Goal: Task Accomplishment & Management: Complete application form

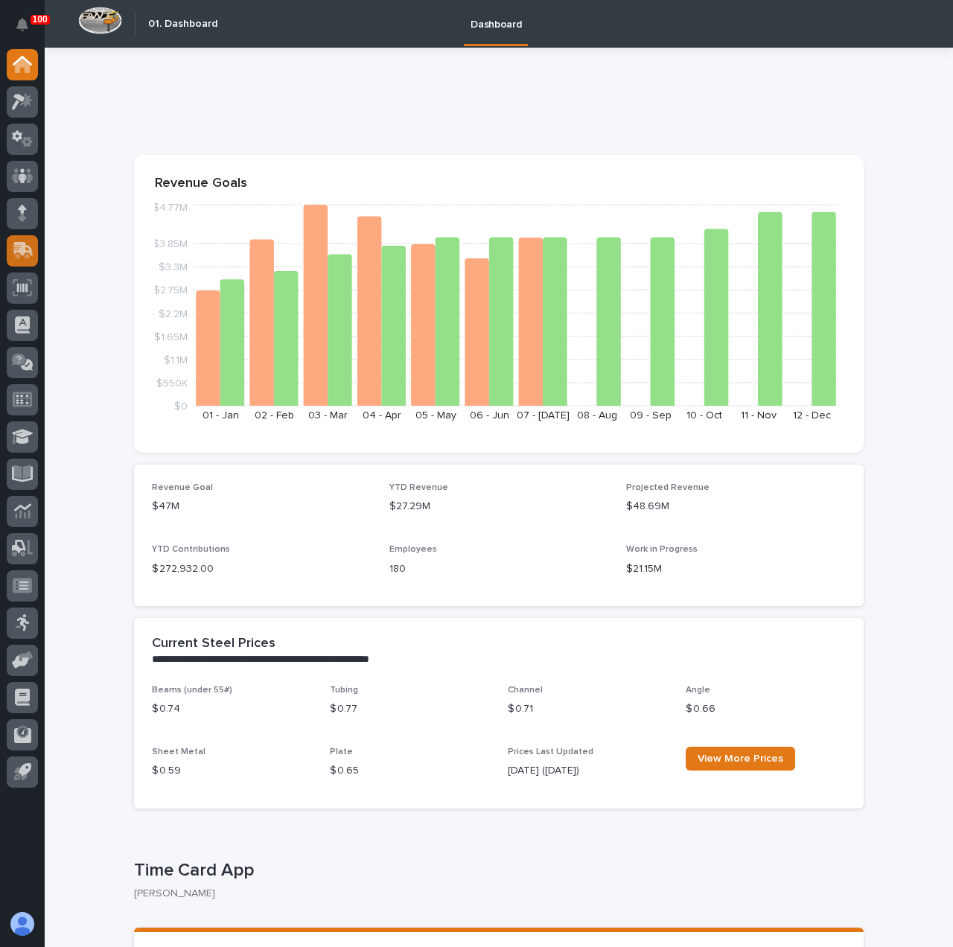
click at [9, 257] on div at bounding box center [22, 250] width 31 height 31
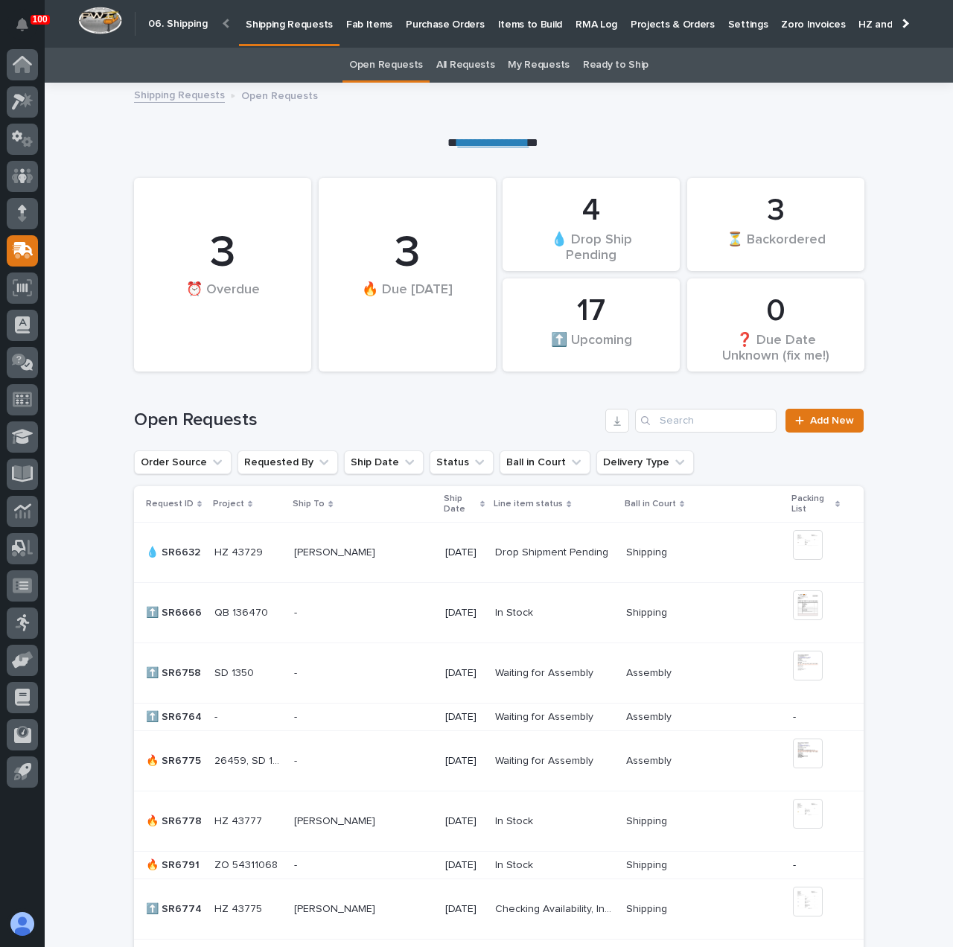
click at [363, 30] on p "Fab Items" at bounding box center [369, 15] width 46 height 31
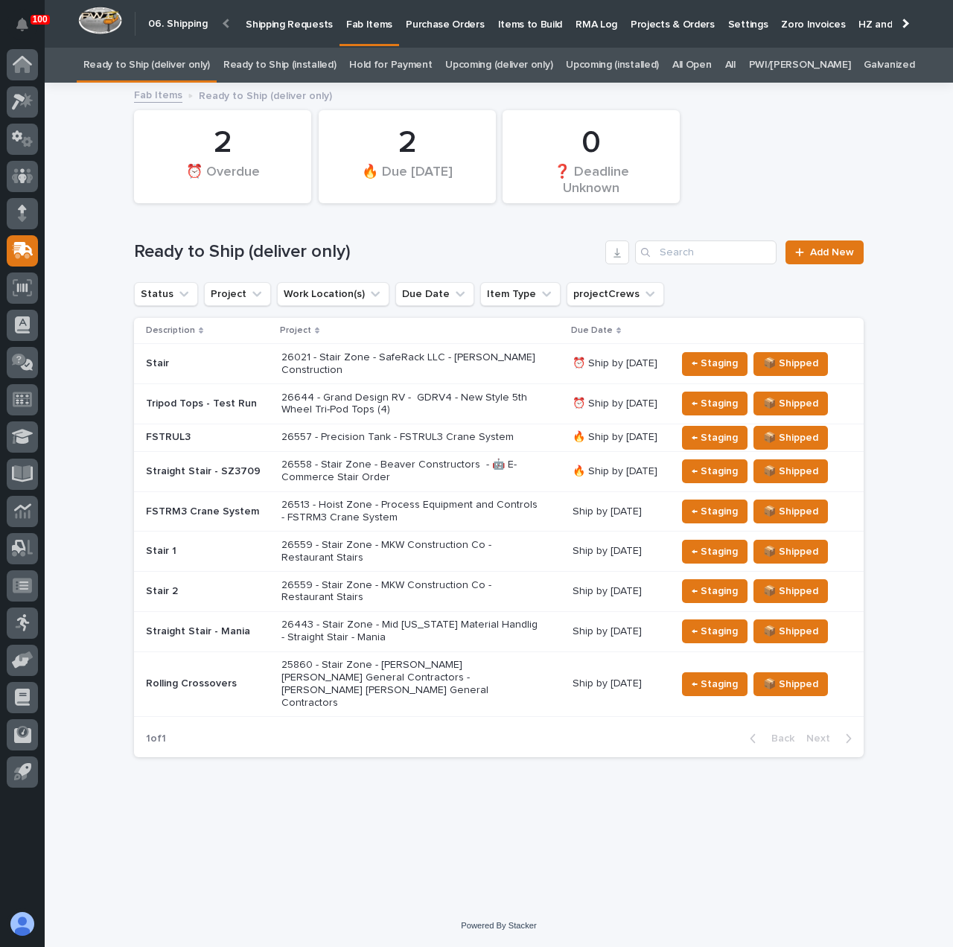
click at [515, 259] on h1 "Ready to Ship (deliver only)" at bounding box center [366, 252] width 465 height 22
click at [457, 358] on p "26021 - Stair Zone - SafeRack LLC - [PERSON_NAME] Construction" at bounding box center [411, 363] width 261 height 25
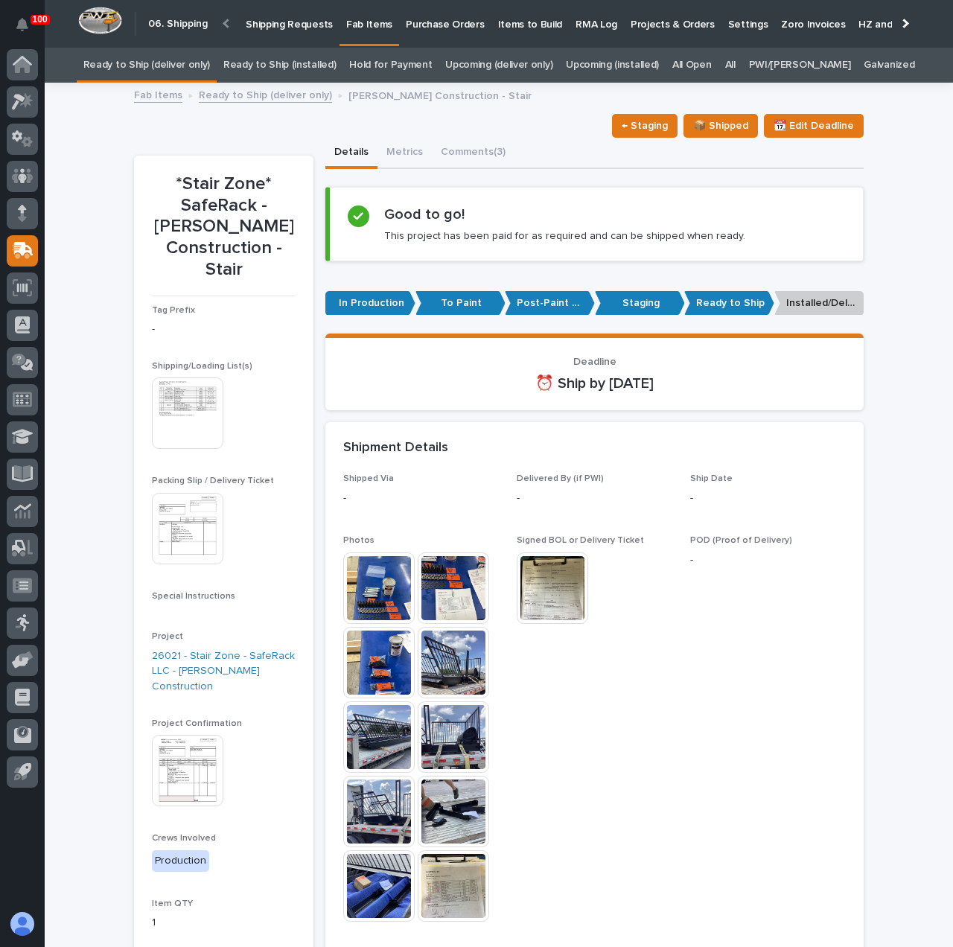
click at [257, 13] on p "Shipping Requests" at bounding box center [289, 15] width 87 height 31
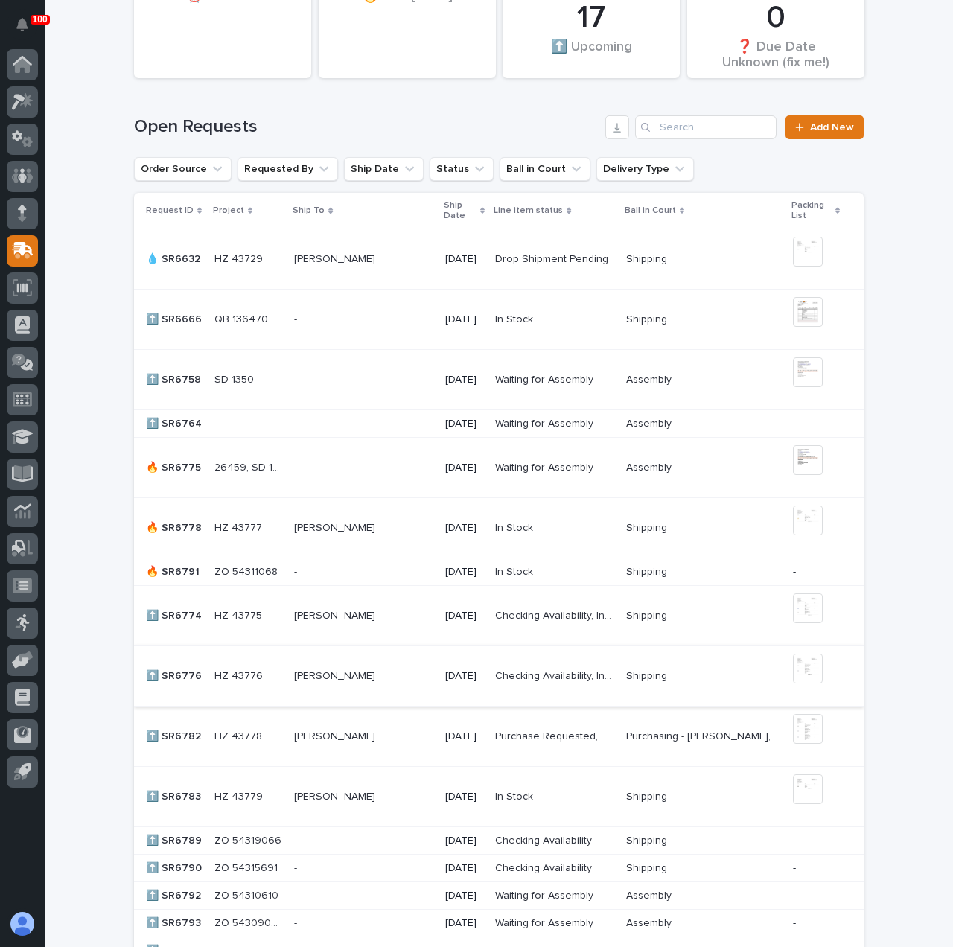
scroll to position [372, 0]
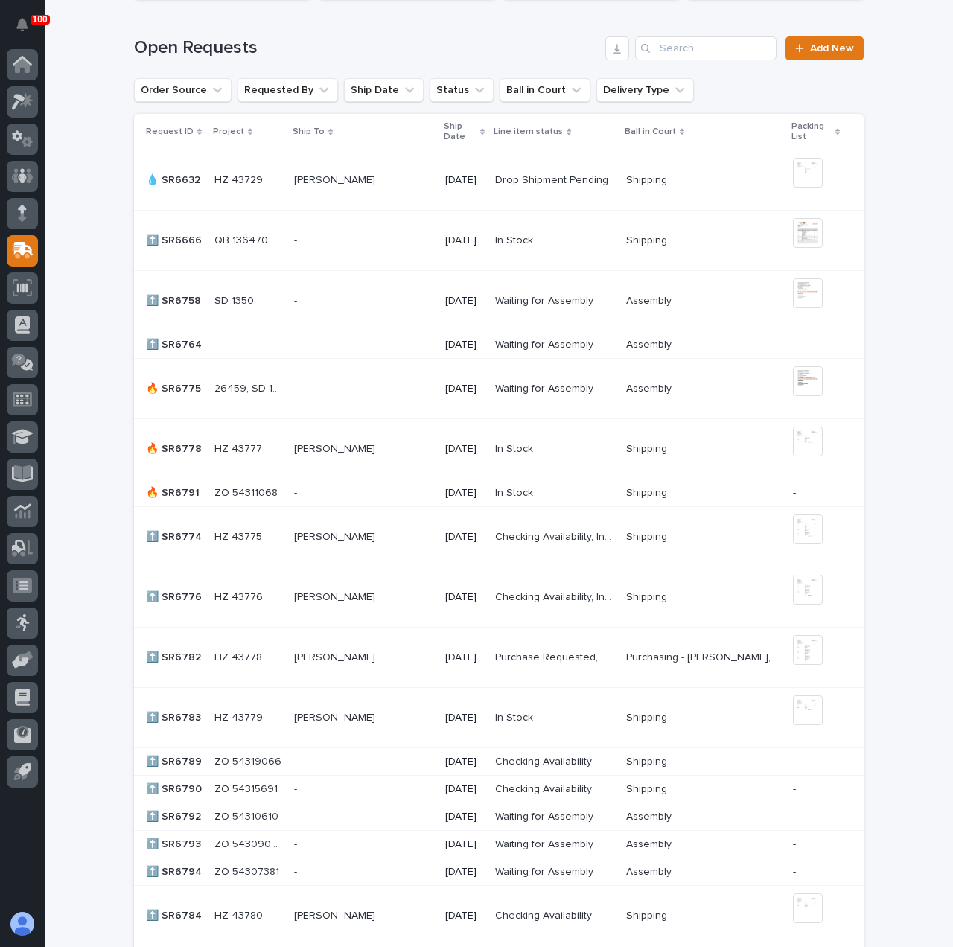
click at [389, 443] on p at bounding box center [363, 449] width 139 height 13
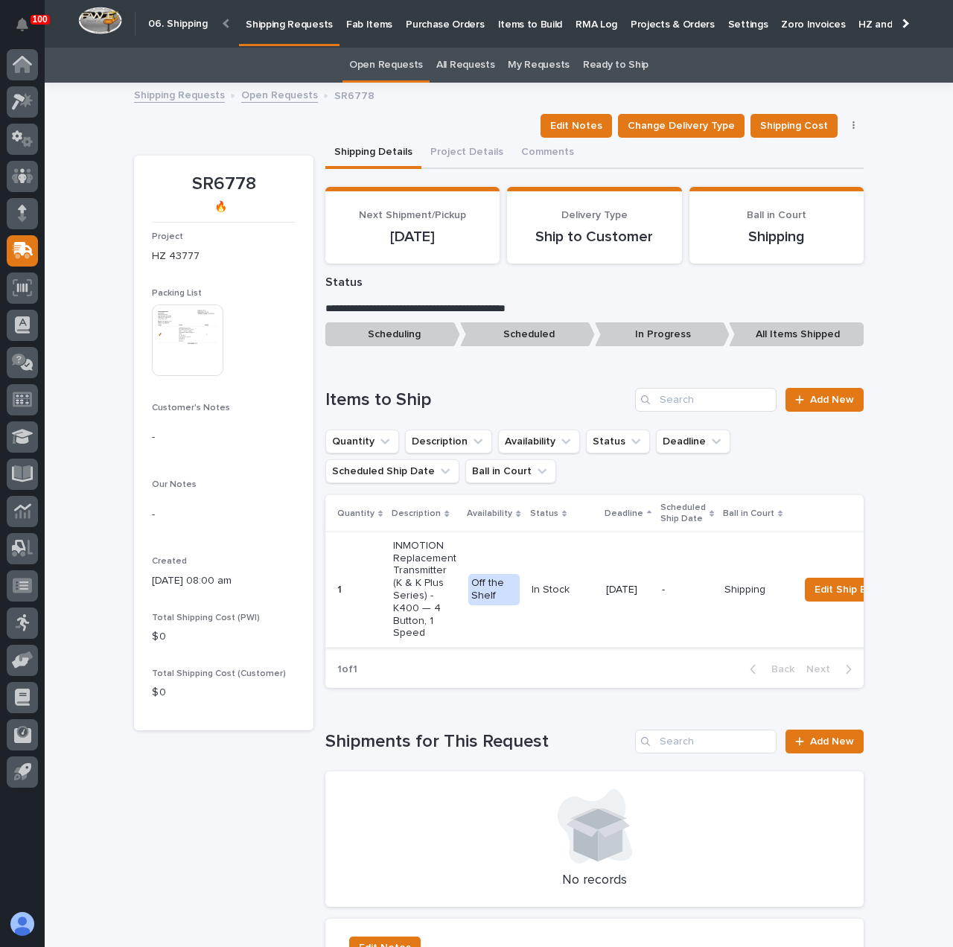
click at [211, 337] on img at bounding box center [187, 339] width 71 height 71
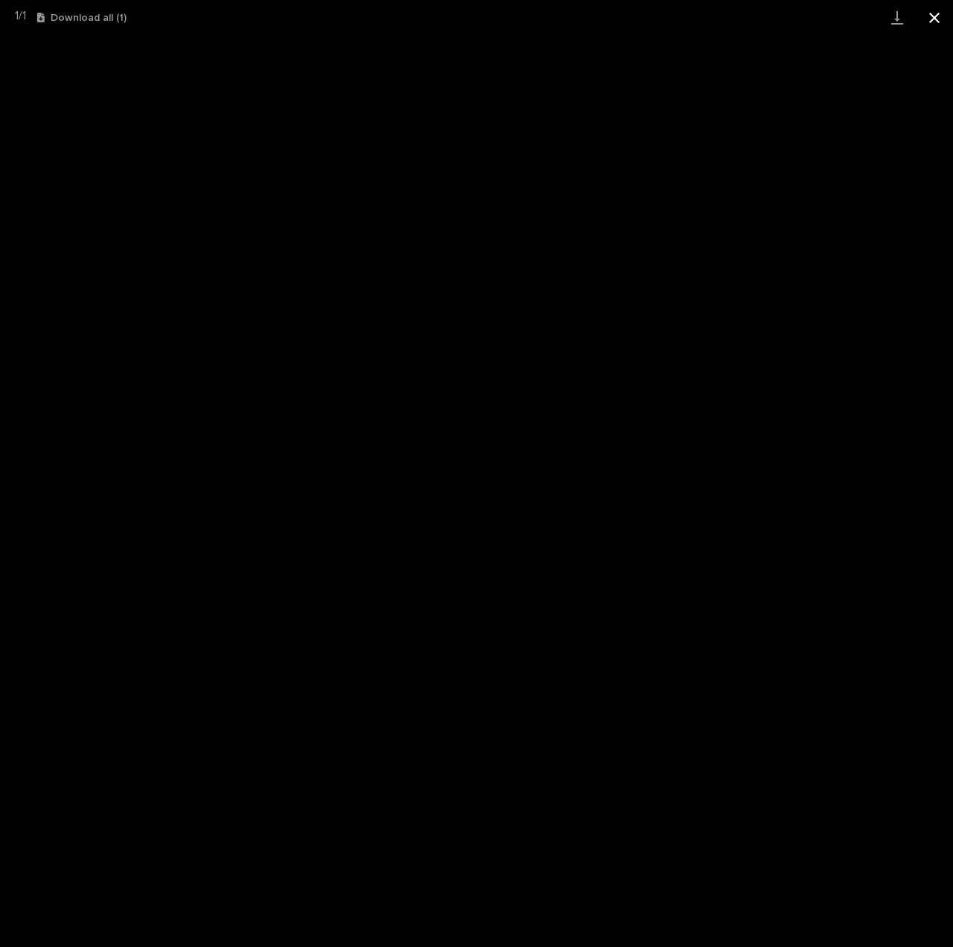
click at [928, 16] on button "Close gallery" at bounding box center [933, 17] width 37 height 35
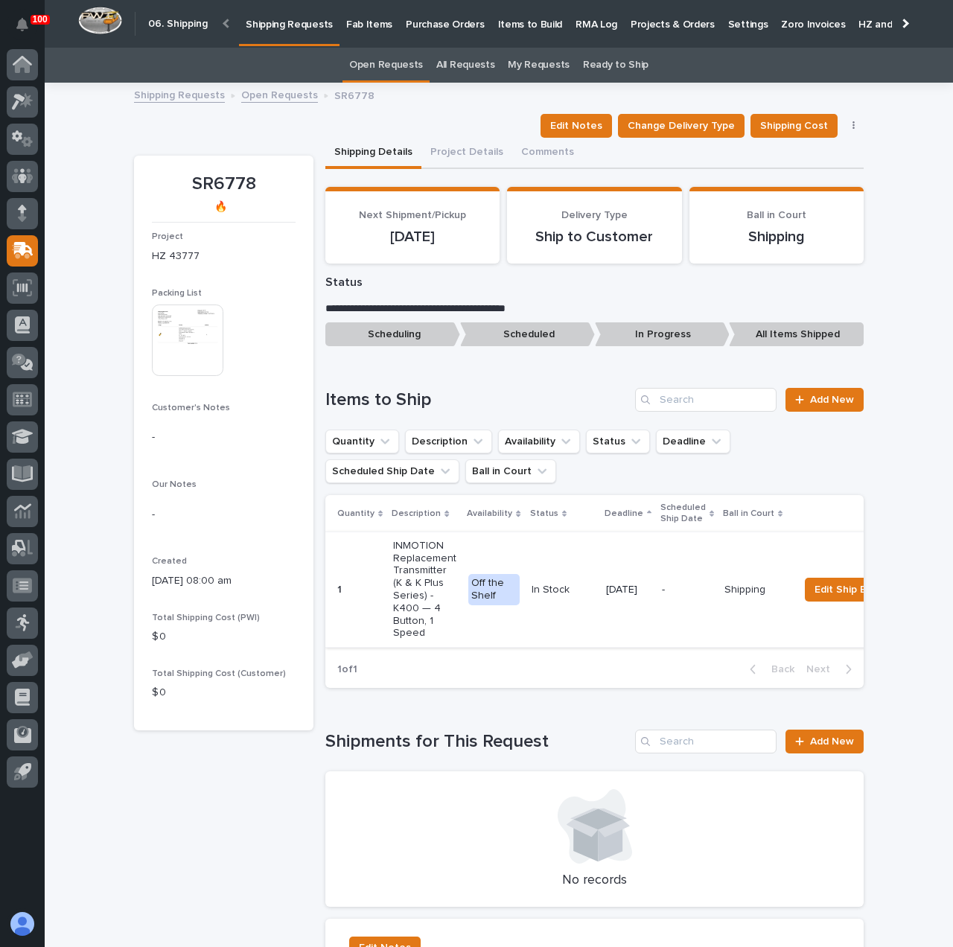
click at [363, 33] on link "Fab Items" at bounding box center [369, 23] width 60 height 46
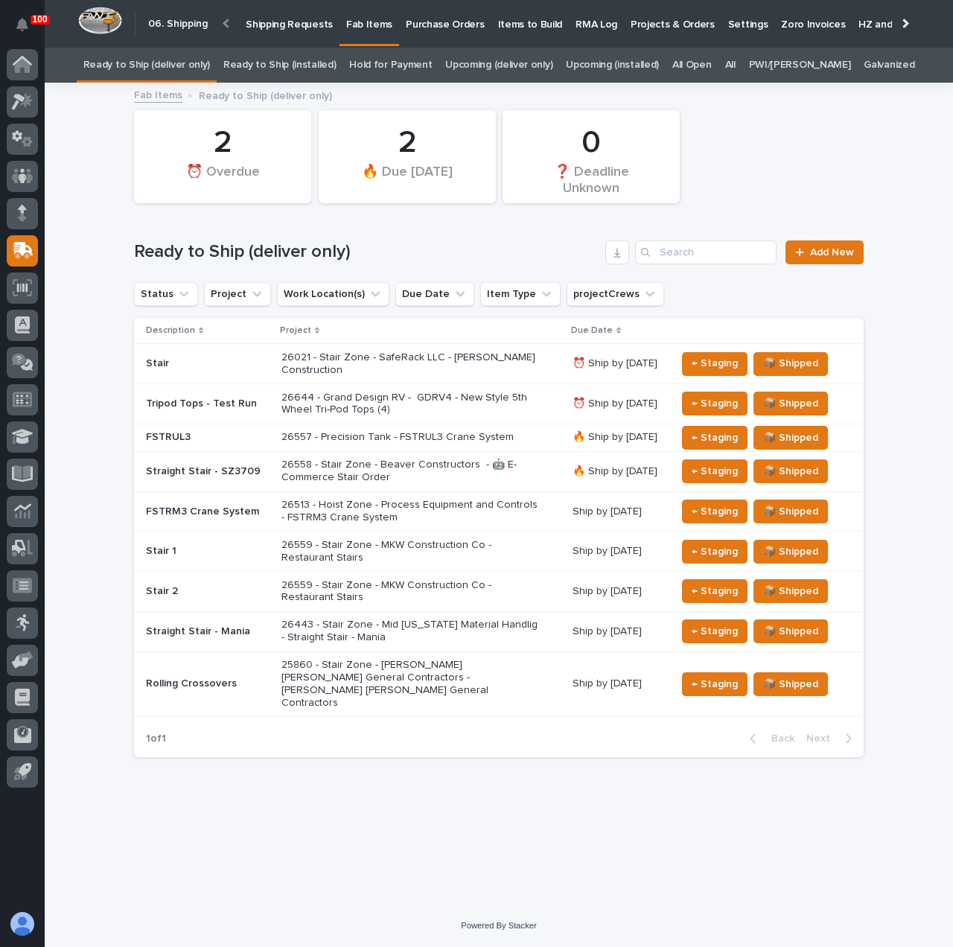
click at [400, 508] on p "26513 - Hoist Zone - Process Equipment and Controls - FSTRM3 Crane System" at bounding box center [411, 511] width 261 height 25
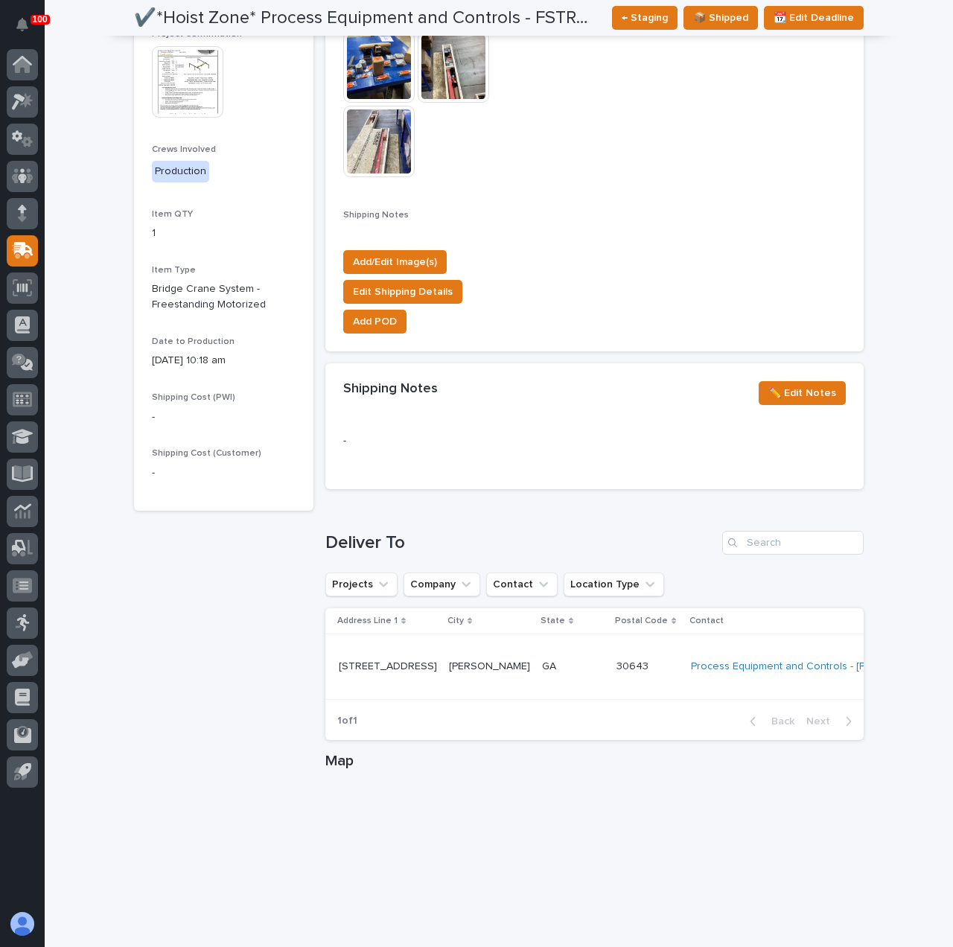
scroll to position [0, 74]
click at [794, 669] on div "Process Equipment and Controls - [PERSON_NAME]" at bounding box center [806, 666] width 246 height 25
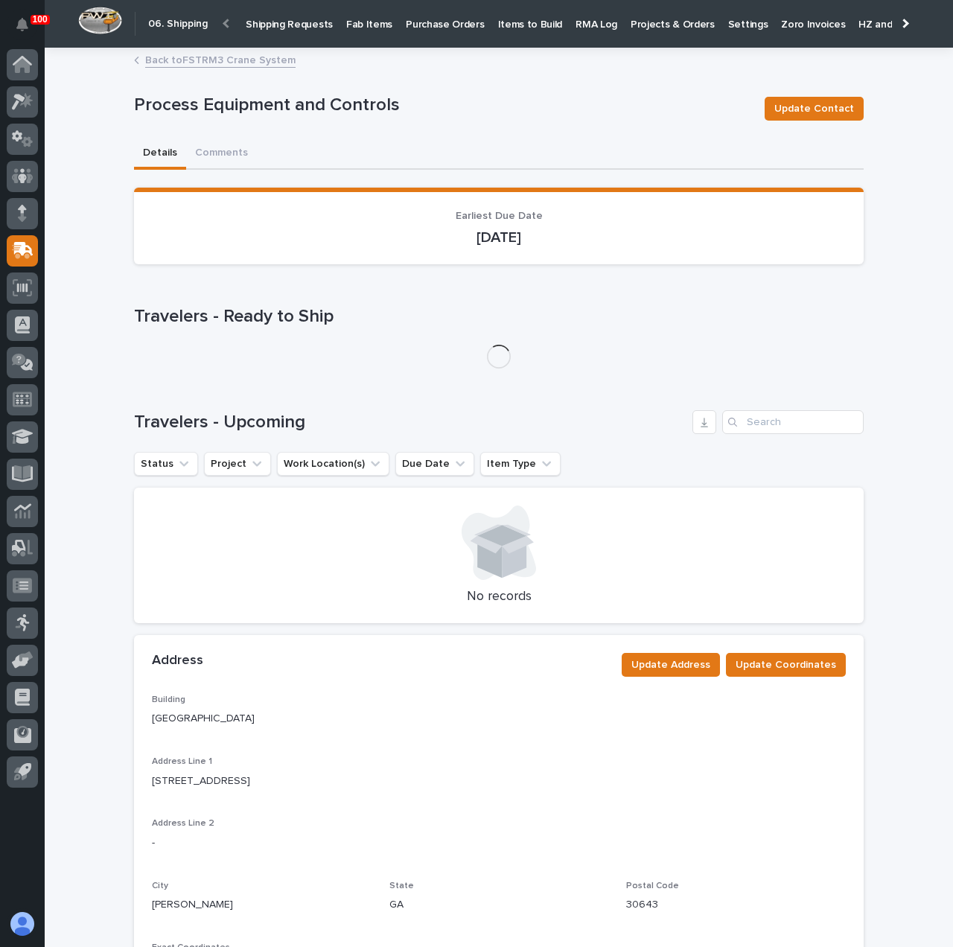
click at [219, 63] on link "Back to FSTRM3 Crane System" at bounding box center [220, 59] width 150 height 17
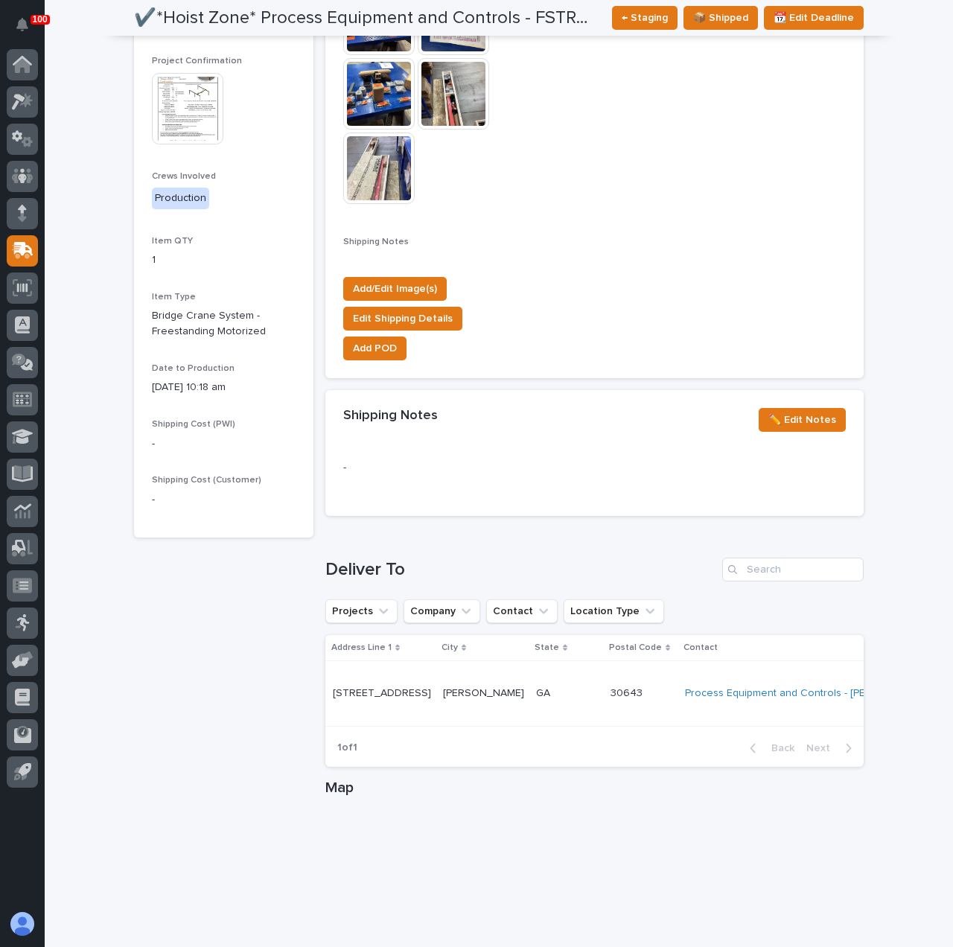
scroll to position [0, 80]
click at [801, 700] on link "Process Equipment and Controls - [PERSON_NAME]" at bounding box center [800, 693] width 246 height 13
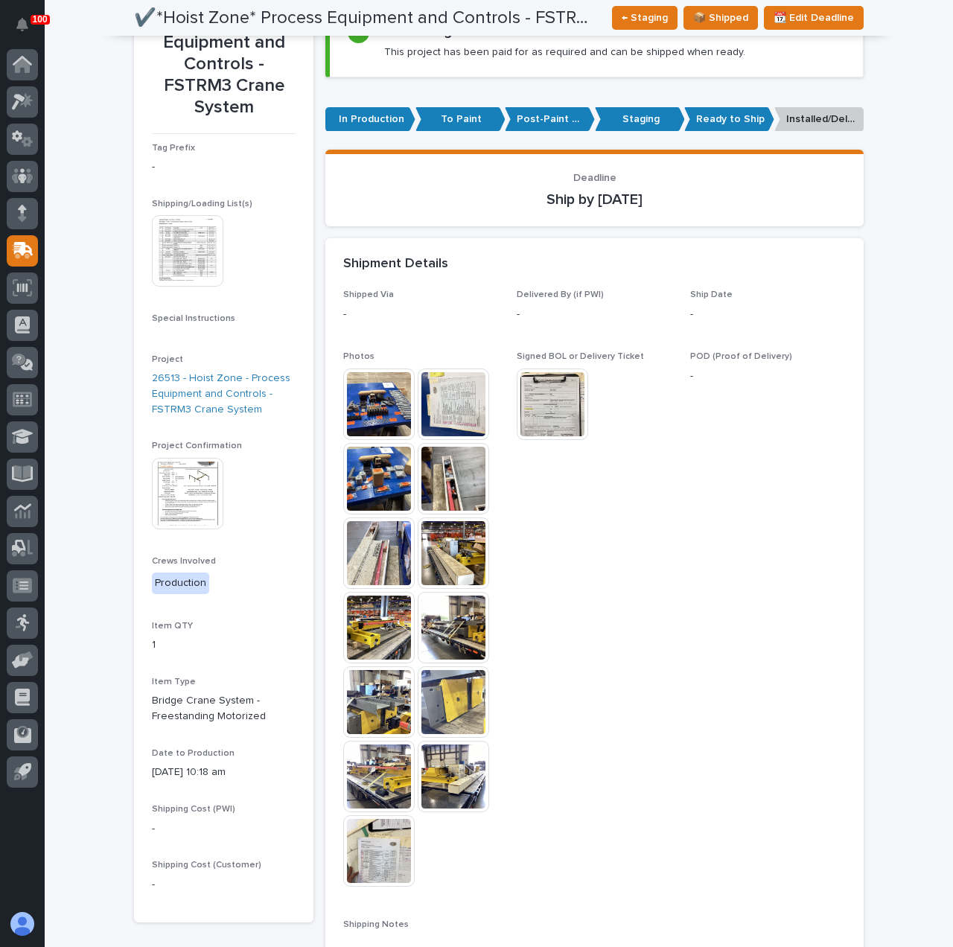
scroll to position [48, 0]
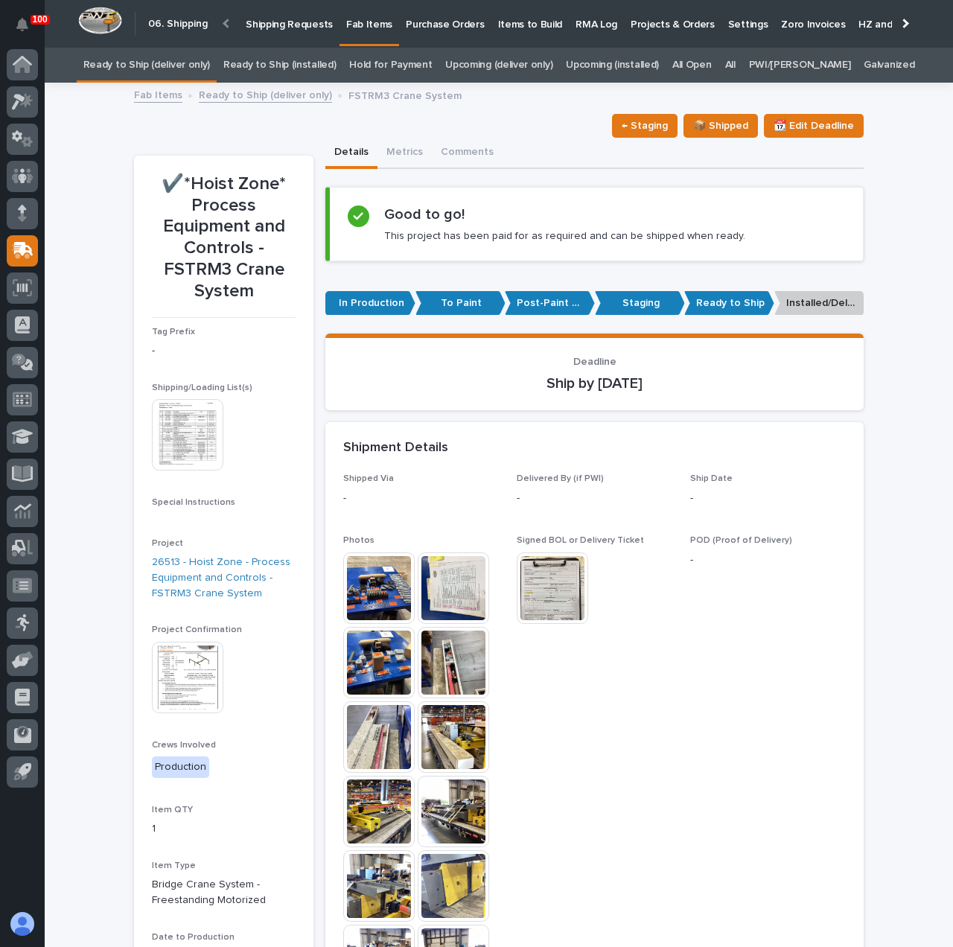
scroll to position [48, 0]
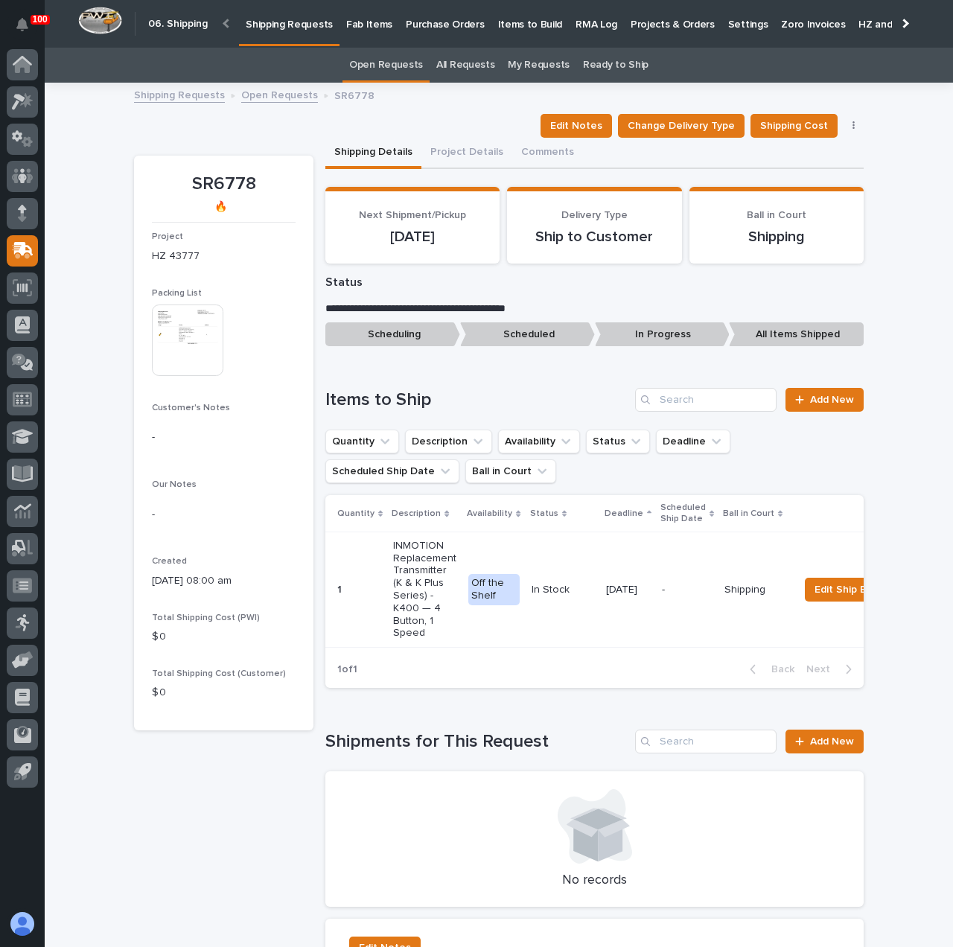
click at [183, 343] on img at bounding box center [187, 339] width 71 height 71
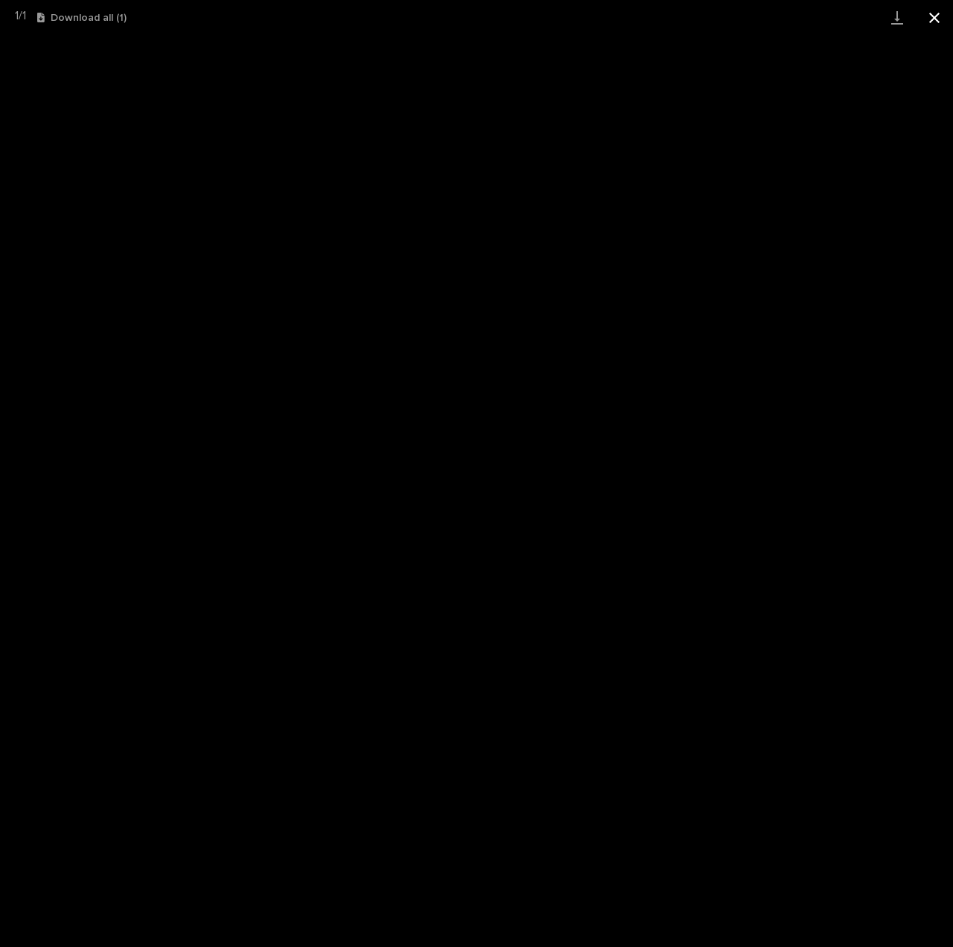
click at [935, 19] on button "Close gallery" at bounding box center [933, 17] width 37 height 35
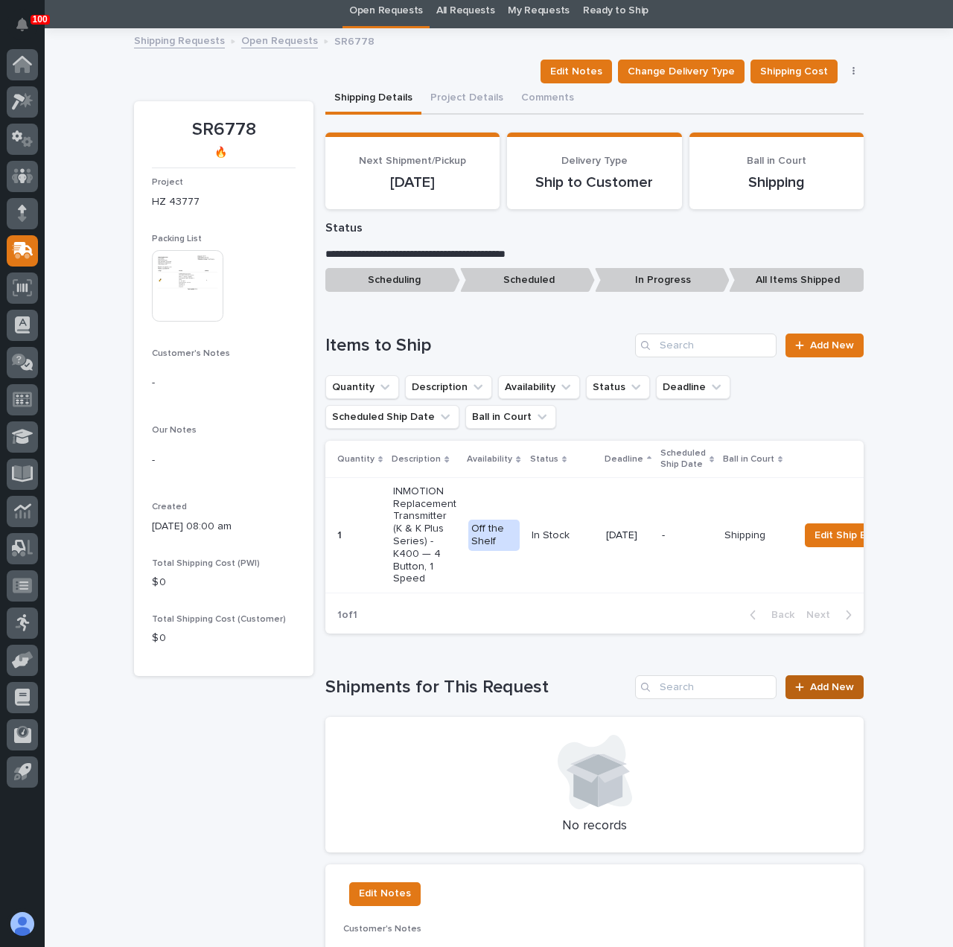
scroll to position [74, 0]
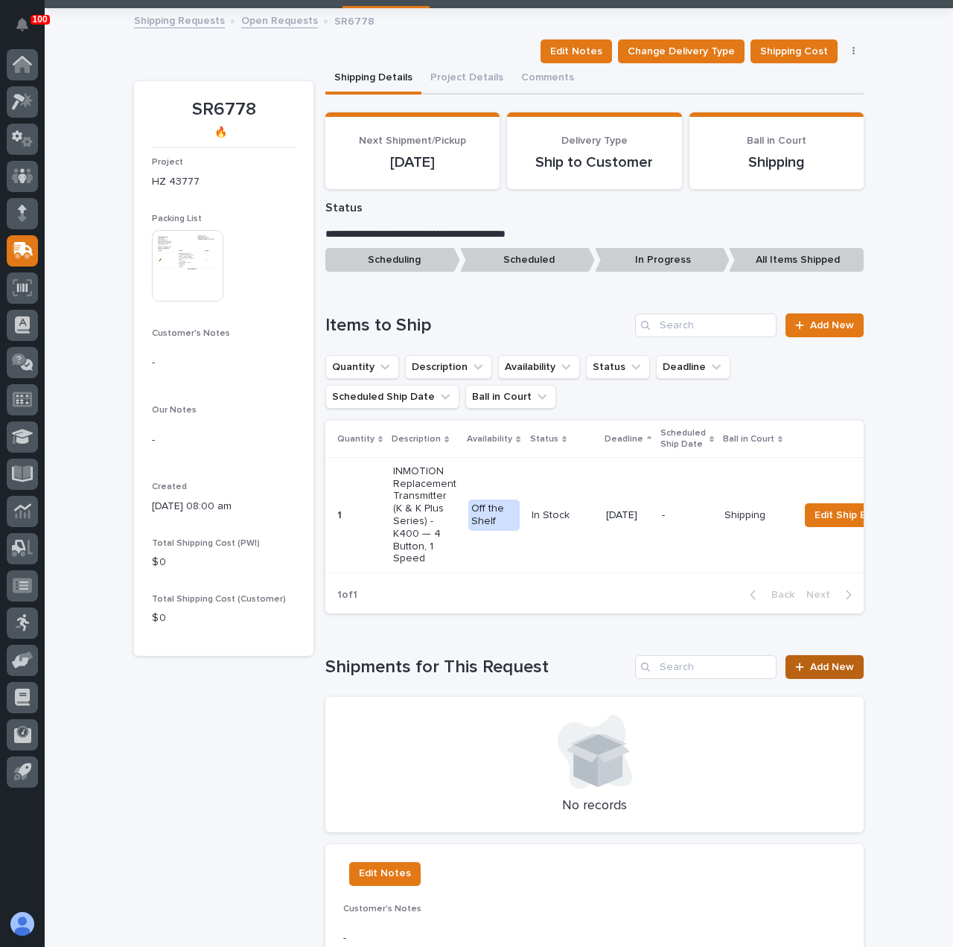
click at [803, 672] on div at bounding box center [802, 667] width 15 height 10
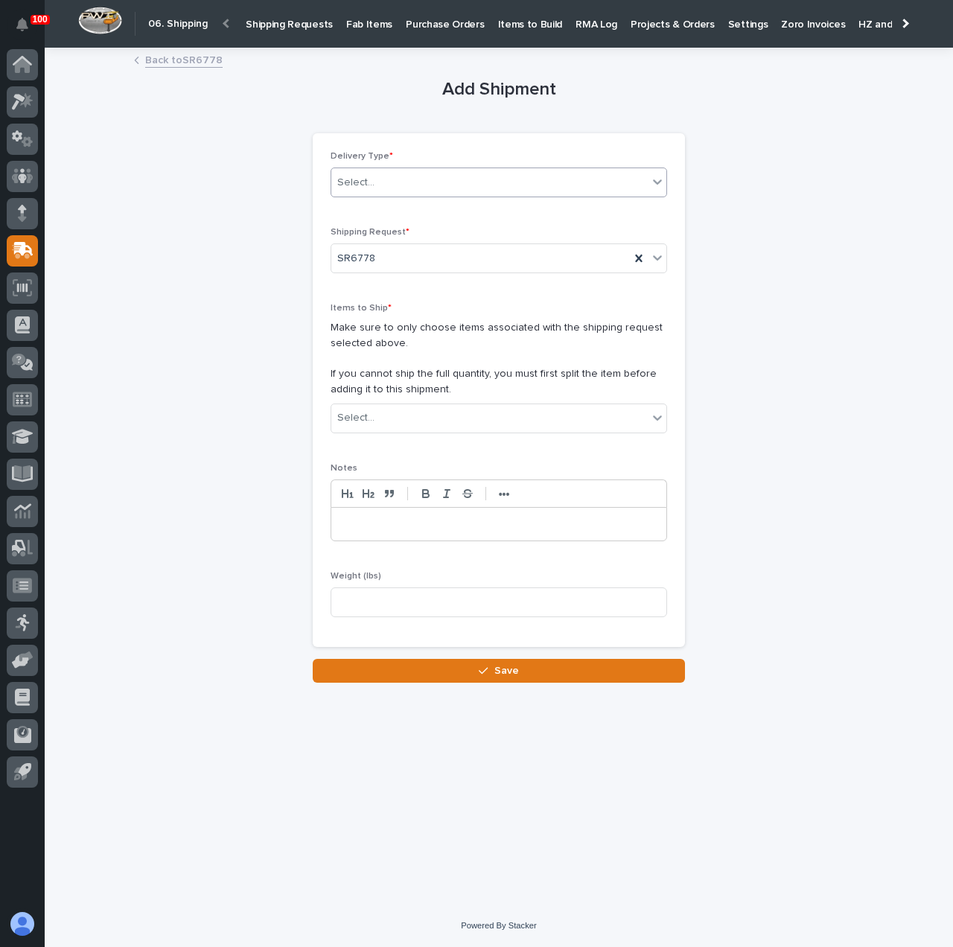
click at [435, 190] on div "Select..." at bounding box center [489, 182] width 316 height 25
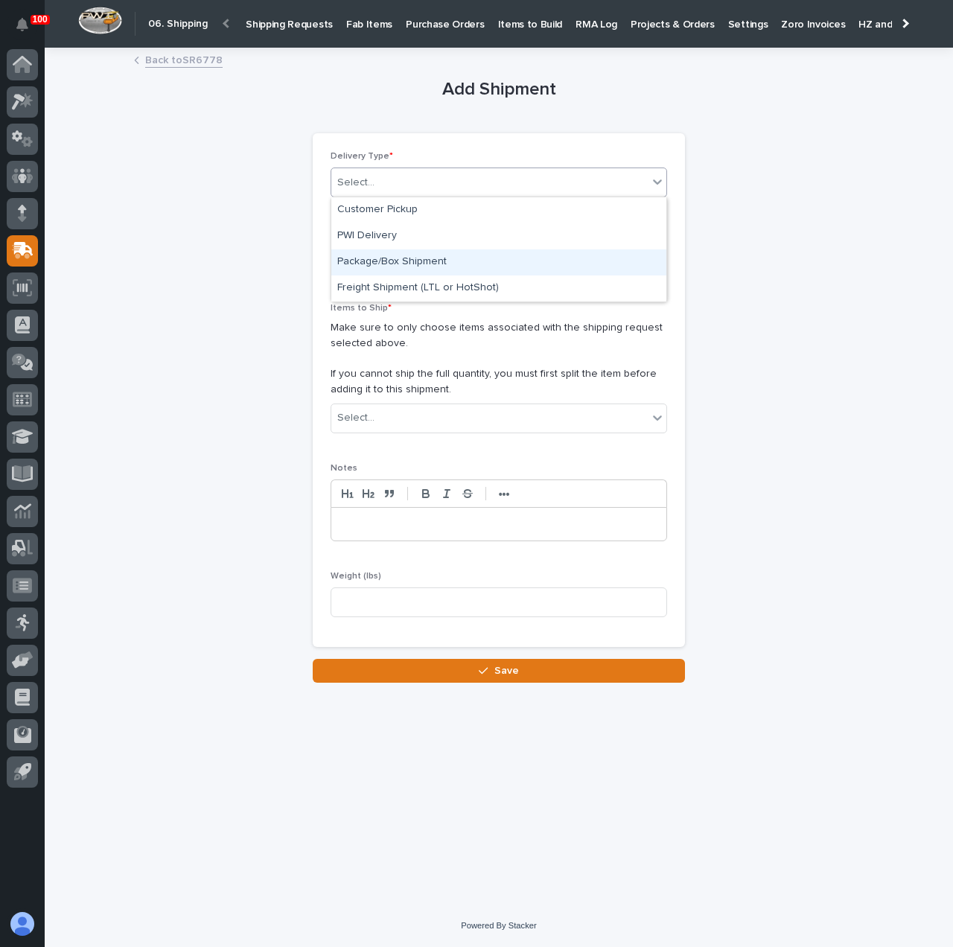
click at [451, 262] on div "Package/Box Shipment" at bounding box center [498, 262] width 335 height 26
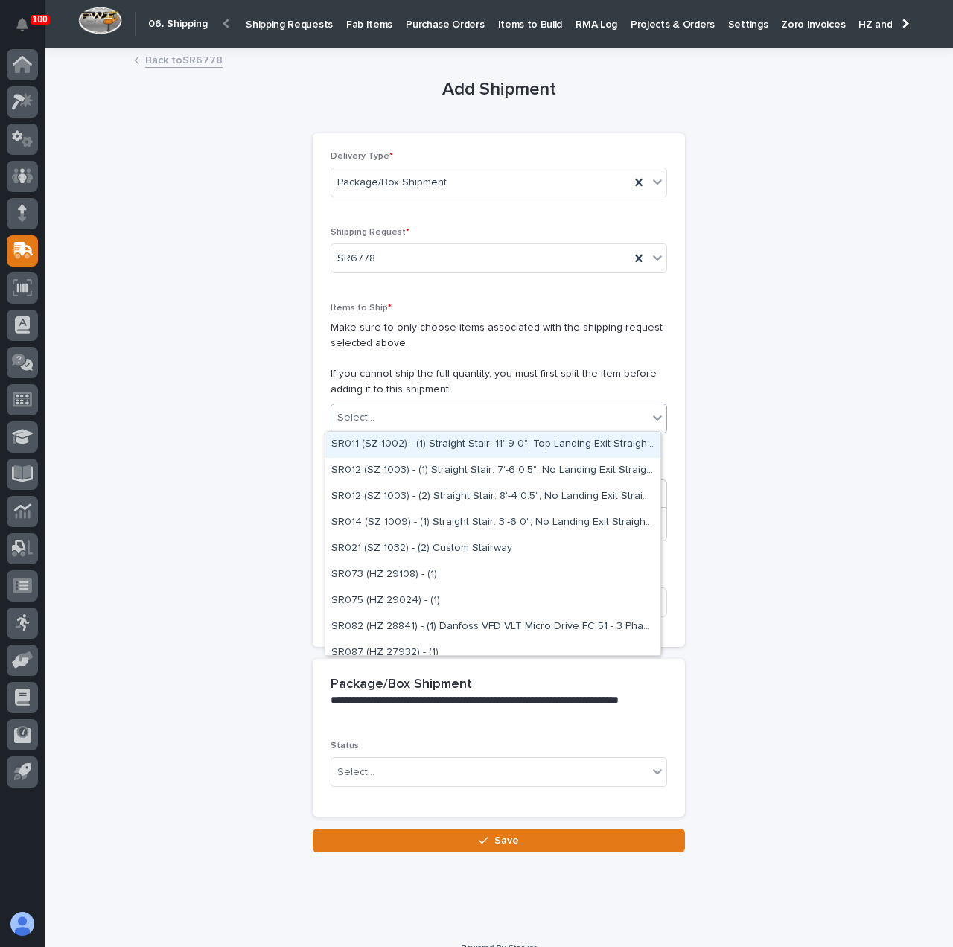
click at [416, 407] on div "Select..." at bounding box center [489, 418] width 316 height 25
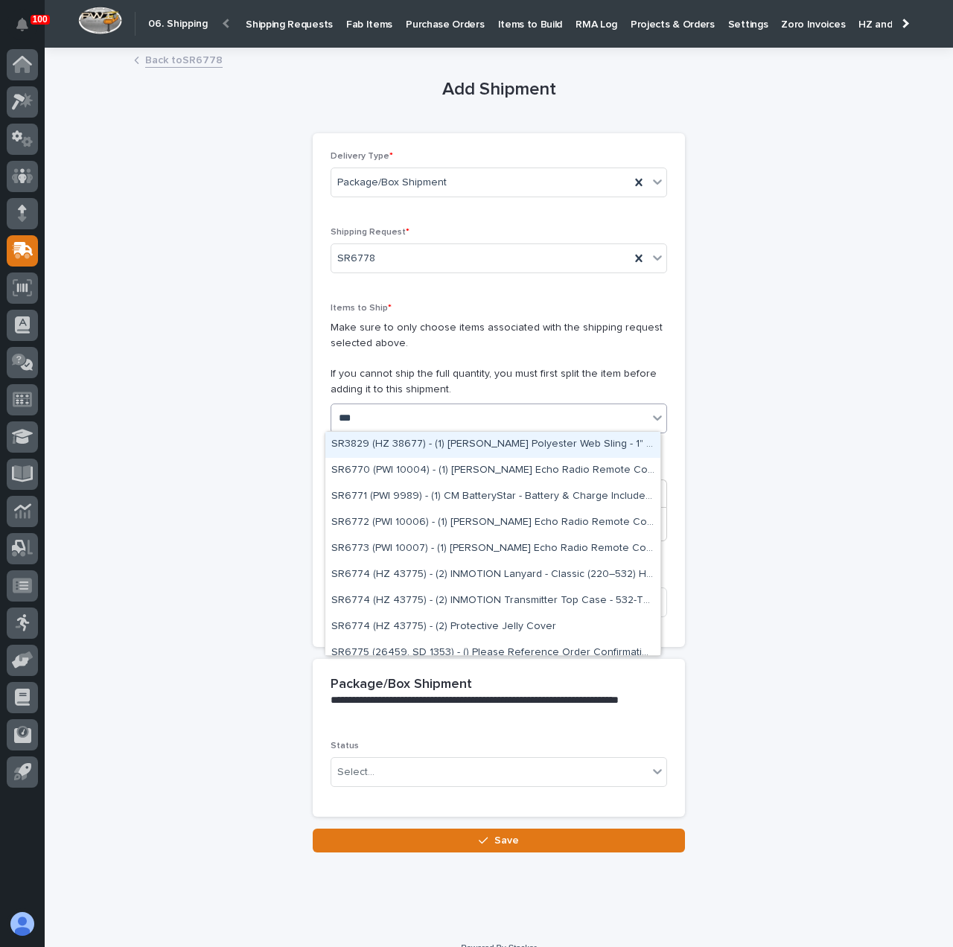
type input "****"
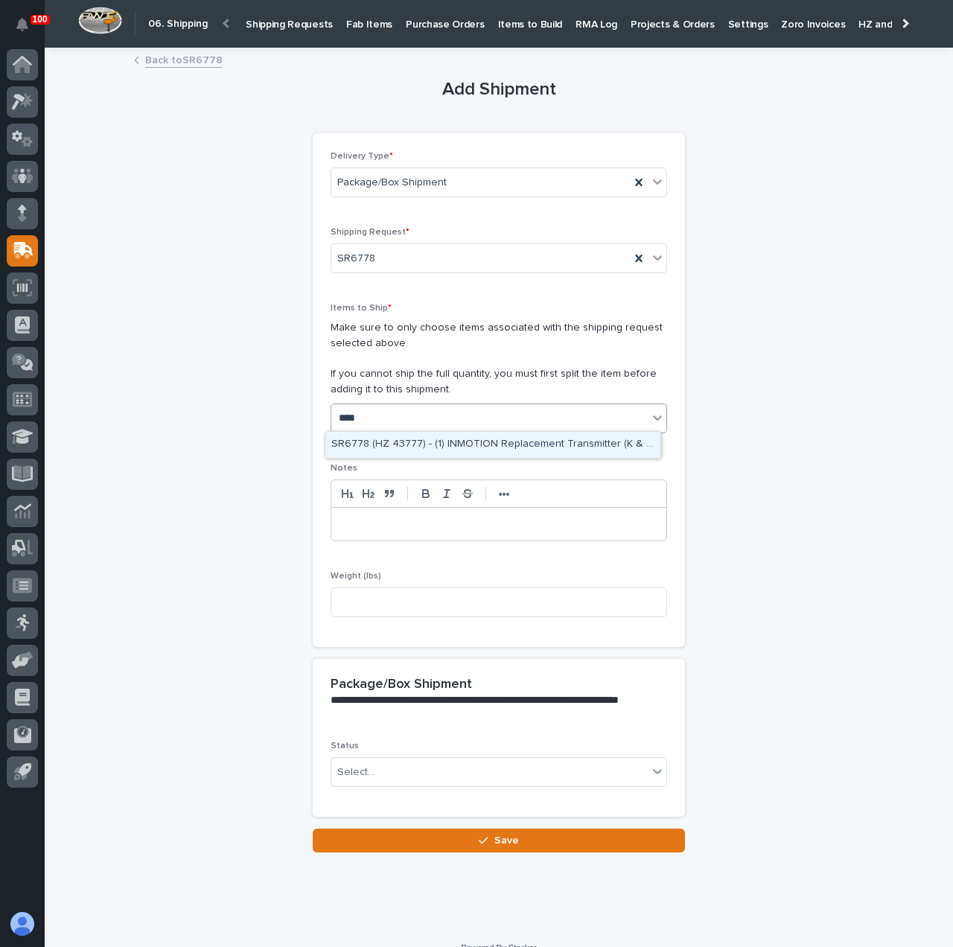
click at [402, 438] on div "SR6778 (HZ 43777) - (1) INMOTION Replacement Transmitter (K & K Plus Series) - …" at bounding box center [492, 445] width 335 height 26
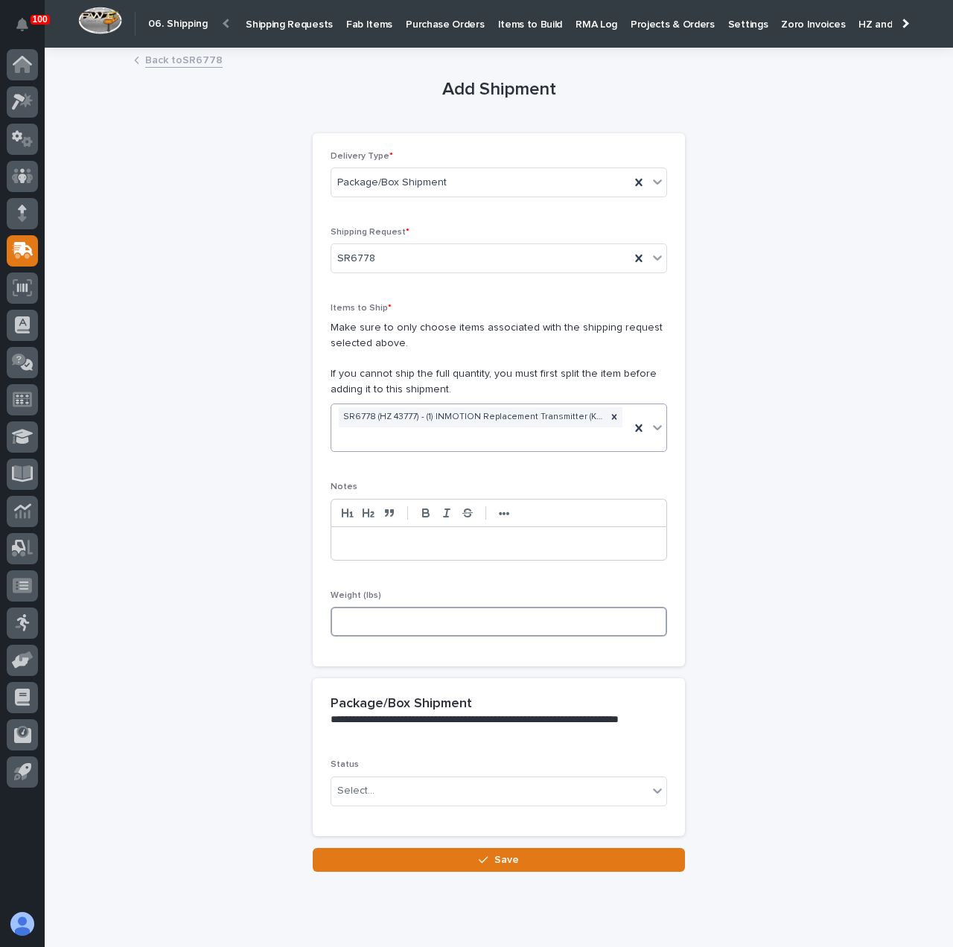
click at [368, 616] on input at bounding box center [498, 622] width 336 height 30
type input "2"
click at [441, 797] on div "Select..." at bounding box center [489, 791] width 316 height 25
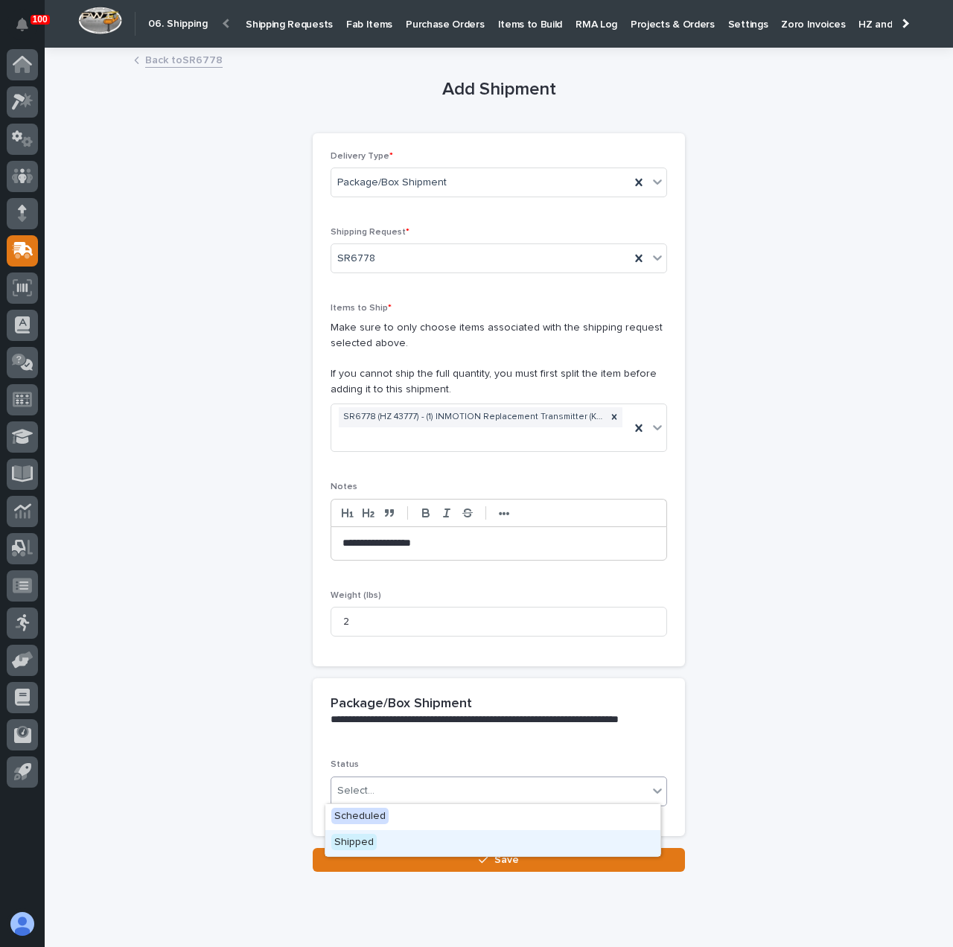
click at [432, 849] on div "Shipped" at bounding box center [492, 843] width 335 height 26
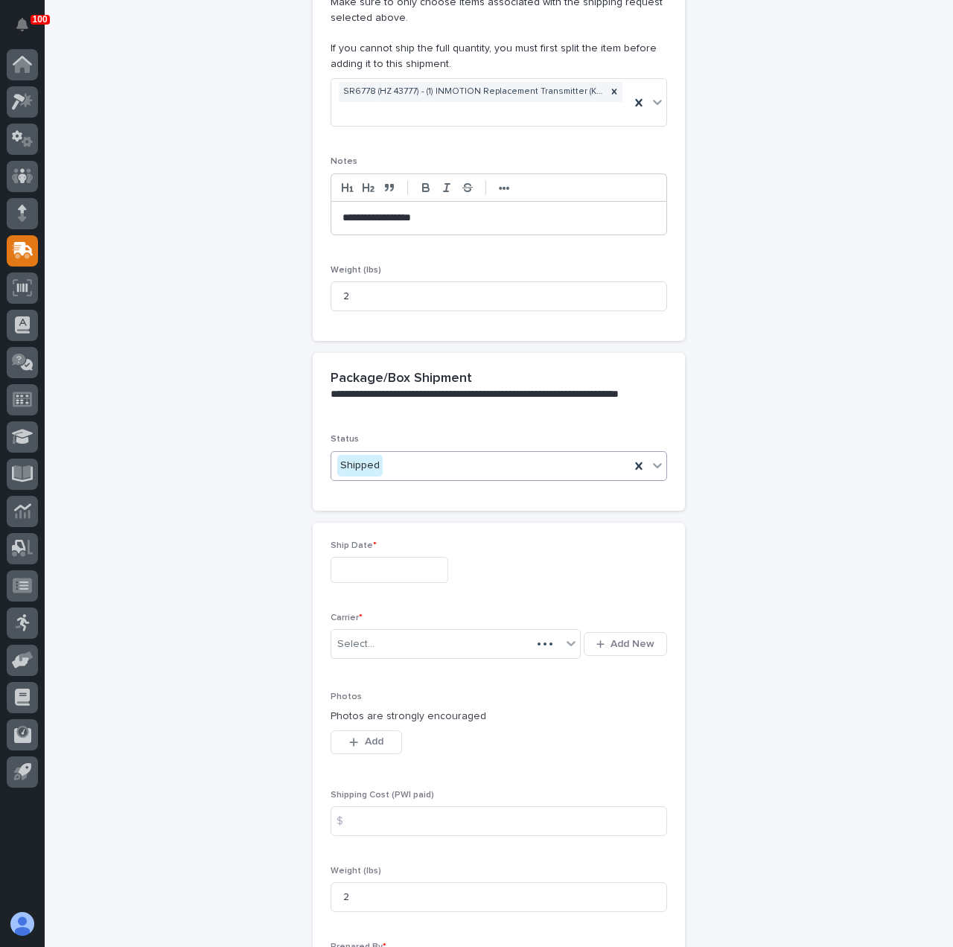
scroll to position [403, 0]
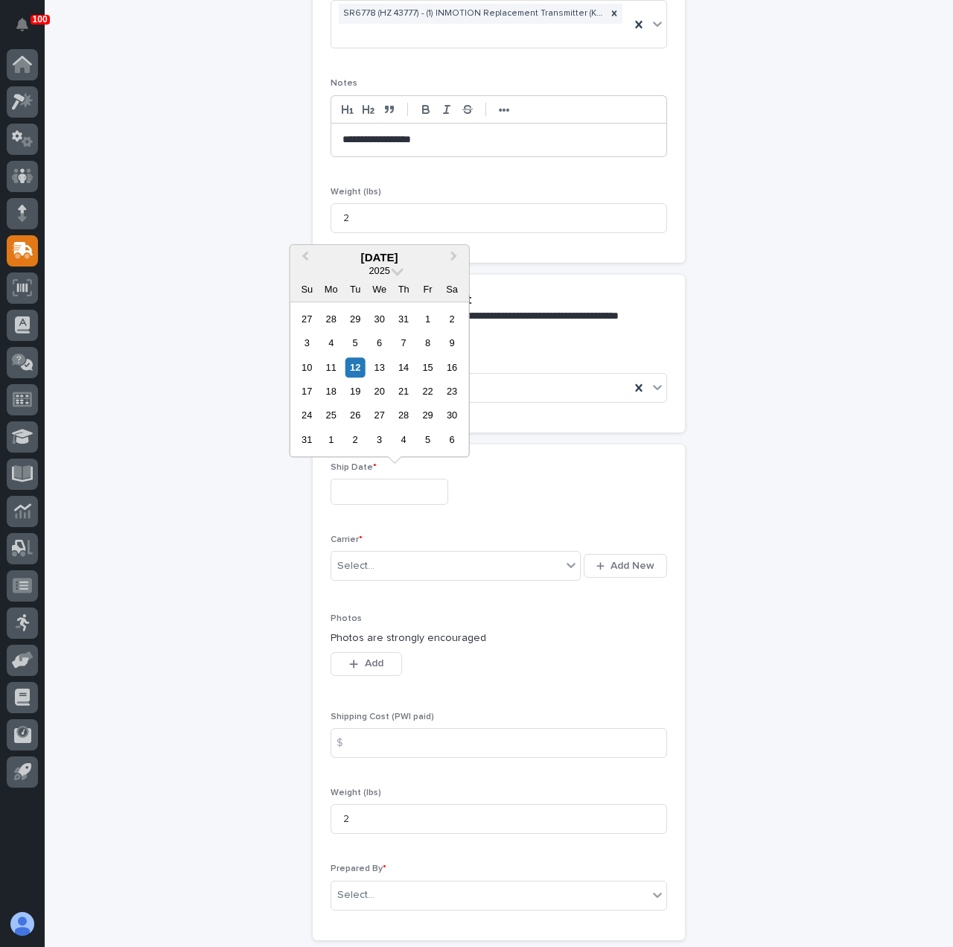
click at [354, 493] on input "text" at bounding box center [389, 492] width 118 height 26
click at [356, 363] on div "12" at bounding box center [355, 367] width 20 height 20
type input "**********"
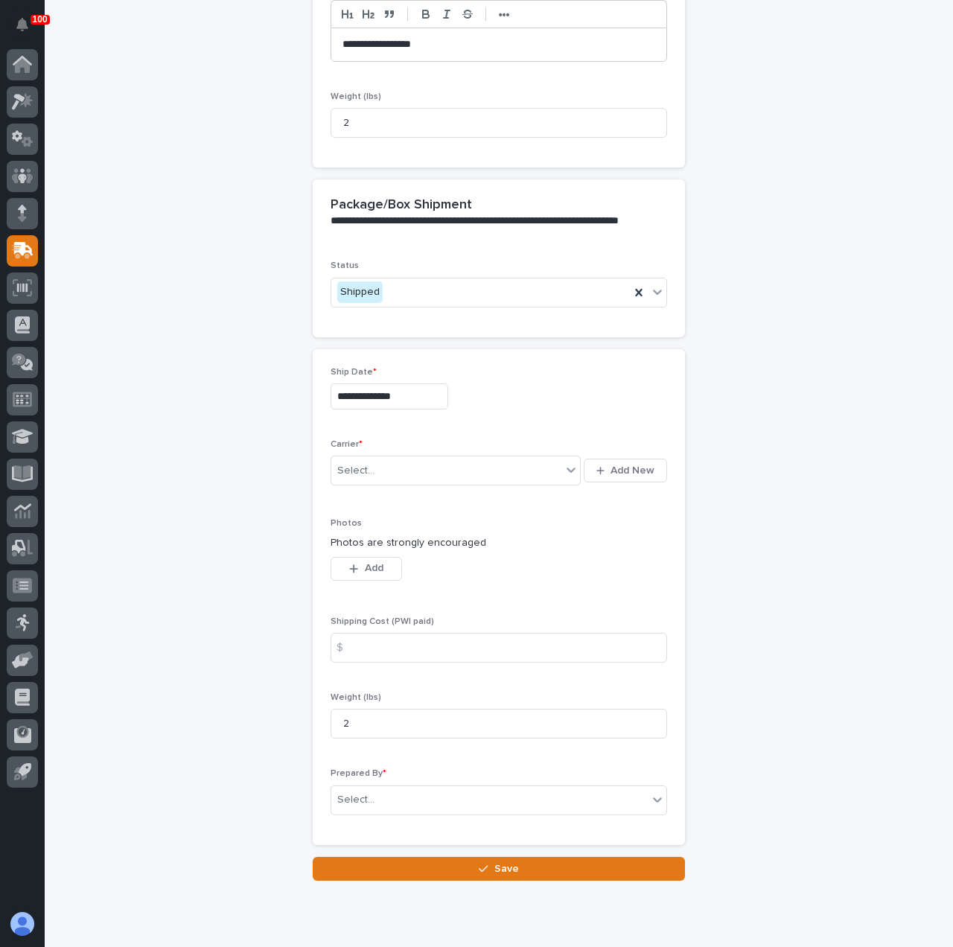
scroll to position [544, 0]
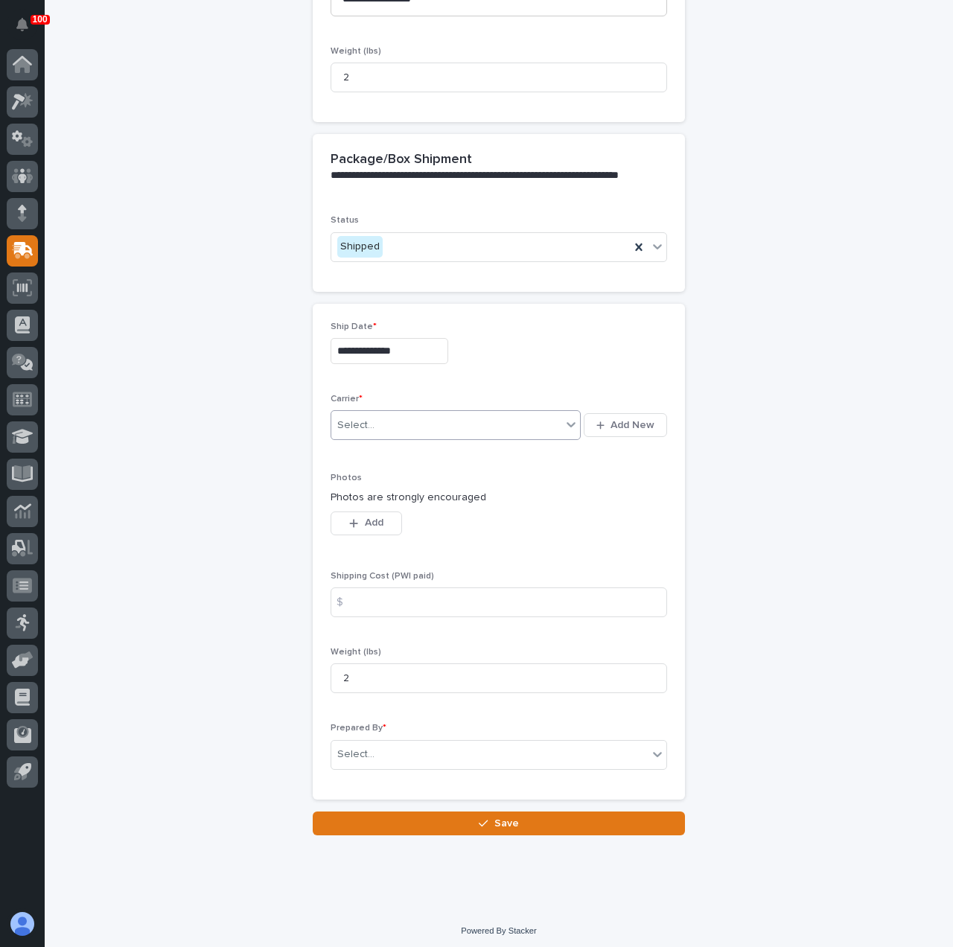
click at [356, 418] on div "Select..." at bounding box center [355, 426] width 37 height 16
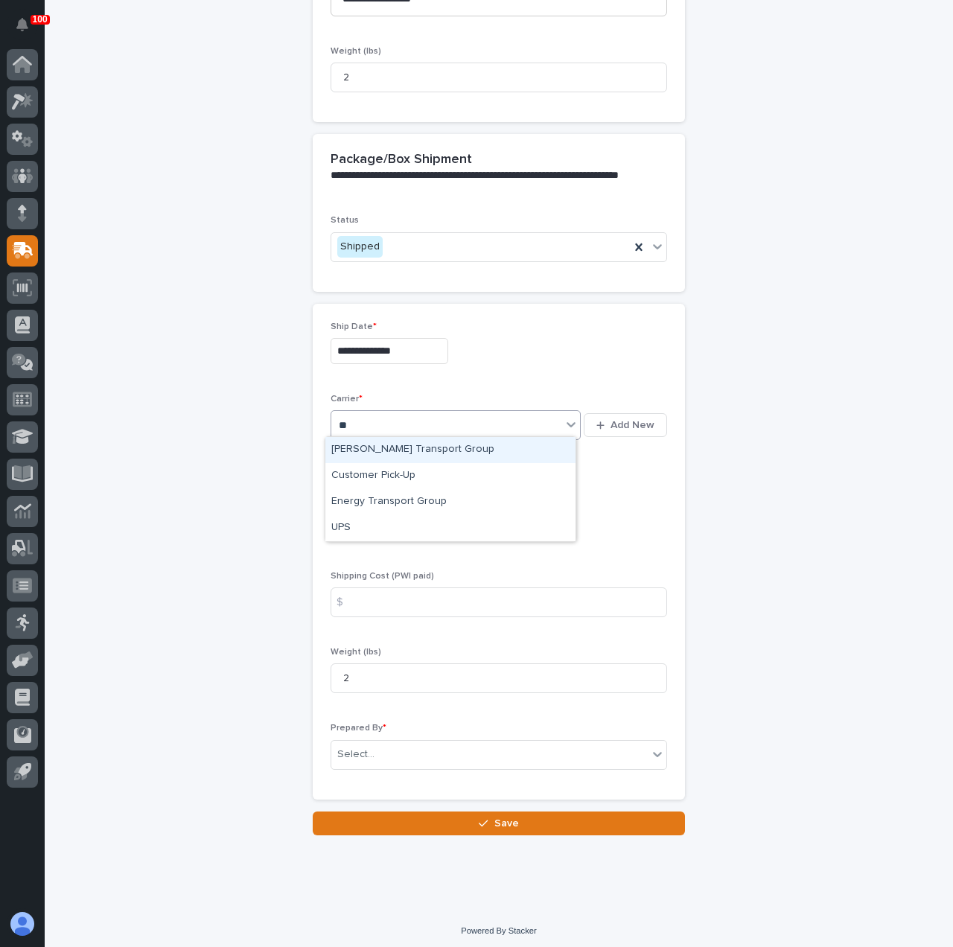
type input "***"
click at [374, 457] on div "UPS" at bounding box center [450, 450] width 250 height 26
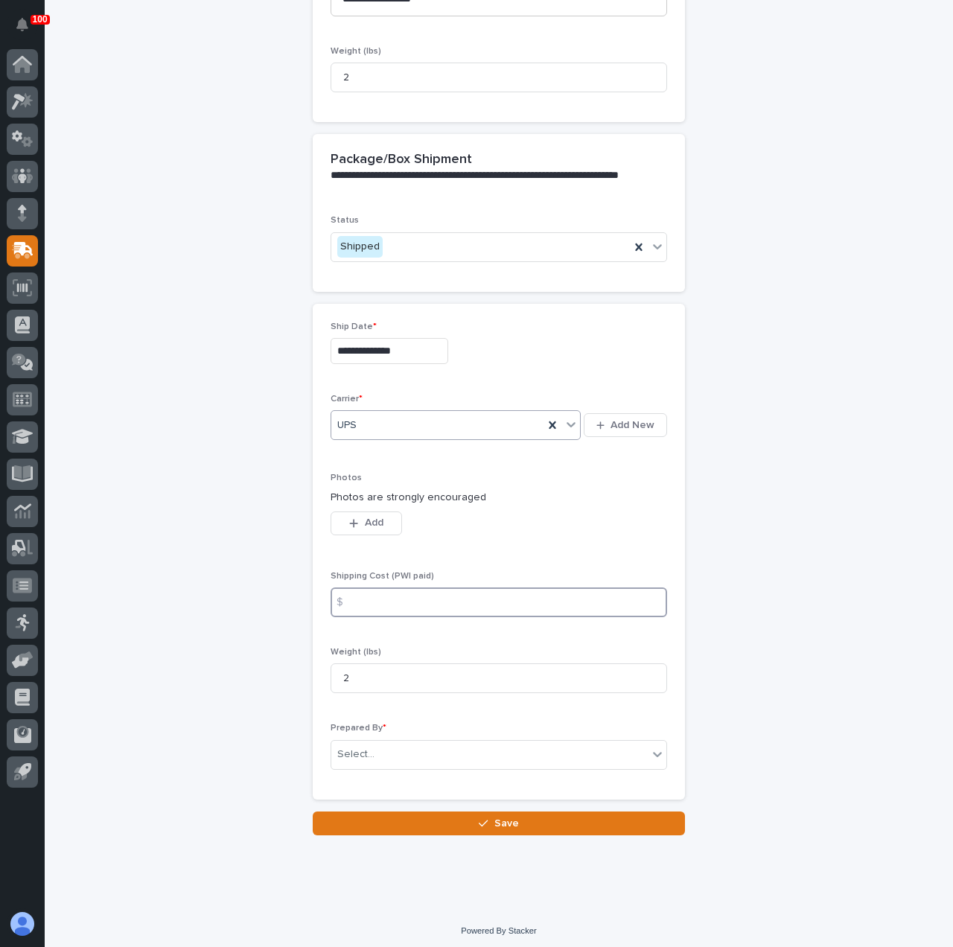
click at [374, 594] on input at bounding box center [498, 602] width 336 height 30
type input "10.18"
click at [146, 656] on div "**********" at bounding box center [498, 170] width 729 height 1330
click at [356, 747] on div "Select..." at bounding box center [355, 755] width 37 height 16
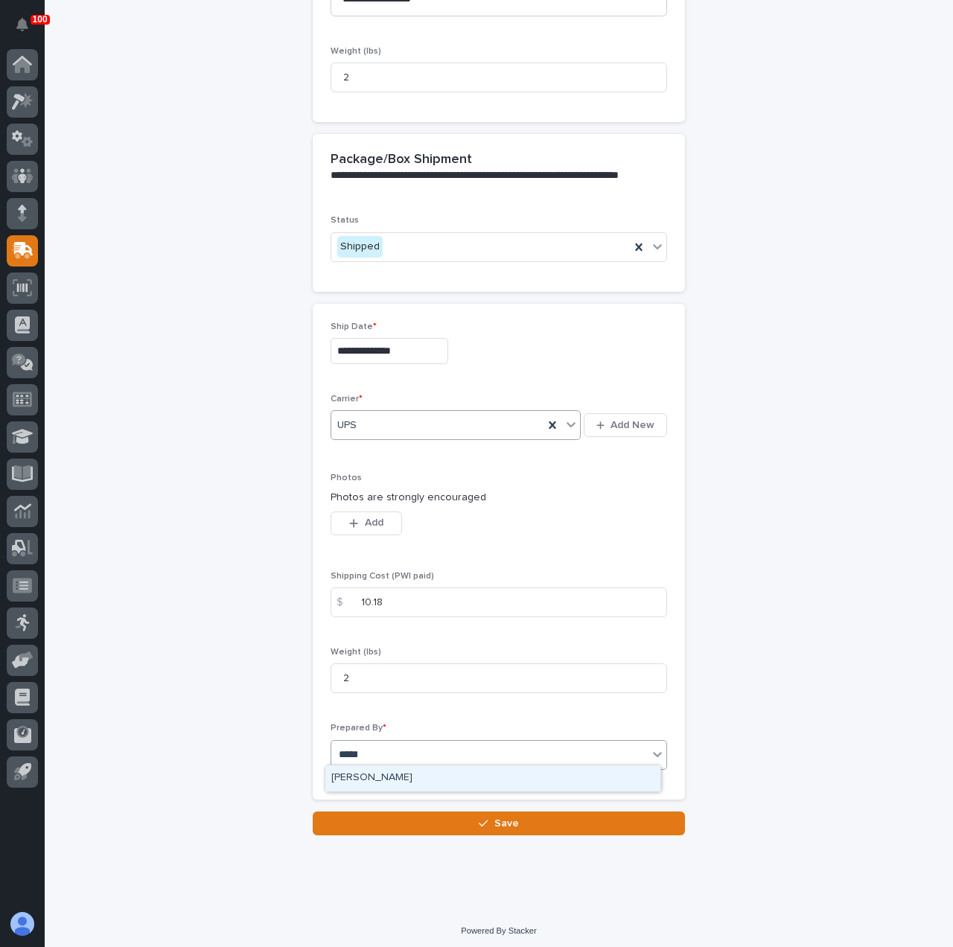
type input "******"
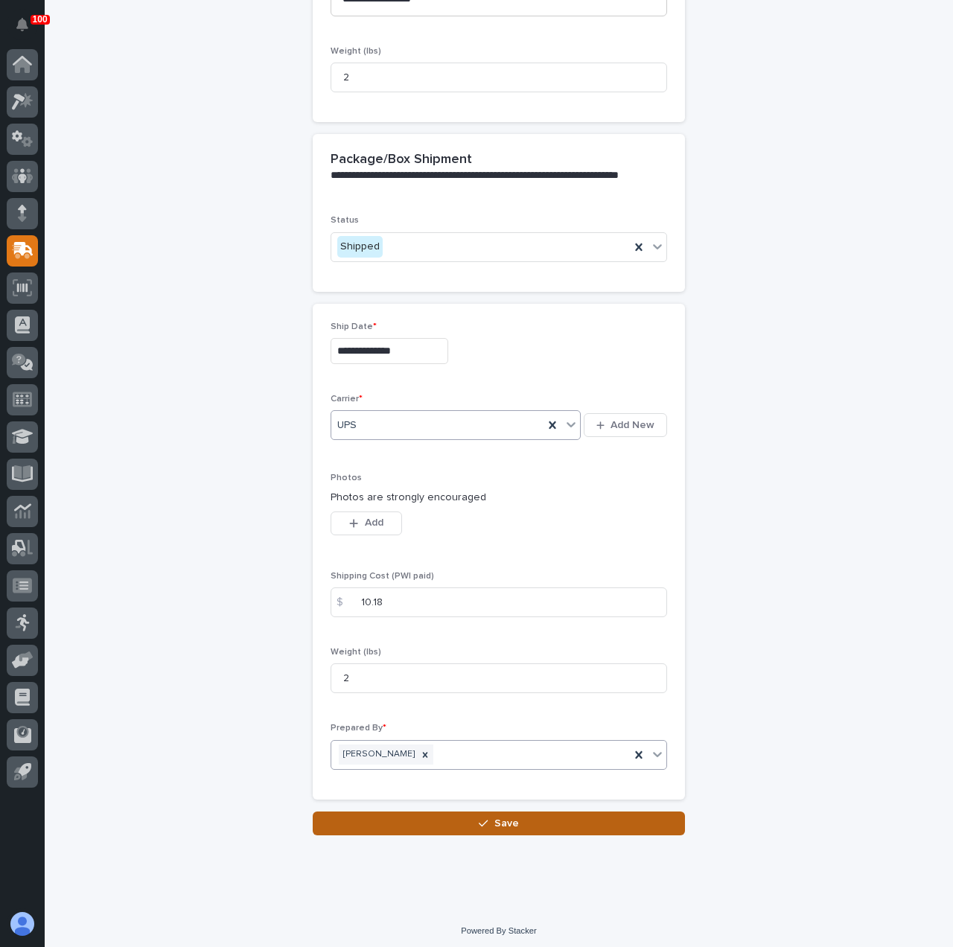
click at [515, 824] on button "Save" at bounding box center [499, 823] width 372 height 24
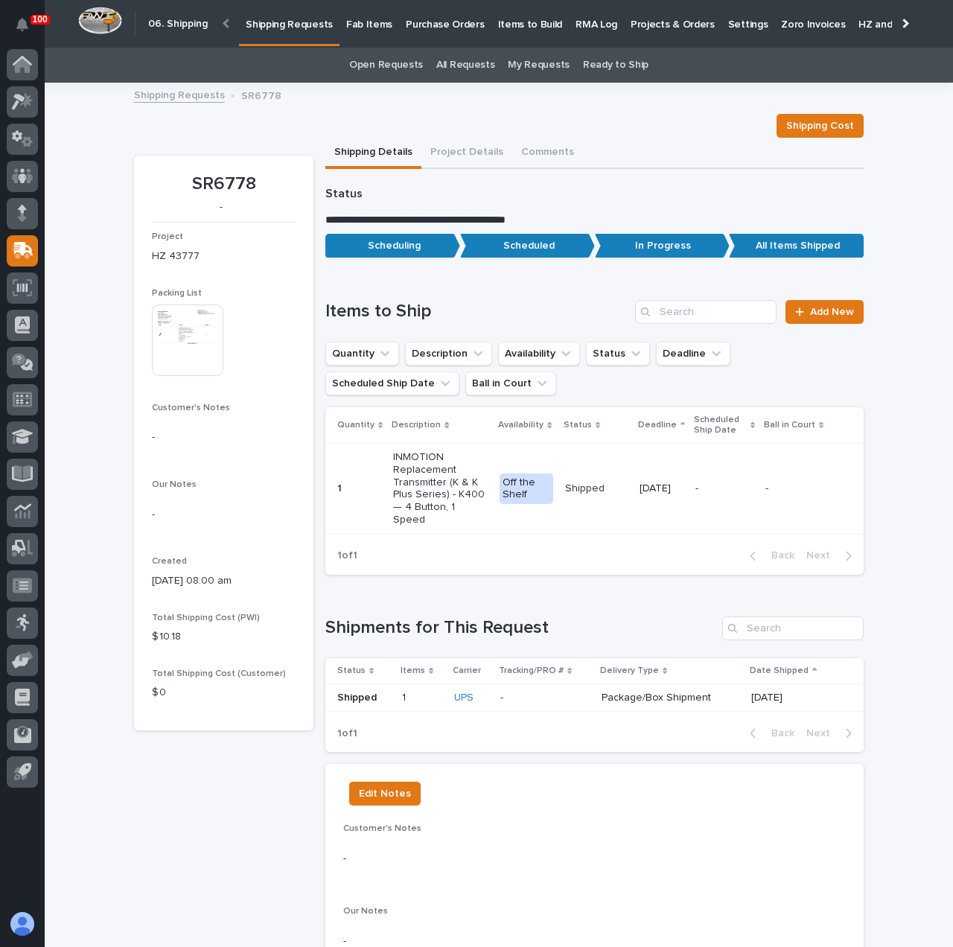
click at [293, 22] on p "Shipping Requests" at bounding box center [289, 15] width 87 height 31
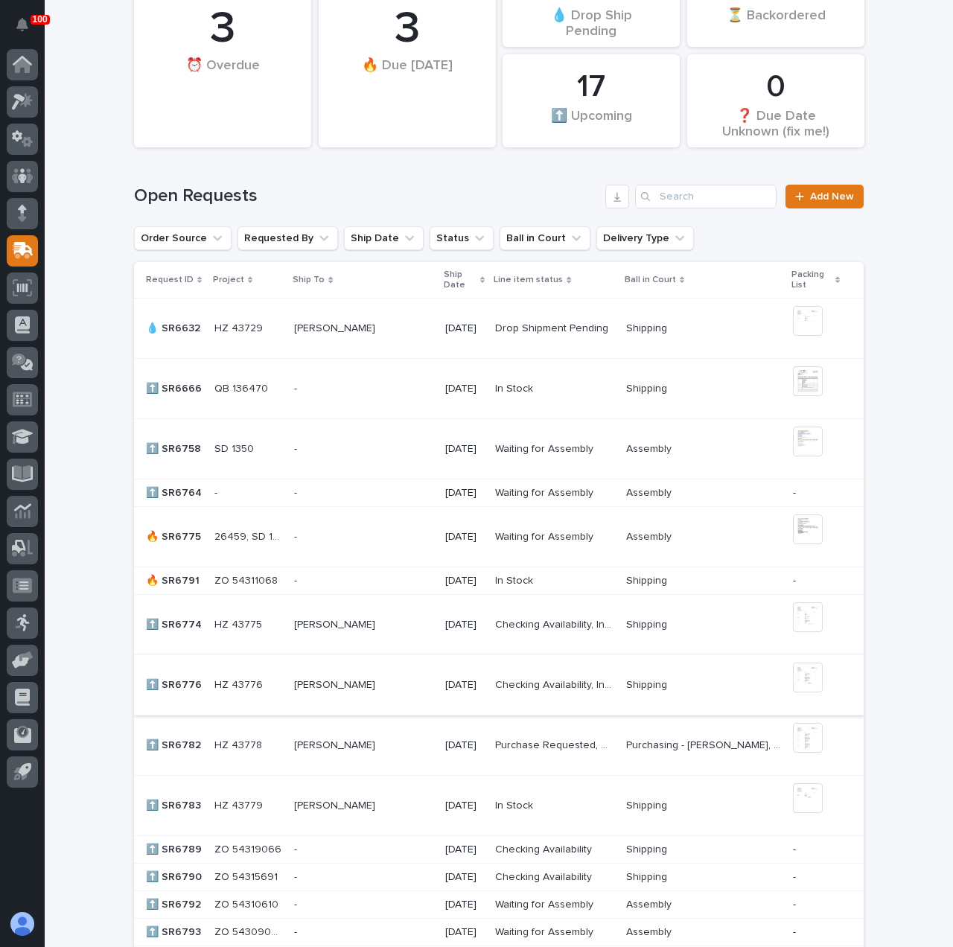
scroll to position [298, 0]
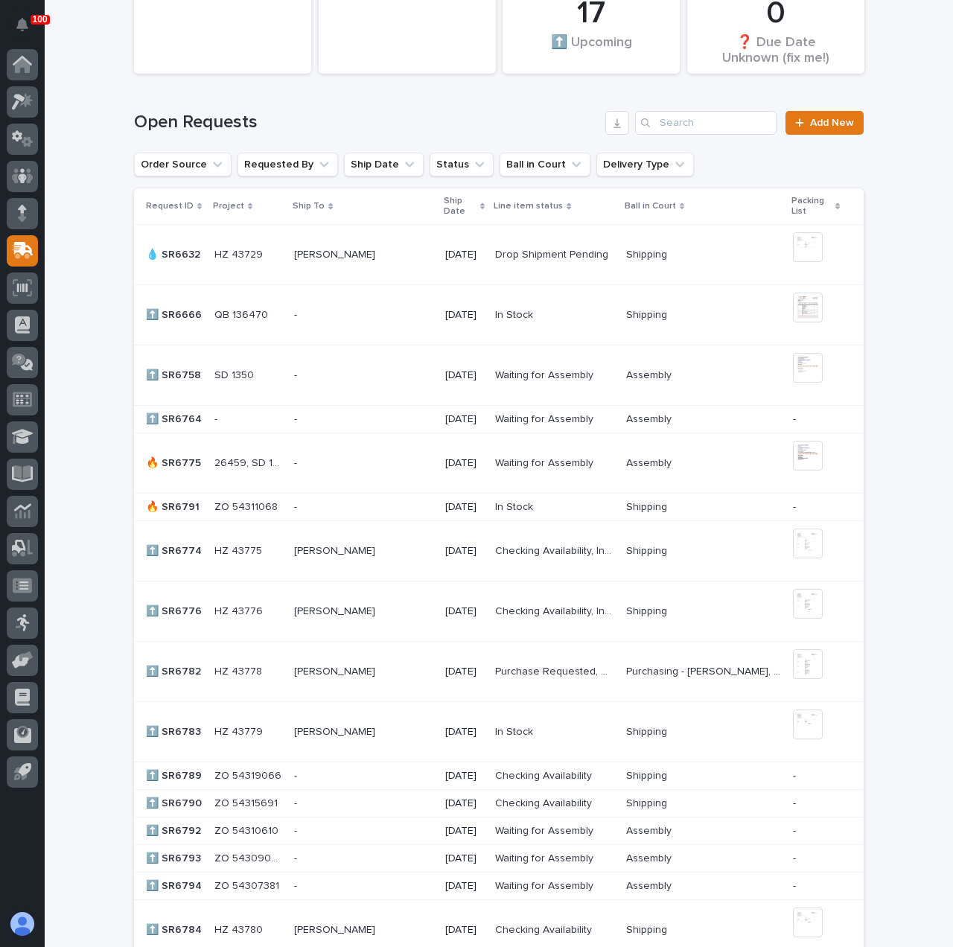
click at [379, 515] on div "- -" at bounding box center [363, 507] width 139 height 25
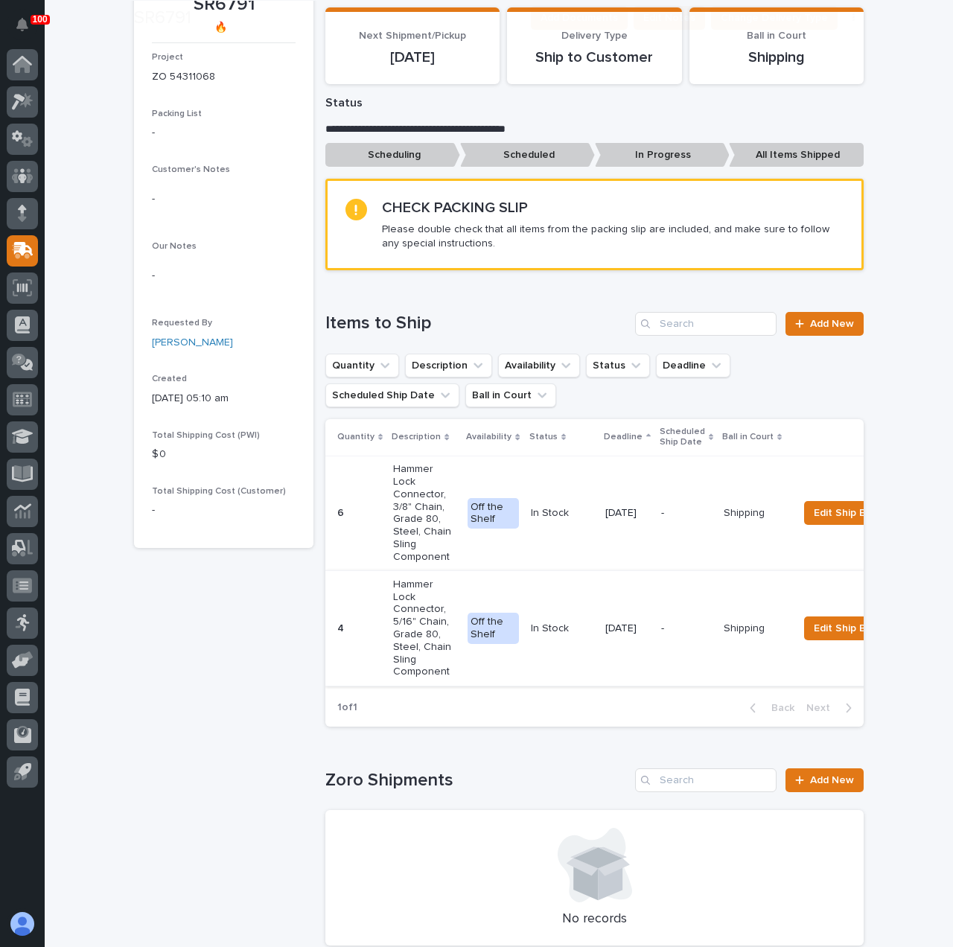
scroll to position [223, 0]
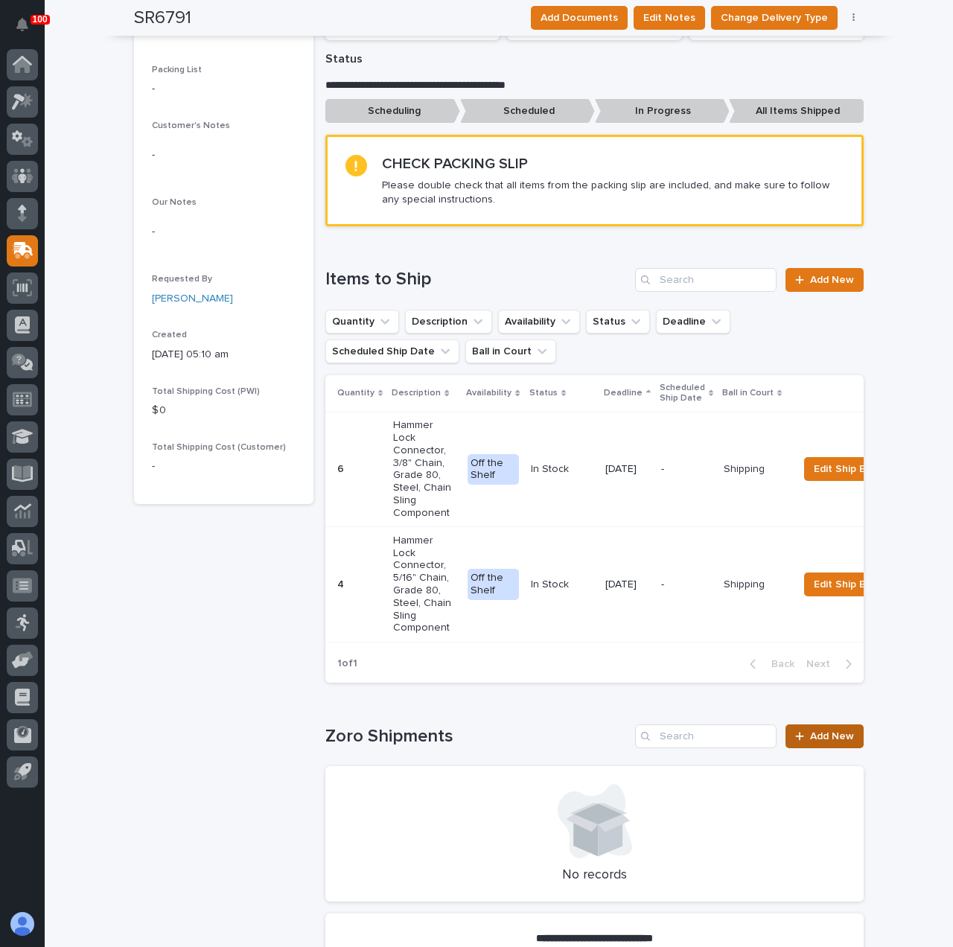
click at [840, 741] on span "Add New" at bounding box center [832, 736] width 44 height 10
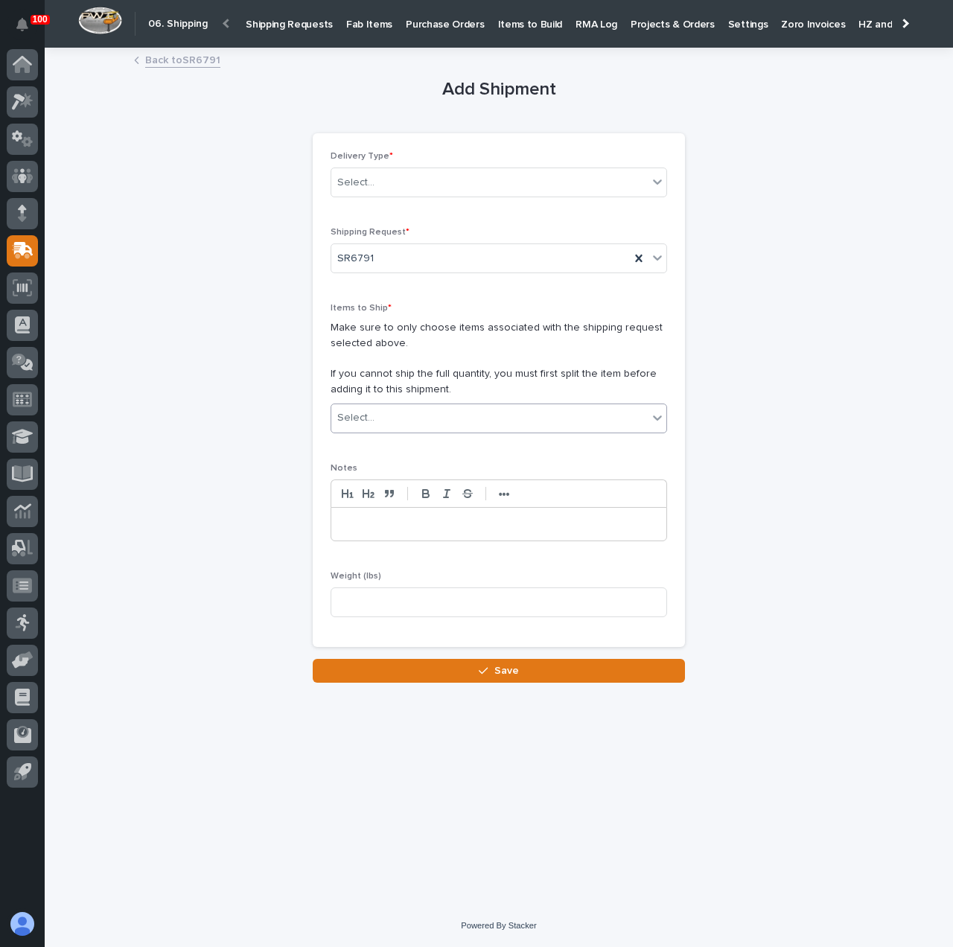
click at [406, 410] on div "Select..." at bounding box center [489, 418] width 316 height 25
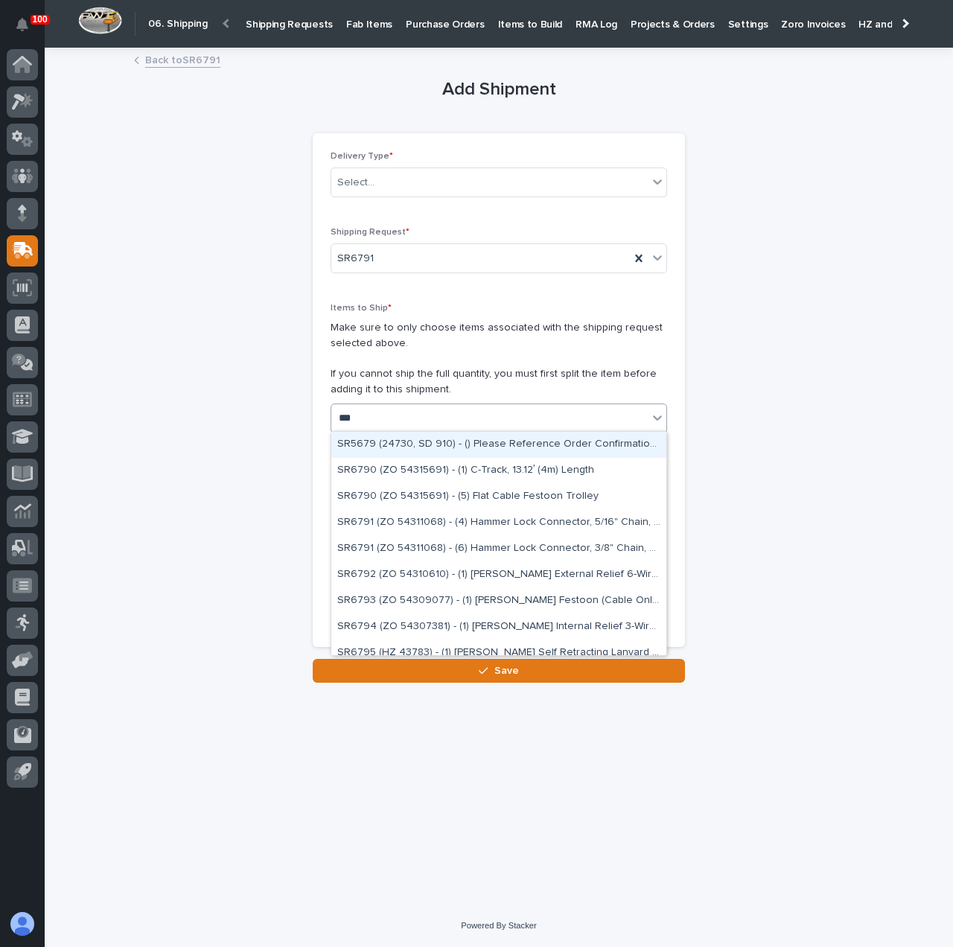
type input "****"
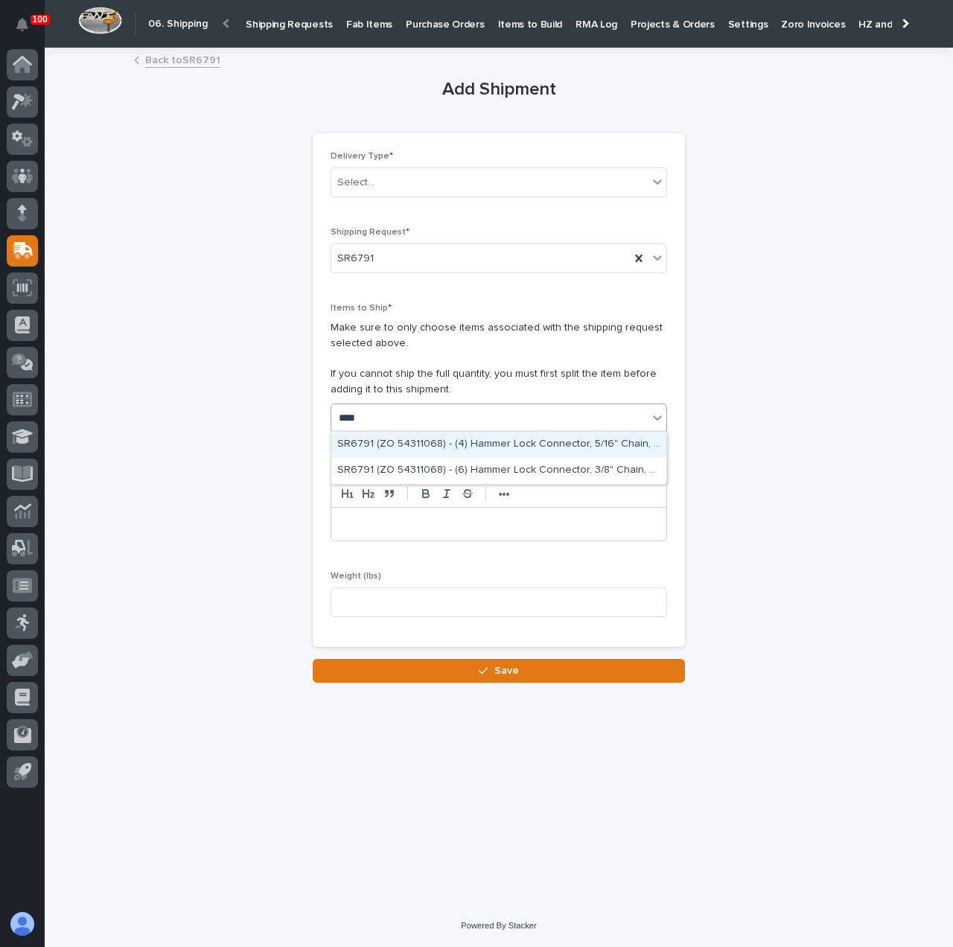
click at [417, 450] on div "SR6791 (ZO 54311068) - (4) Hammer Lock Connector, 5/16" Chain, Grade 80, Steel,…" at bounding box center [498, 445] width 335 height 26
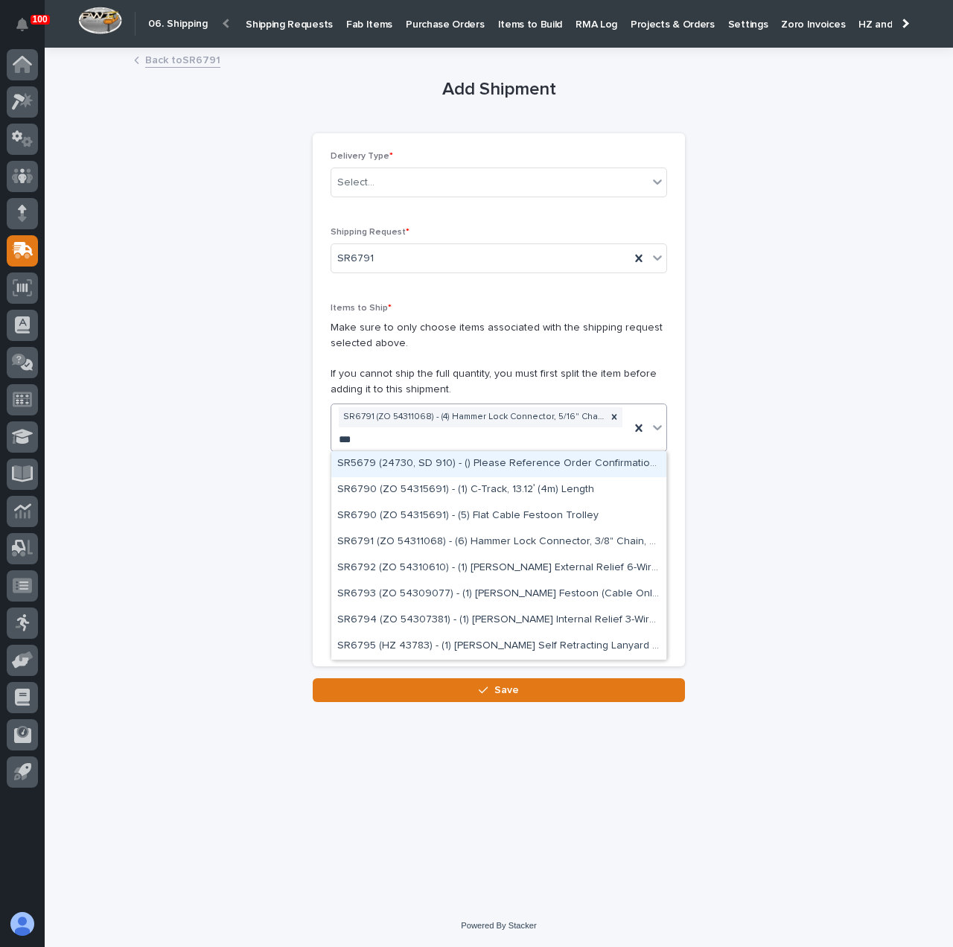
type input "****"
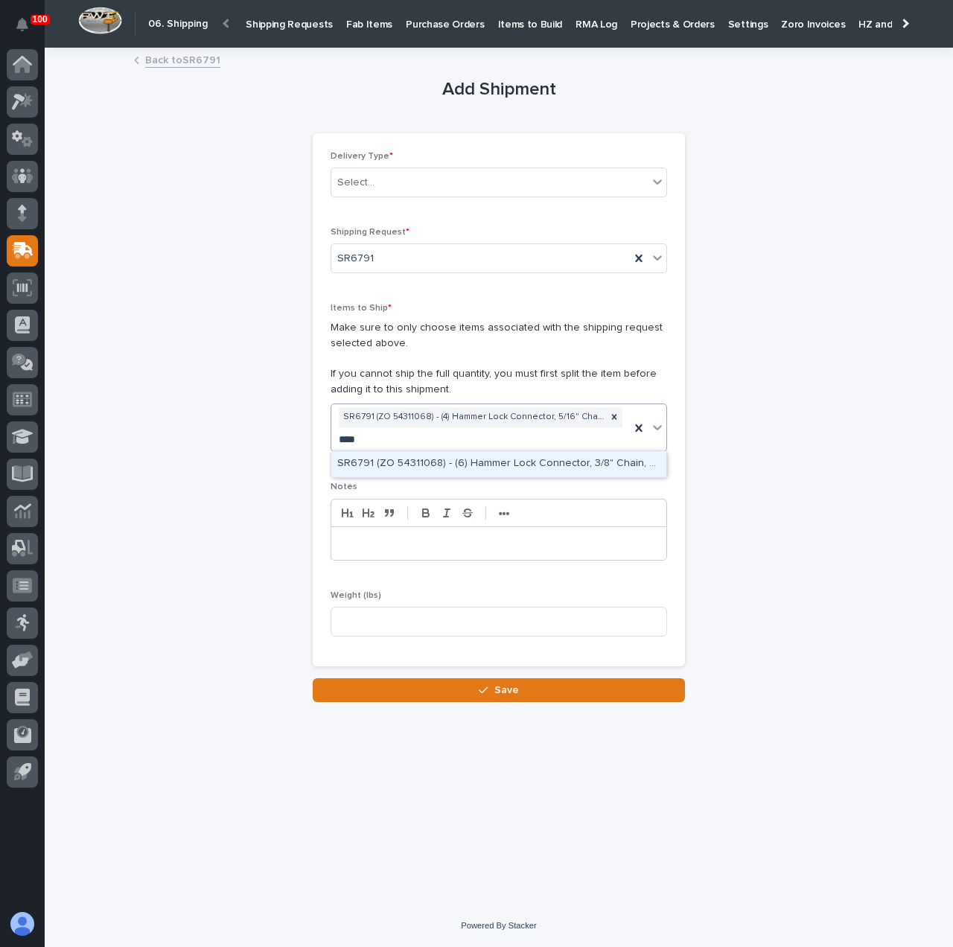
click at [415, 459] on div "SR6791 (ZO 54311068) - (6) Hammer Lock Connector, 3/8" Chain, Grade 80, Steel, …" at bounding box center [498, 464] width 335 height 26
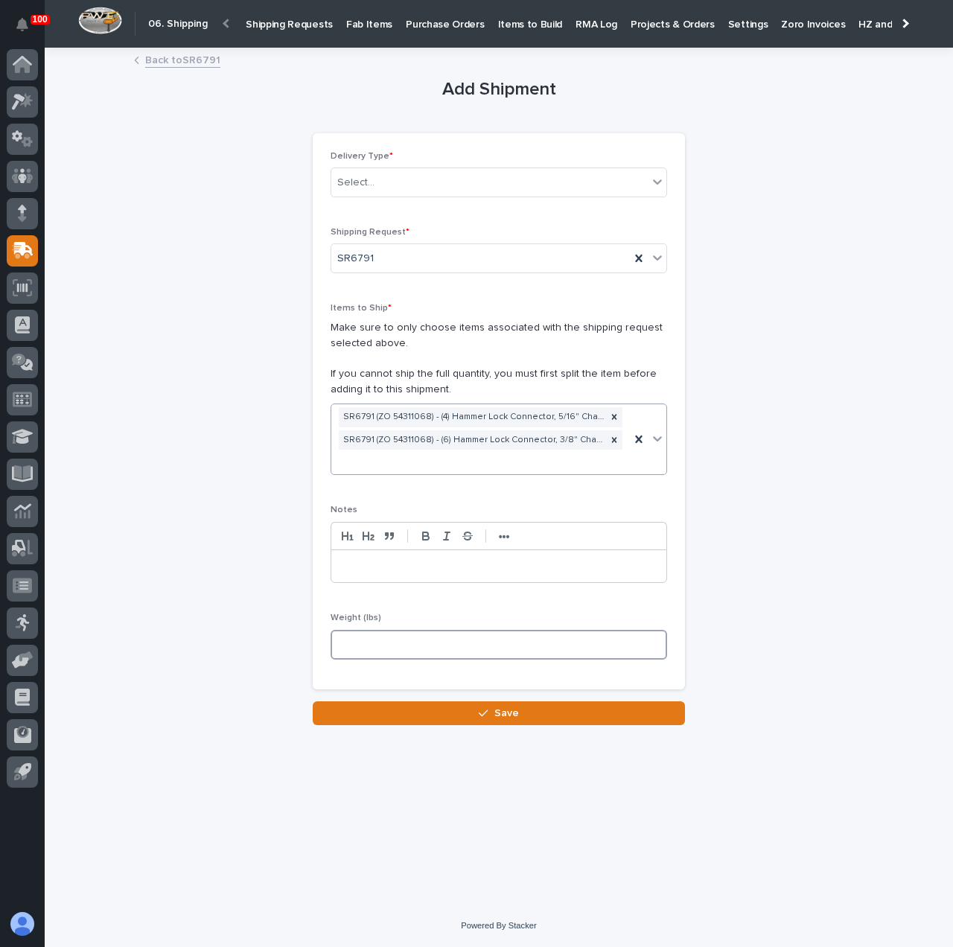
click at [384, 649] on input at bounding box center [498, 645] width 336 height 30
type input "6"
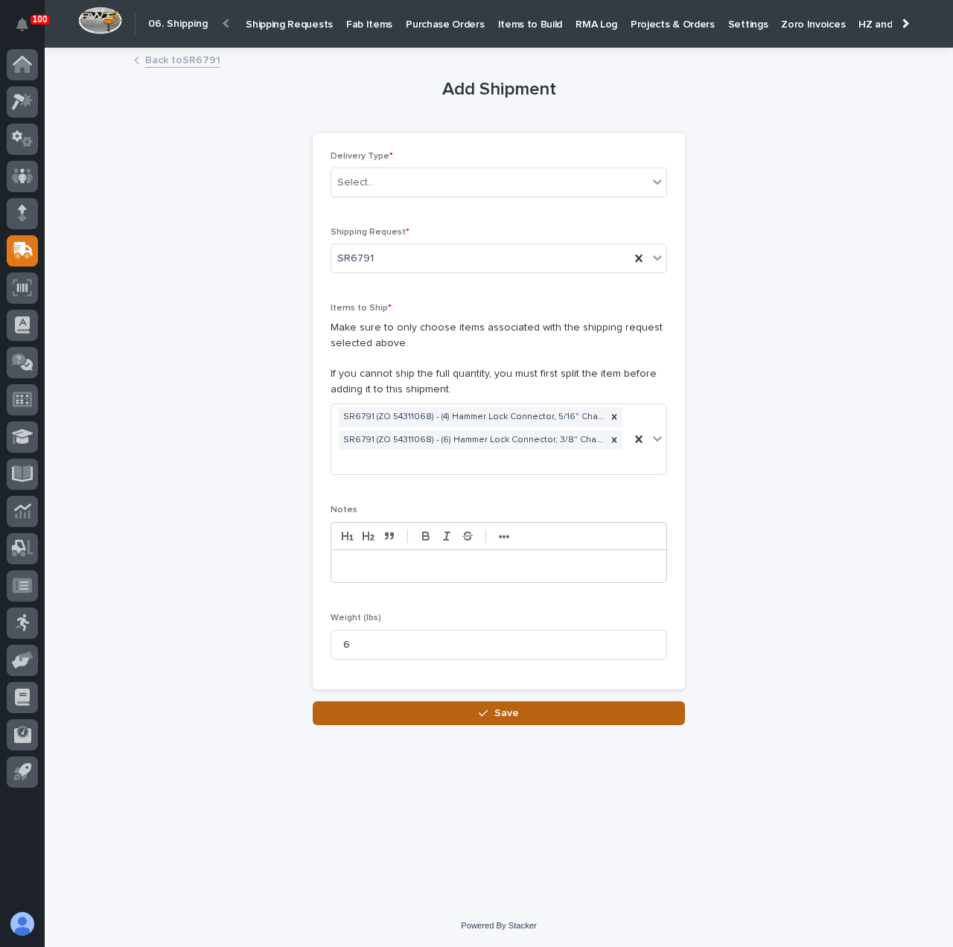
click at [427, 704] on button "Save" at bounding box center [499, 713] width 372 height 24
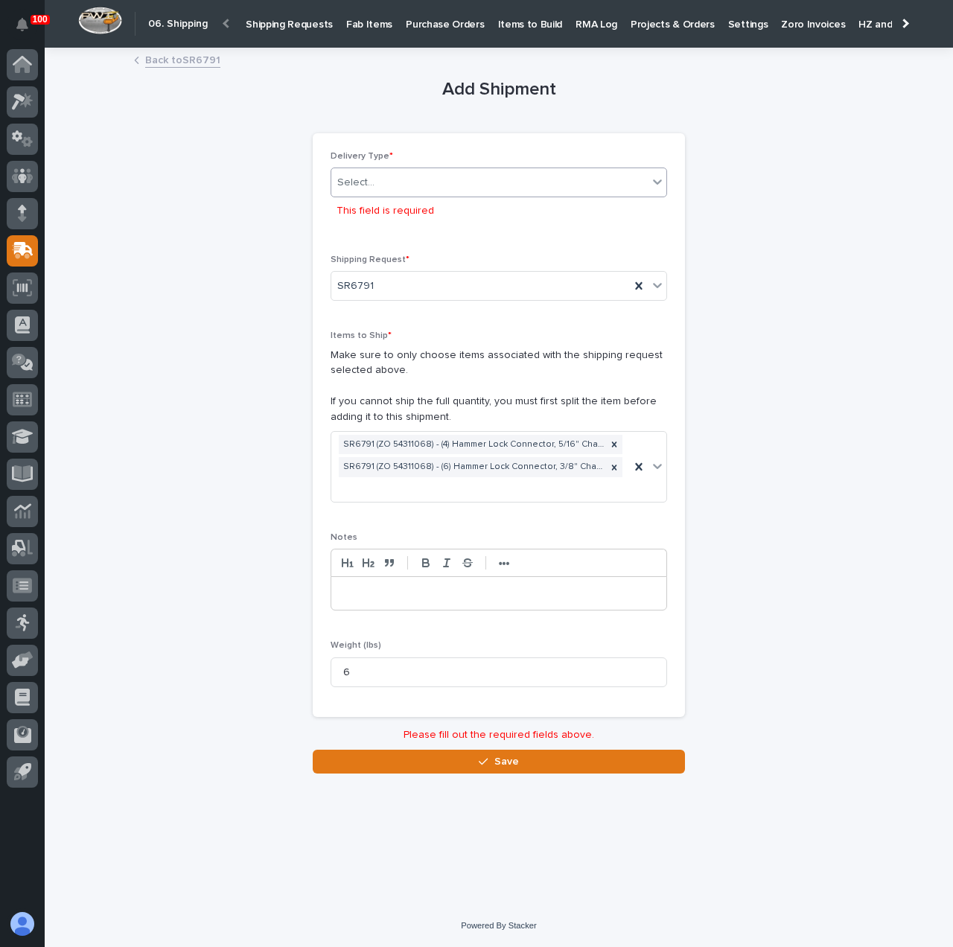
click at [417, 179] on div "Select..." at bounding box center [489, 182] width 316 height 25
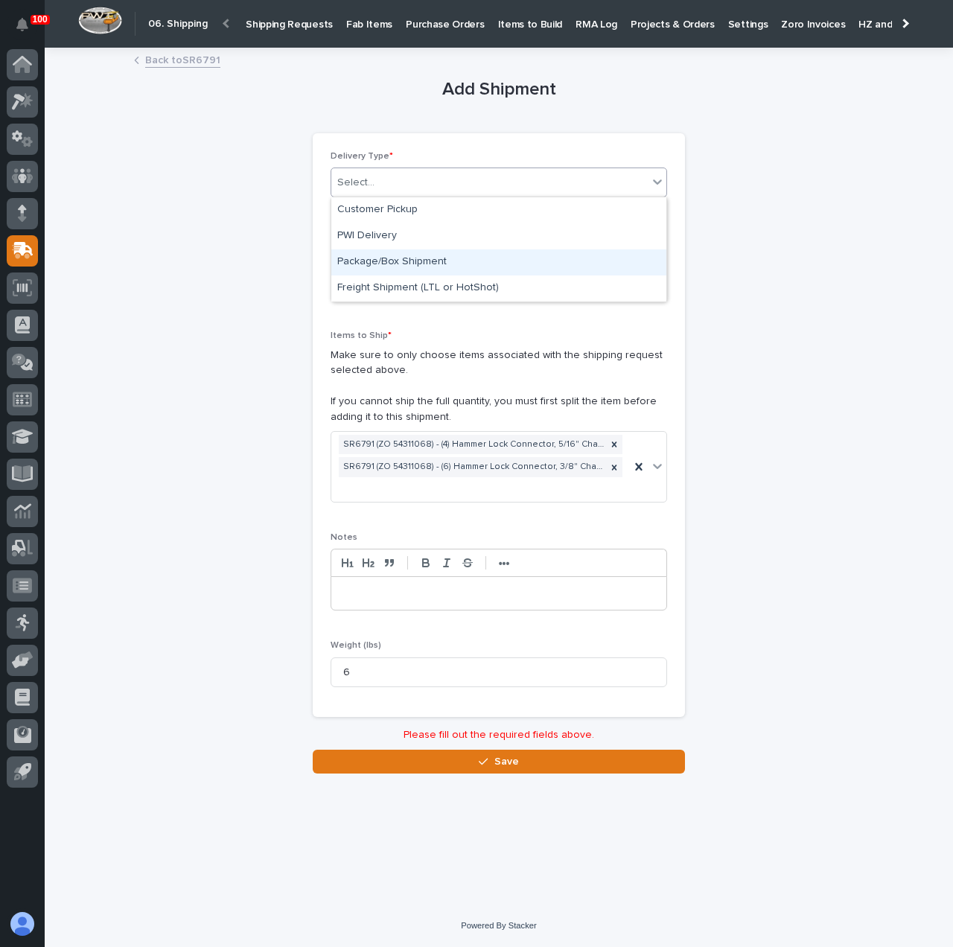
click at [397, 262] on div "Package/Box Shipment" at bounding box center [498, 262] width 335 height 26
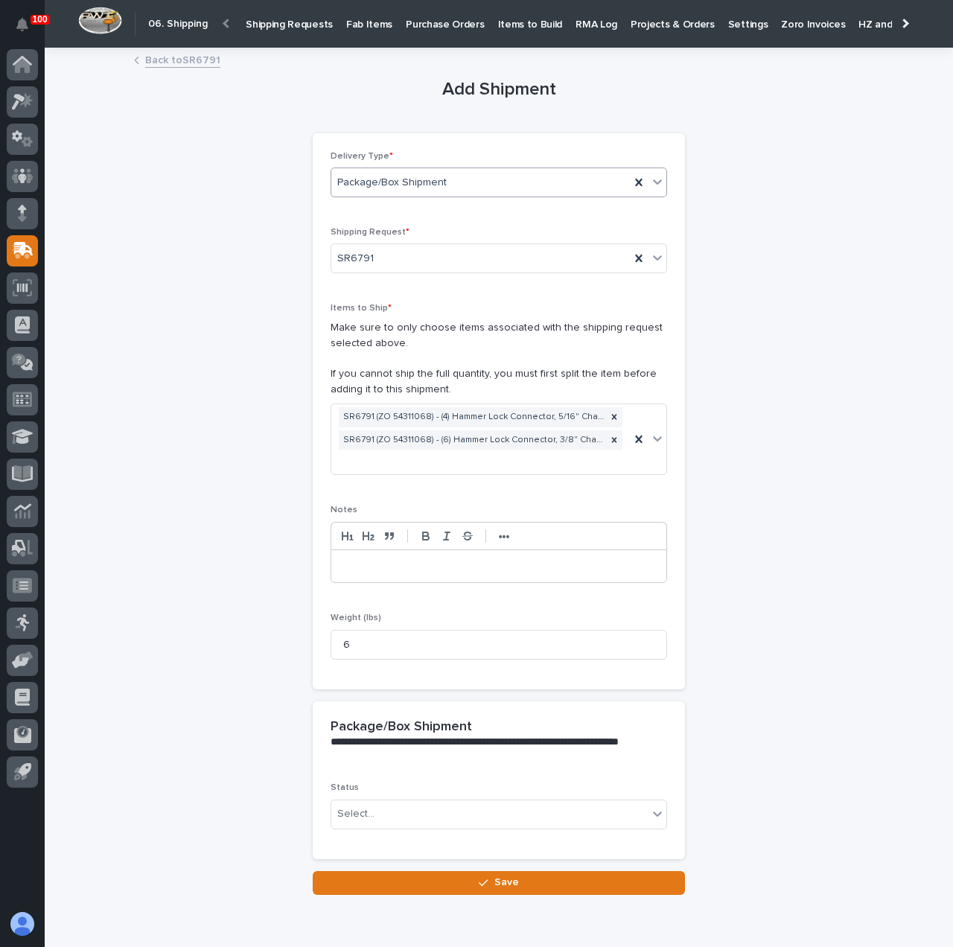
click at [421, 837] on div "Status Select..." at bounding box center [499, 820] width 372 height 76
click at [426, 788] on p "Status" at bounding box center [498, 787] width 336 height 10
click at [430, 803] on div "Select..." at bounding box center [489, 814] width 316 height 25
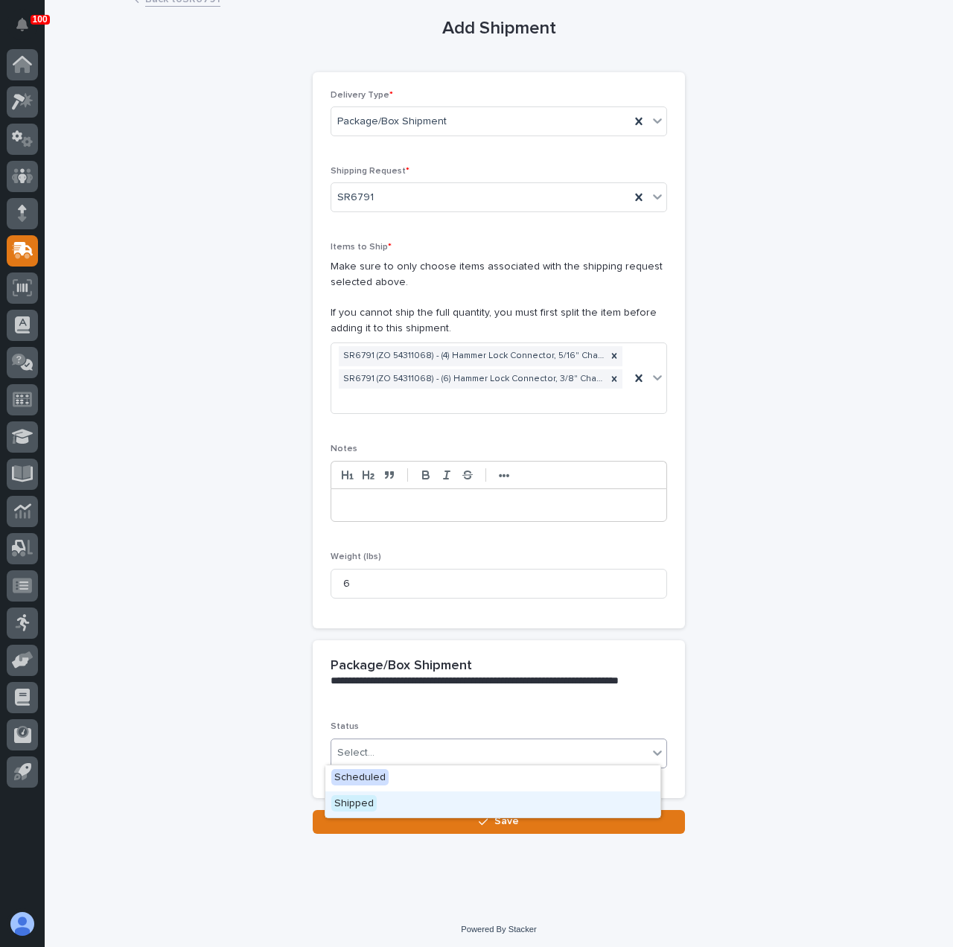
drag, startPoint x: 357, startPoint y: 828, endPoint x: 351, endPoint y: 808, distance: 21.9
click at [351, 808] on span "Shipped" at bounding box center [353, 803] width 45 height 16
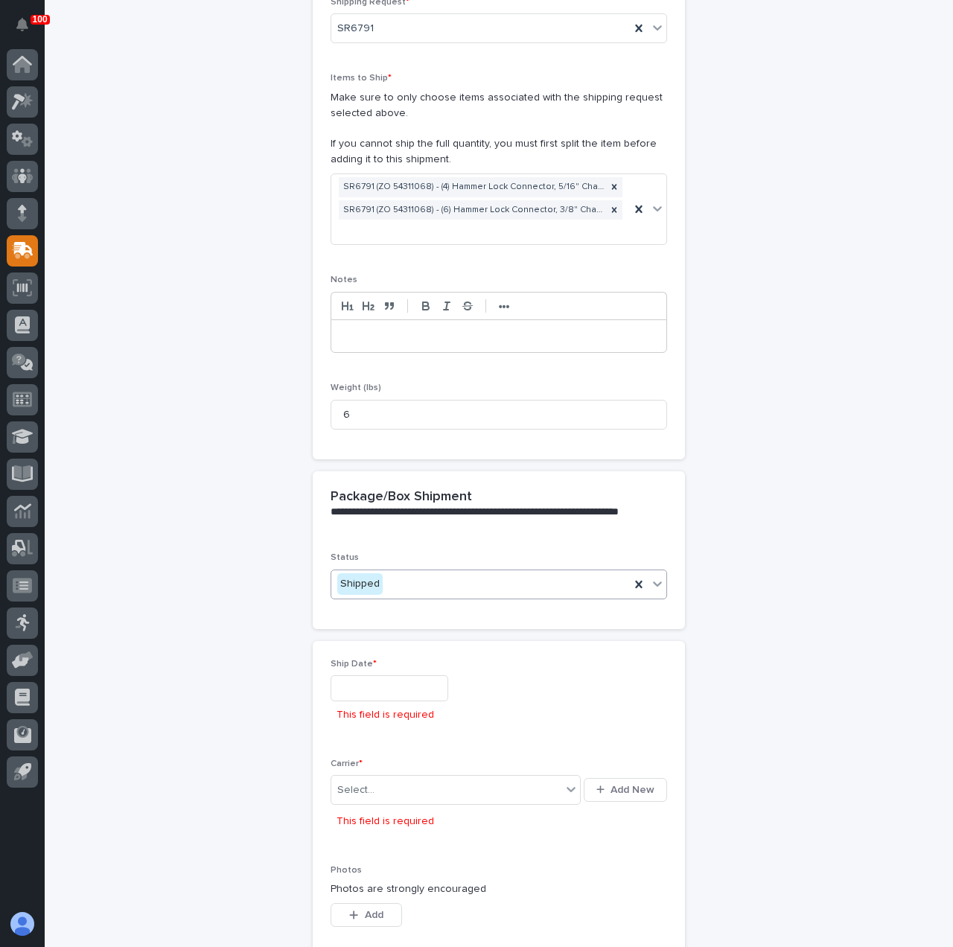
scroll to position [359, 0]
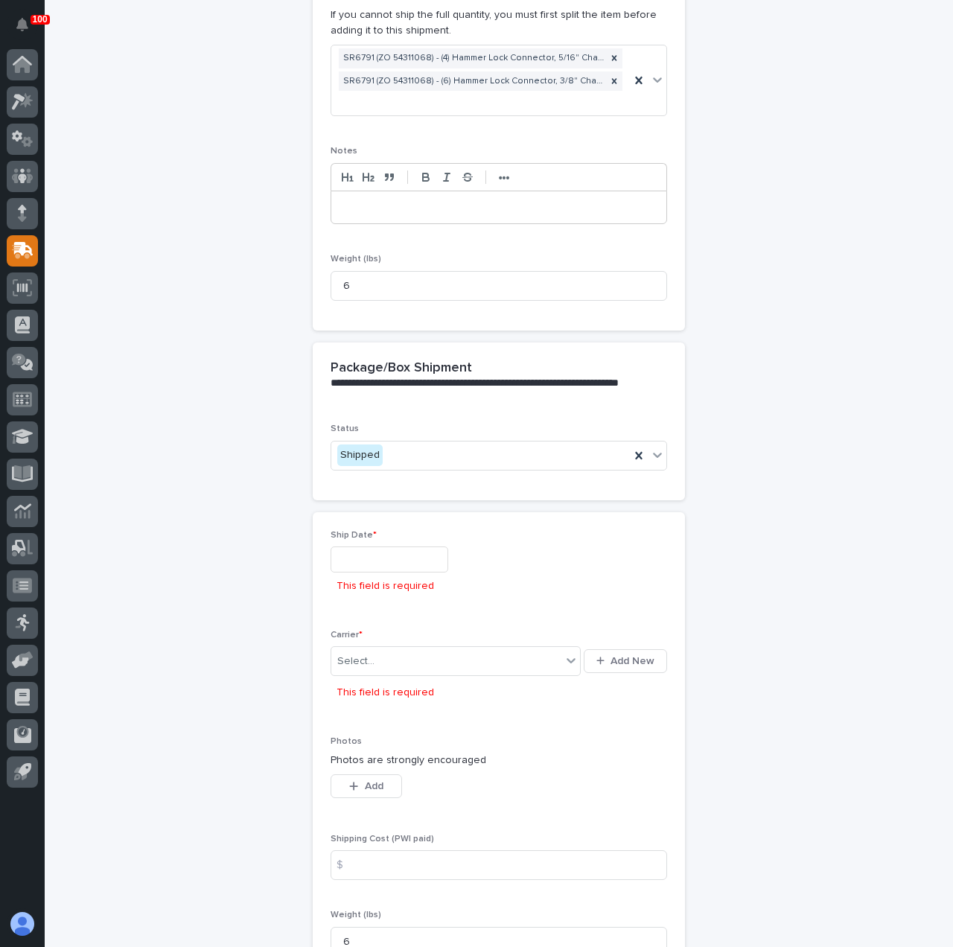
click at [380, 580] on p "This field is required" at bounding box center [385, 586] width 98 height 16
click at [380, 569] on div "This field is required" at bounding box center [498, 573] width 336 height 54
click at [377, 563] on input "text" at bounding box center [389, 559] width 118 height 26
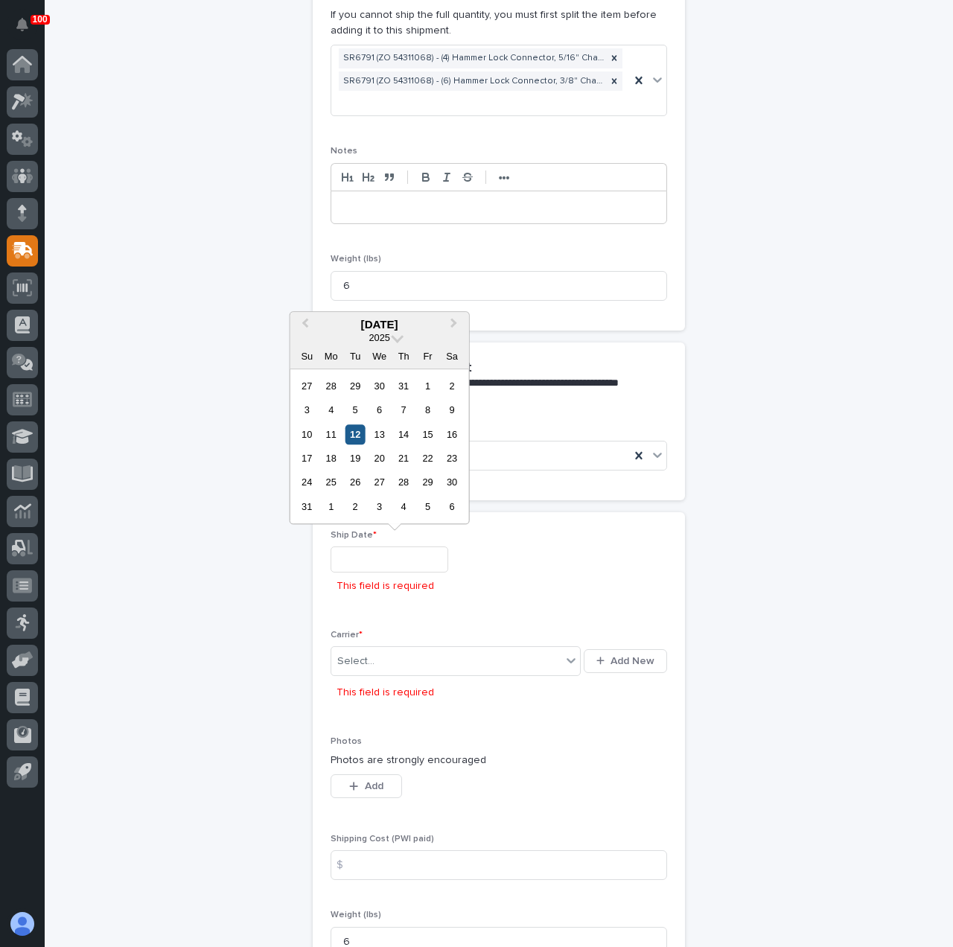
click at [351, 432] on div "12" at bounding box center [355, 434] width 20 height 20
type input "**********"
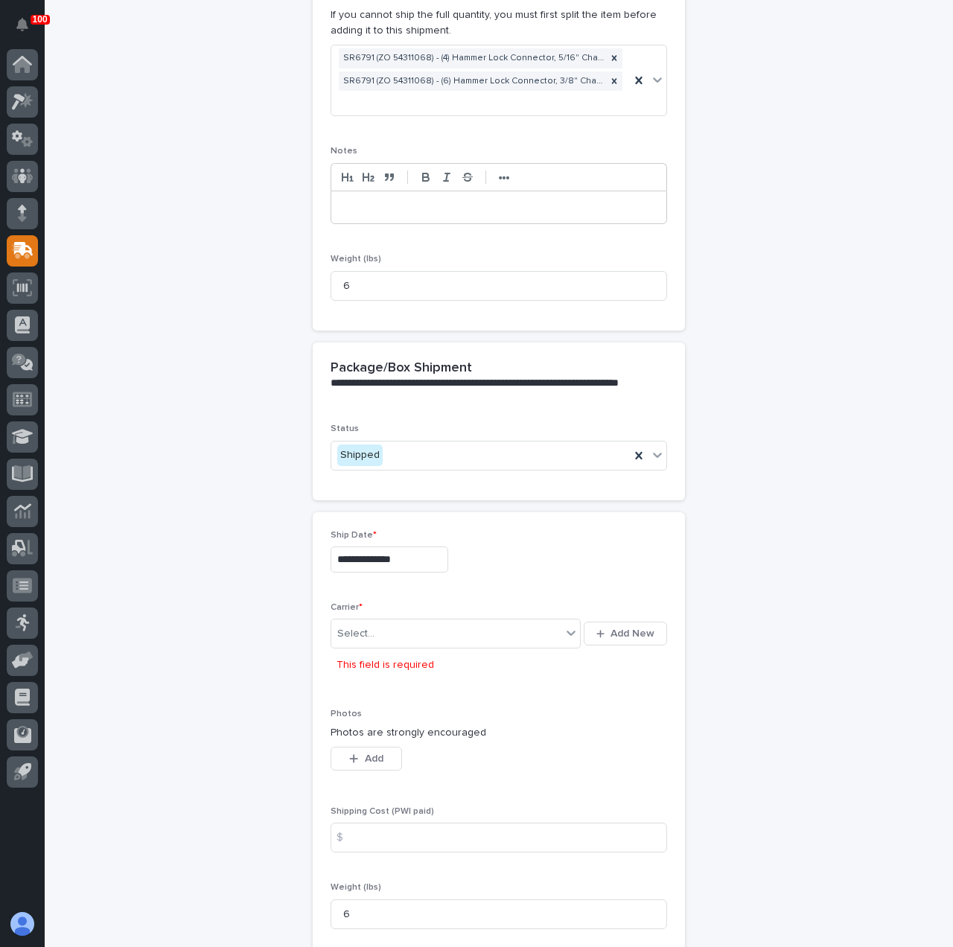
scroll to position [622, 0]
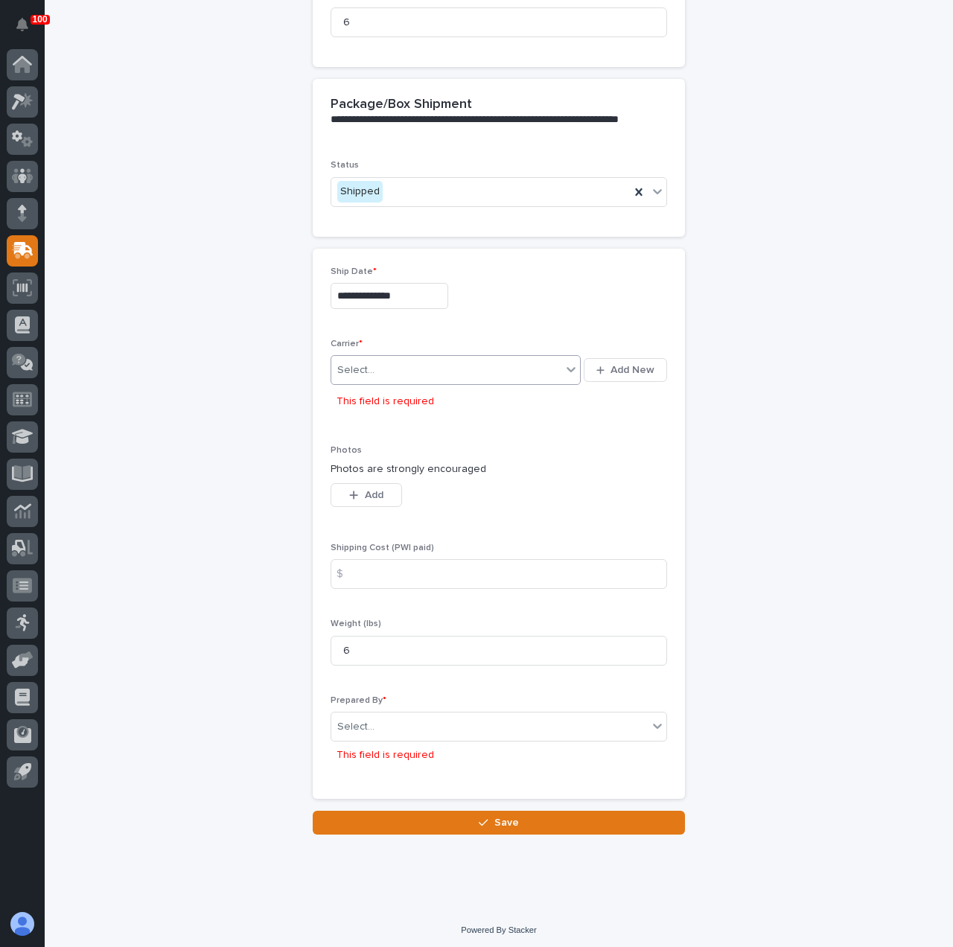
click at [452, 371] on div "Select..." at bounding box center [446, 370] width 230 height 25
type input "*****"
click at [475, 403] on div "FedEx" at bounding box center [450, 395] width 250 height 26
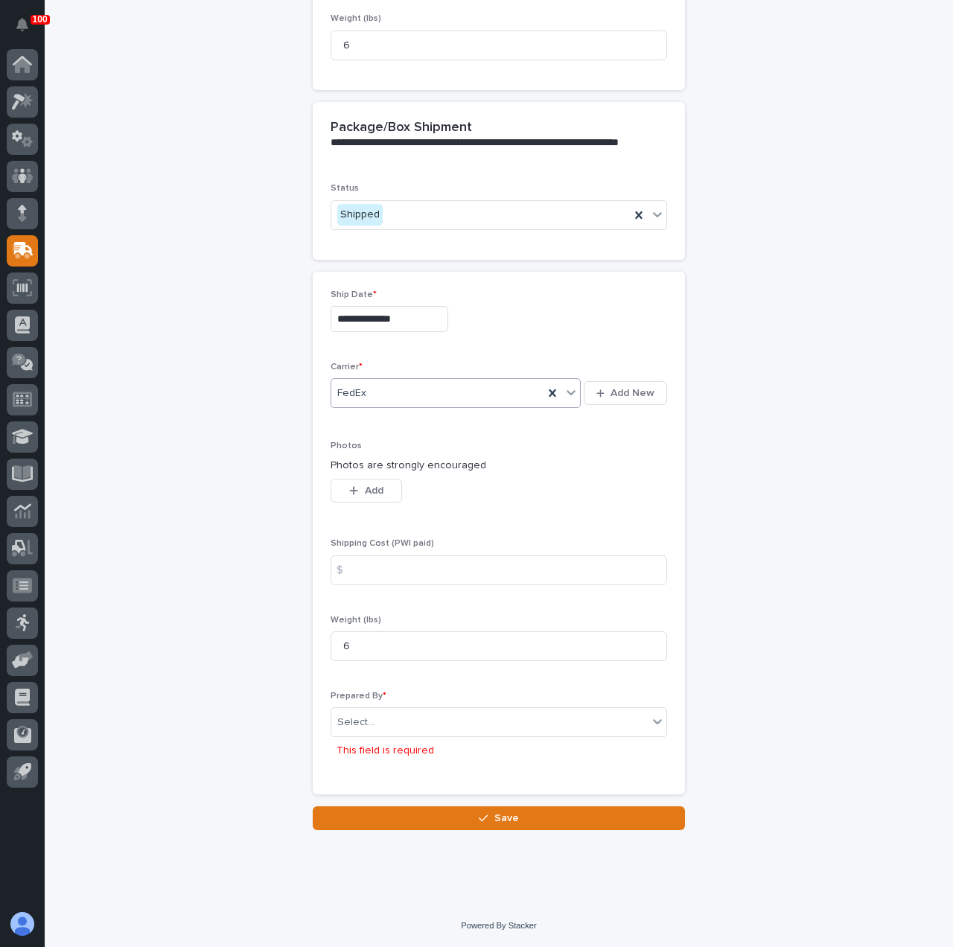
scroll to position [595, 0]
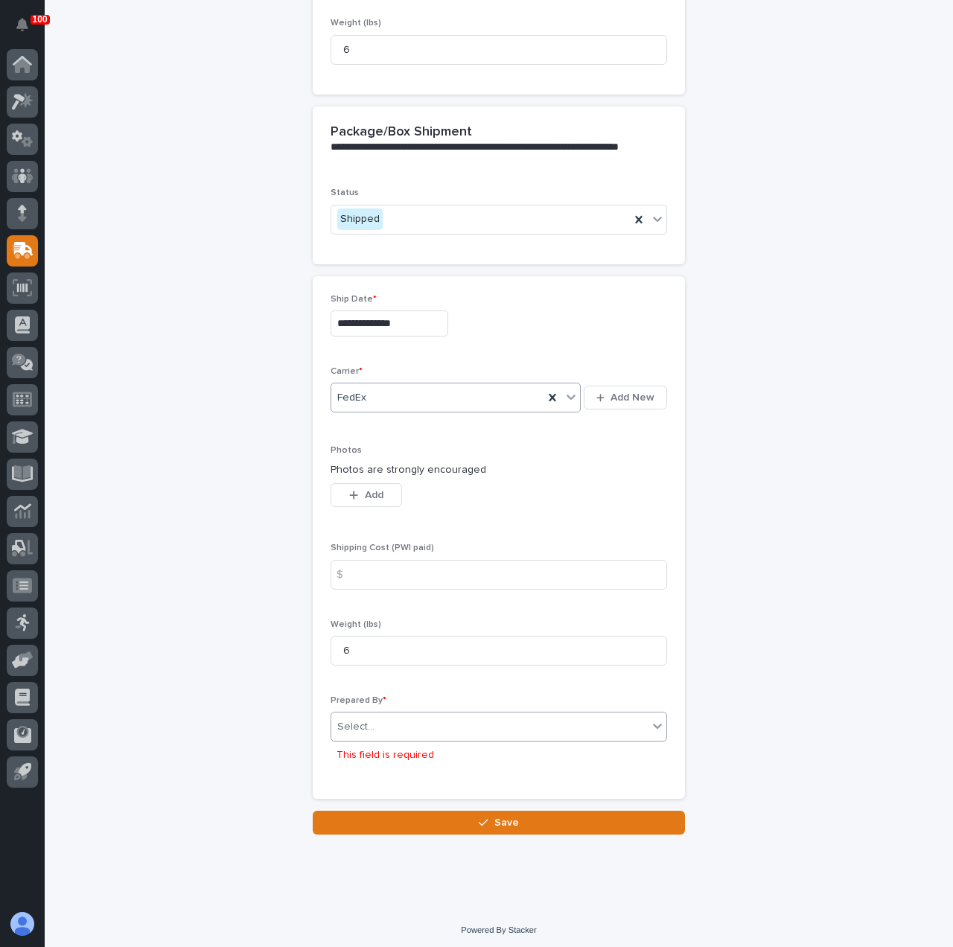
click at [367, 732] on div "Select..." at bounding box center [489, 727] width 316 height 25
type input "******"
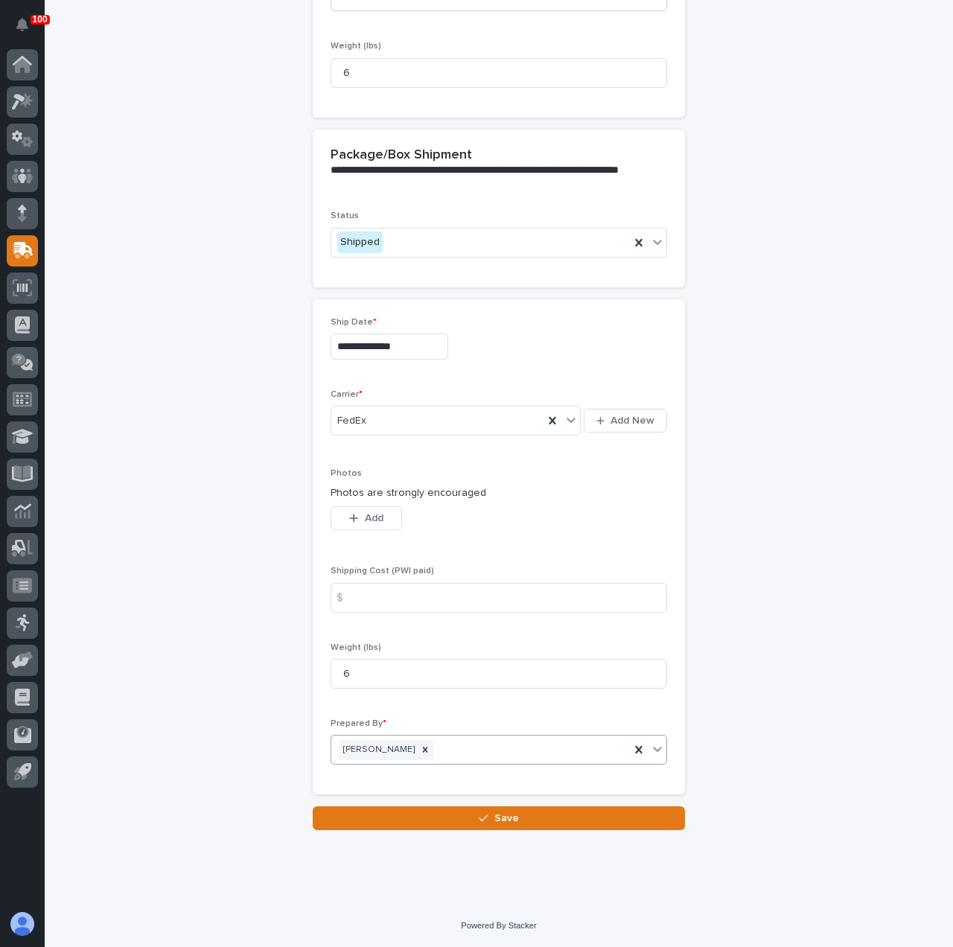
scroll to position [567, 0]
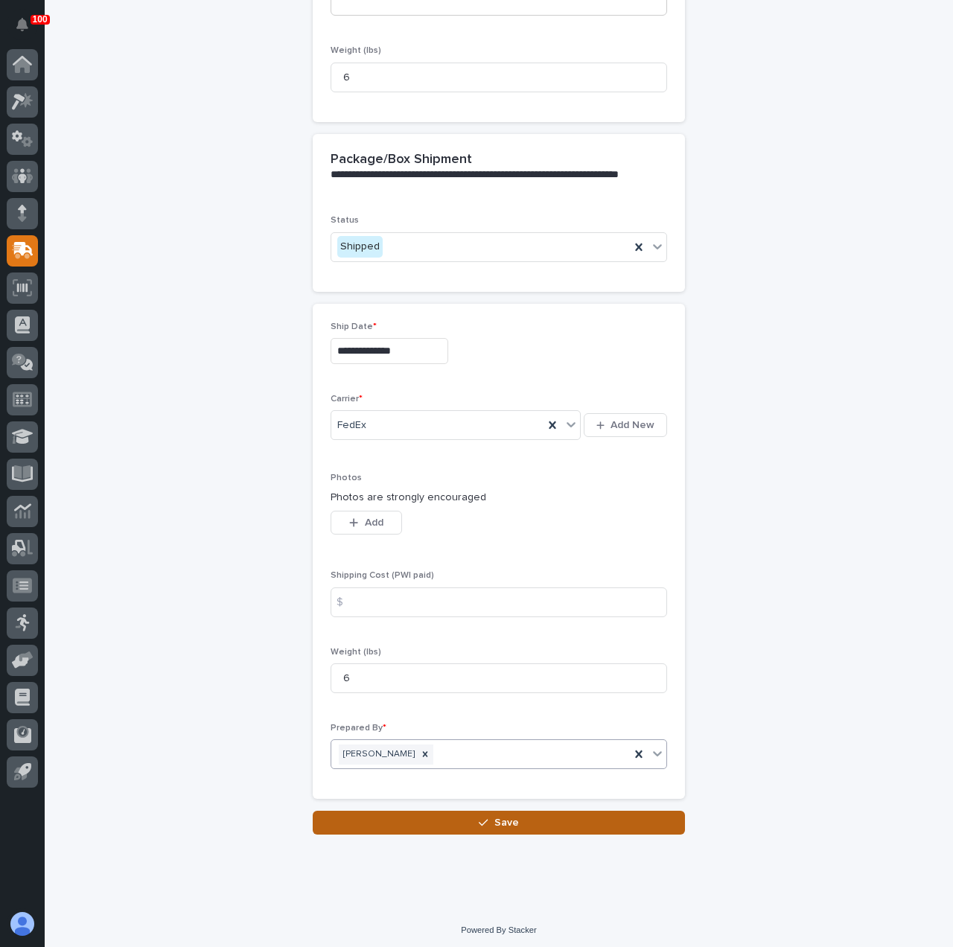
click at [542, 811] on button "Save" at bounding box center [499, 823] width 372 height 24
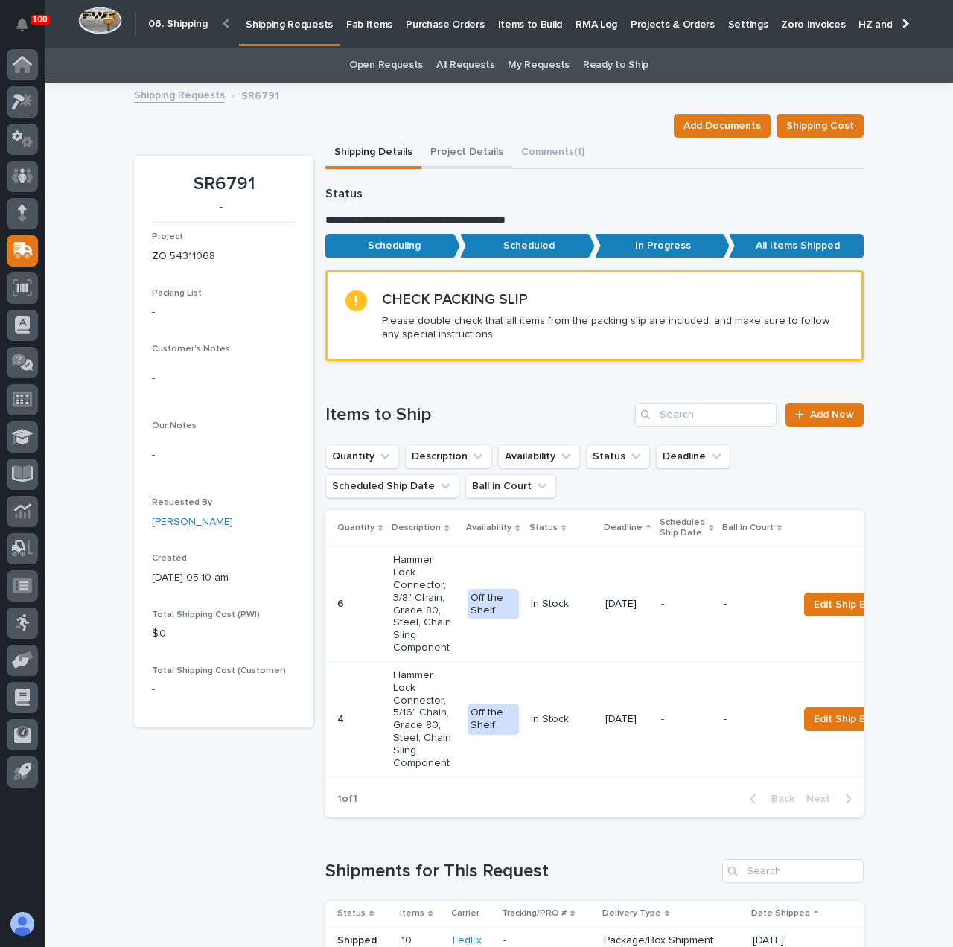
click at [458, 145] on button "Project Details" at bounding box center [466, 153] width 91 height 31
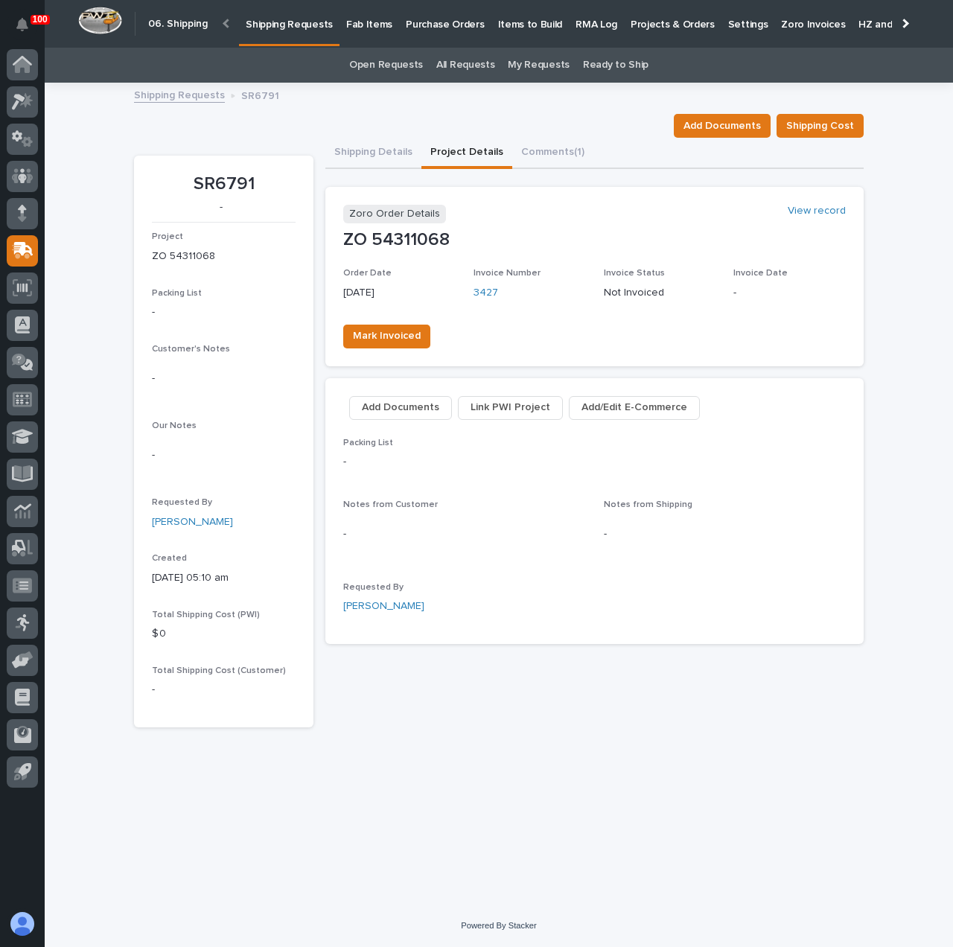
click at [307, 33] on link "Shipping Requests" at bounding box center [289, 22] width 100 height 44
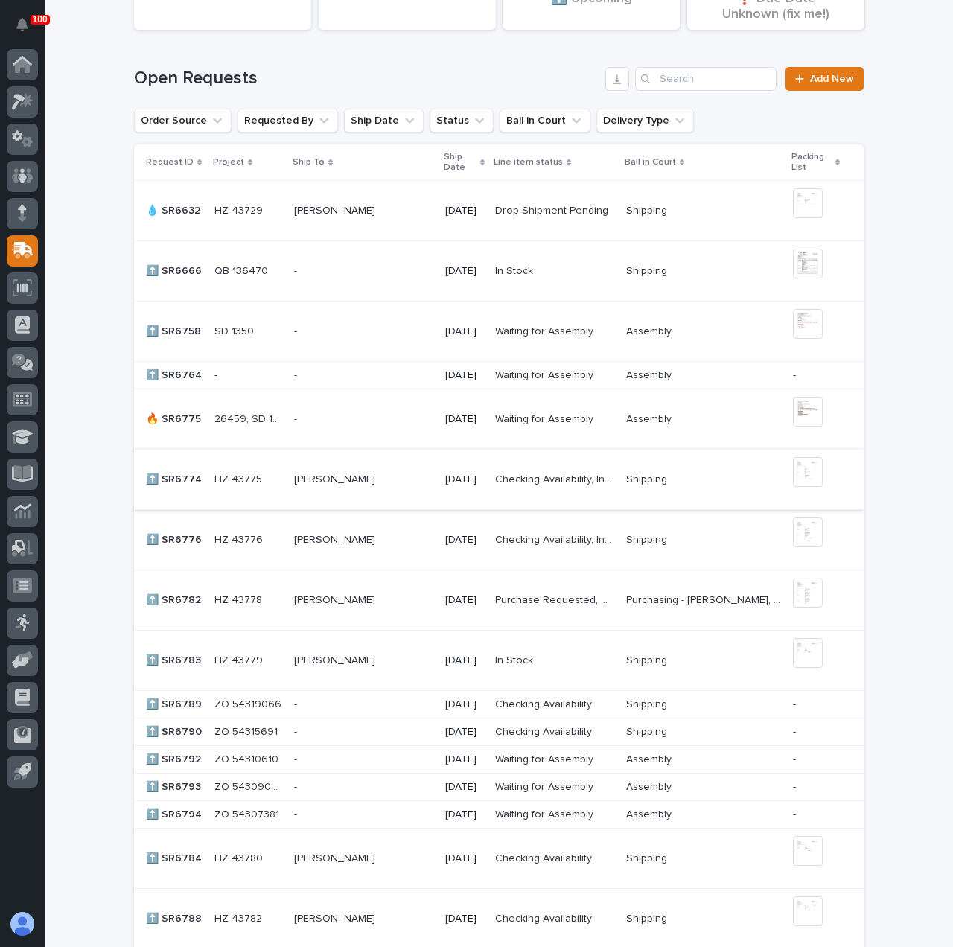
scroll to position [372, 0]
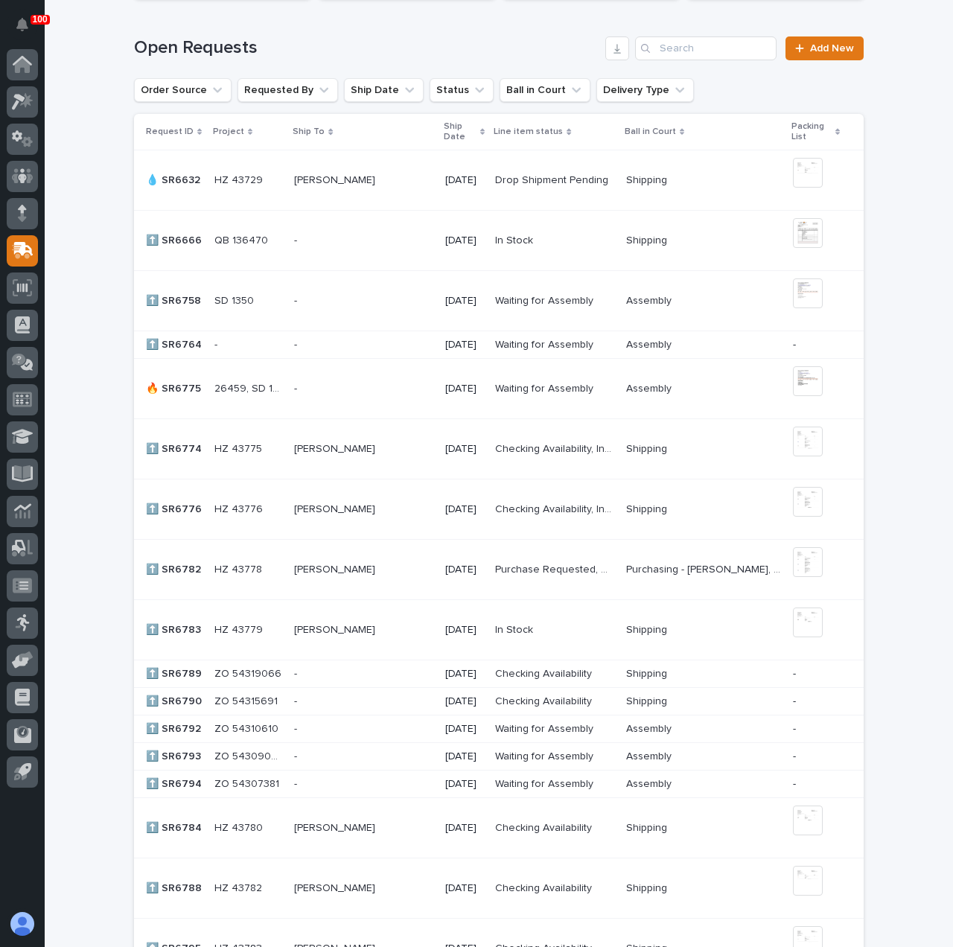
click at [403, 447] on p at bounding box center [363, 449] width 139 height 13
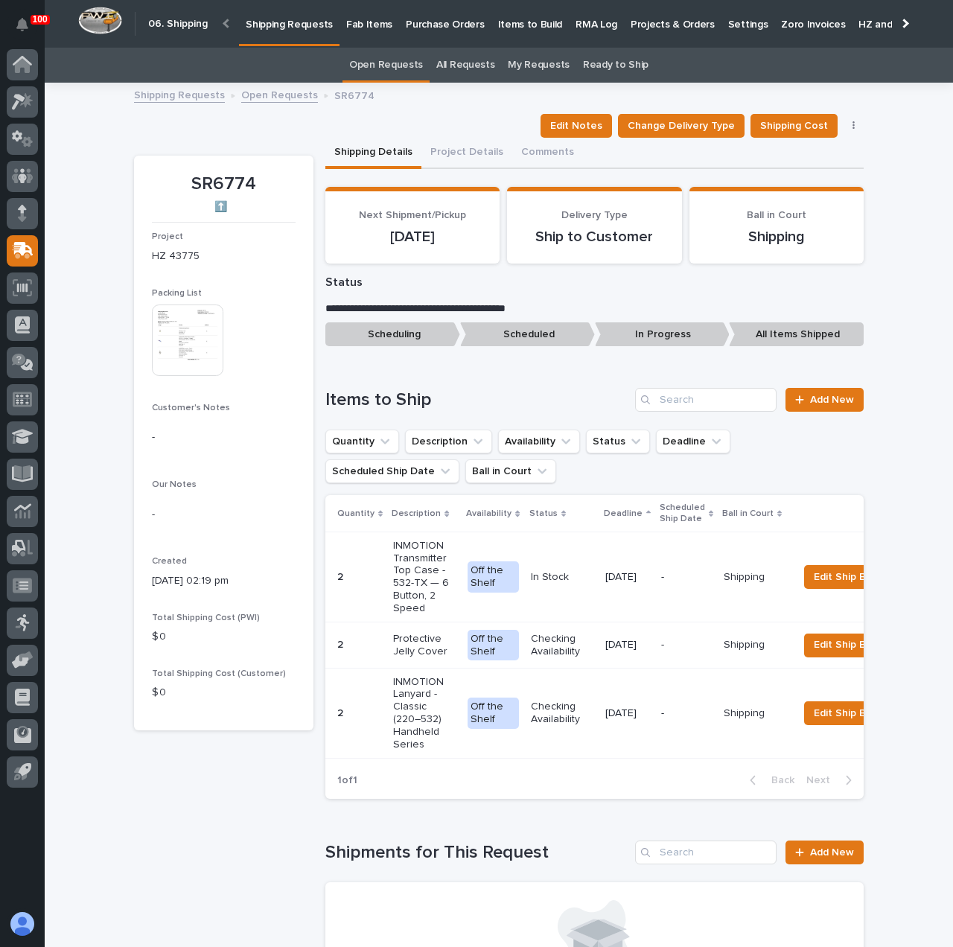
click at [356, 26] on p "Fab Items" at bounding box center [369, 15] width 46 height 31
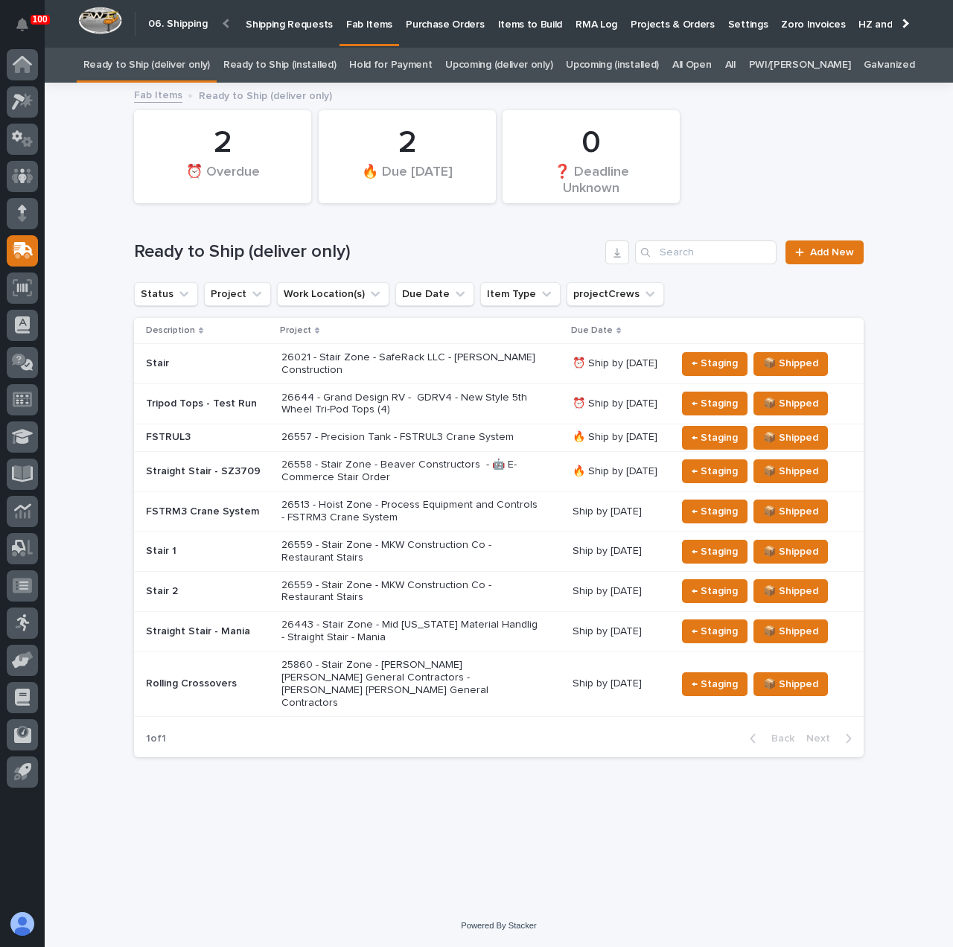
click at [735, 71] on link "All" at bounding box center [730, 65] width 10 height 35
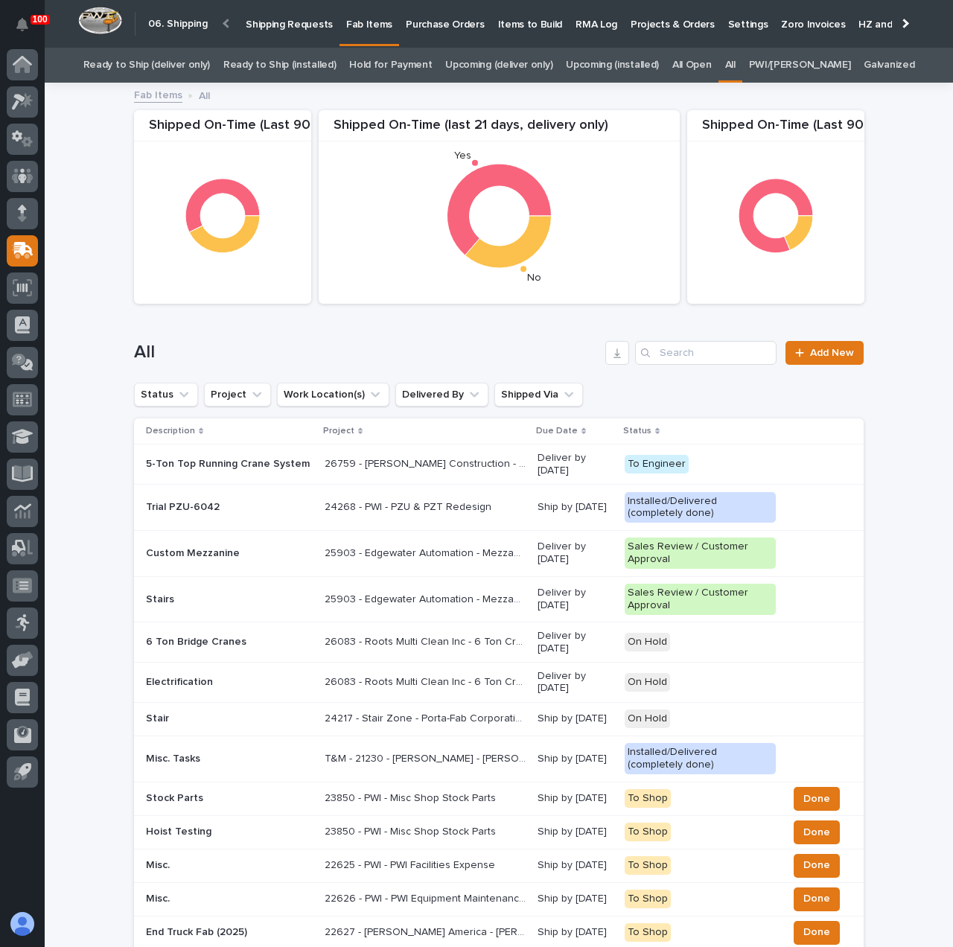
click at [320, 31] on p "Shipping Requests" at bounding box center [289, 15] width 87 height 31
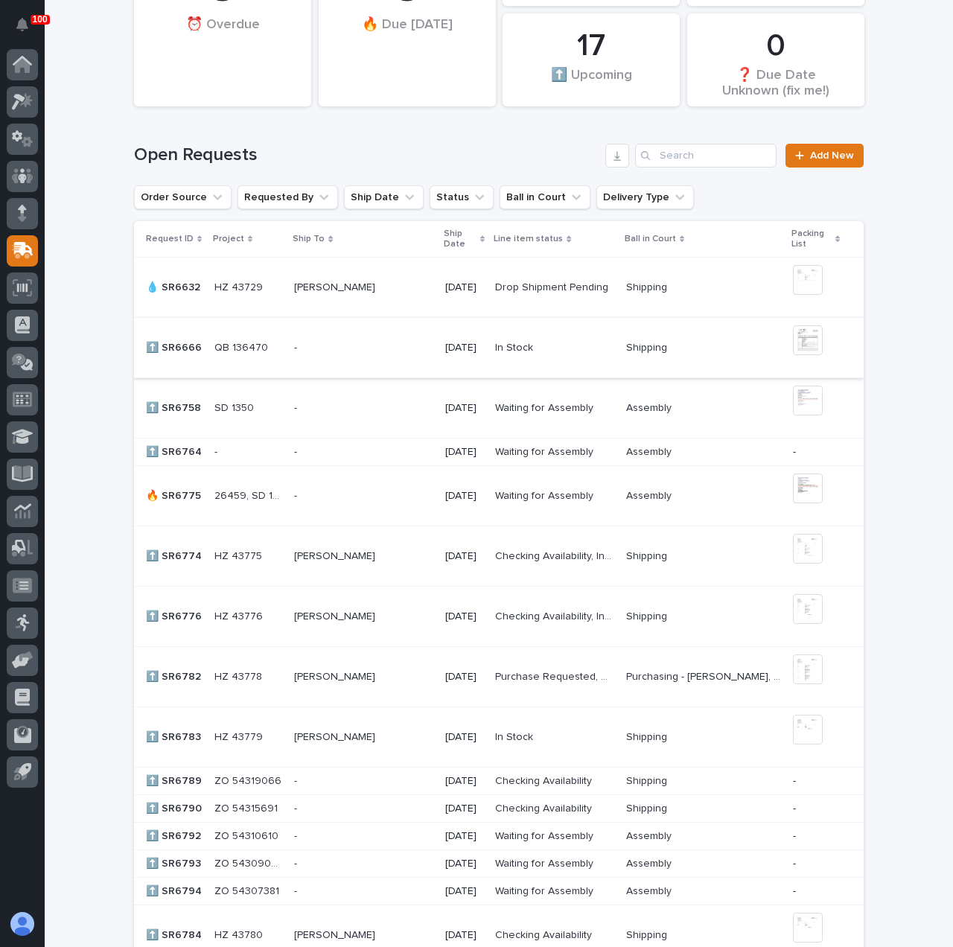
scroll to position [298, 0]
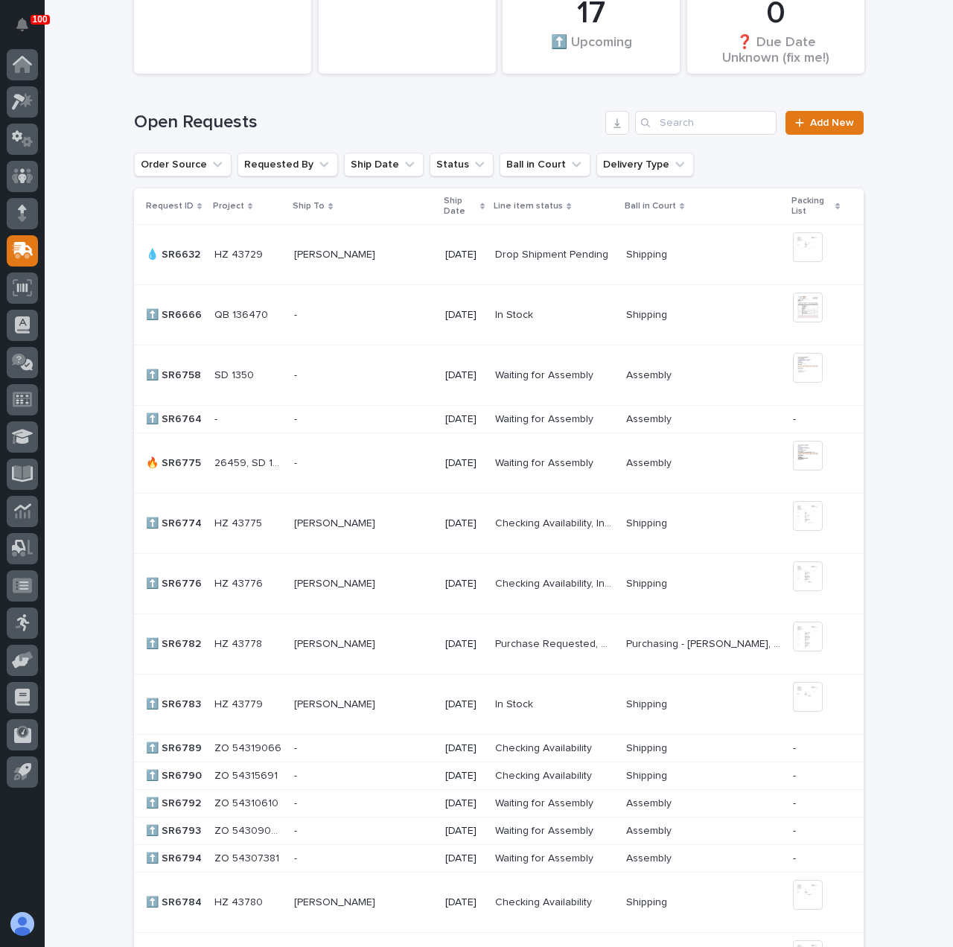
click at [377, 527] on p at bounding box center [363, 523] width 139 height 13
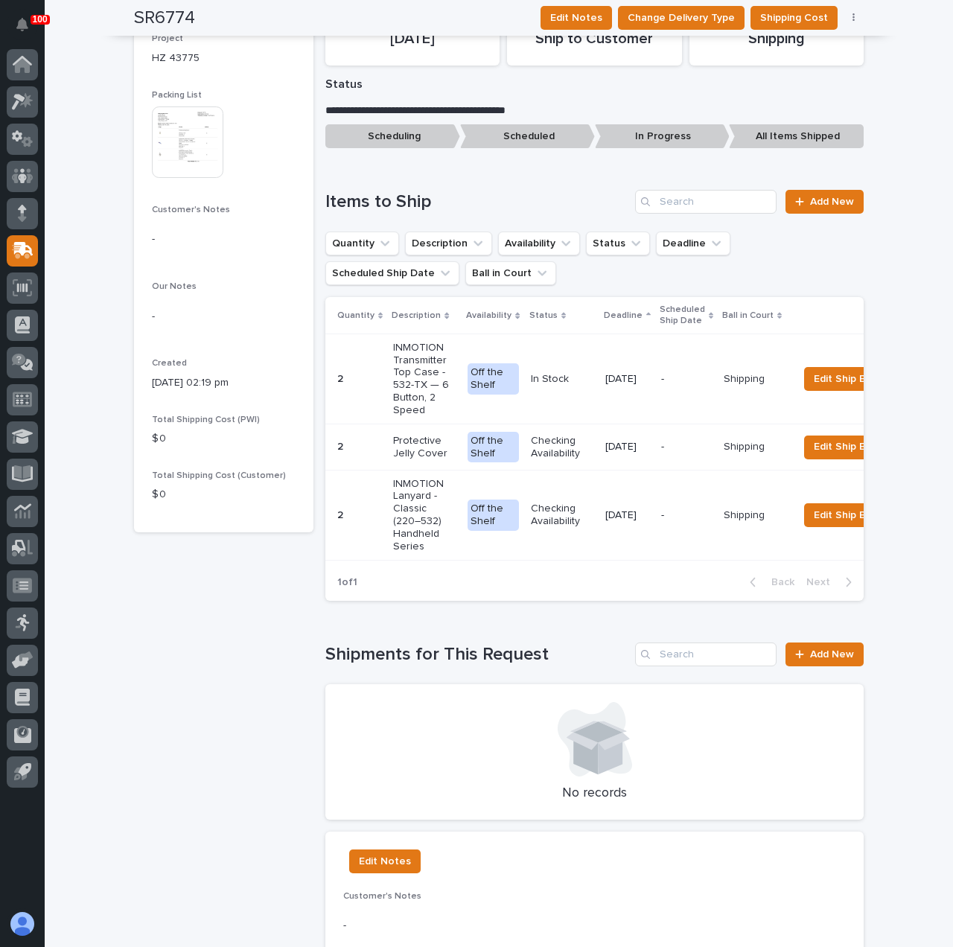
scroll to position [149, 0]
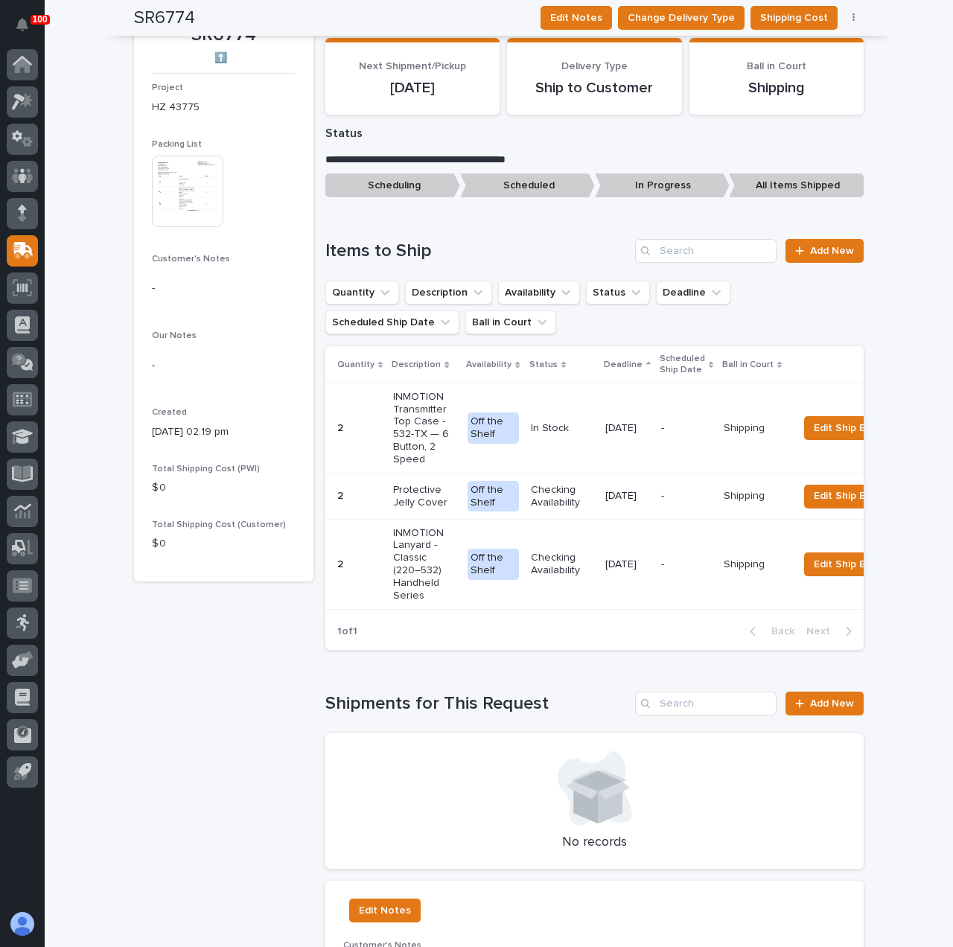
click at [197, 182] on img at bounding box center [187, 191] width 71 height 71
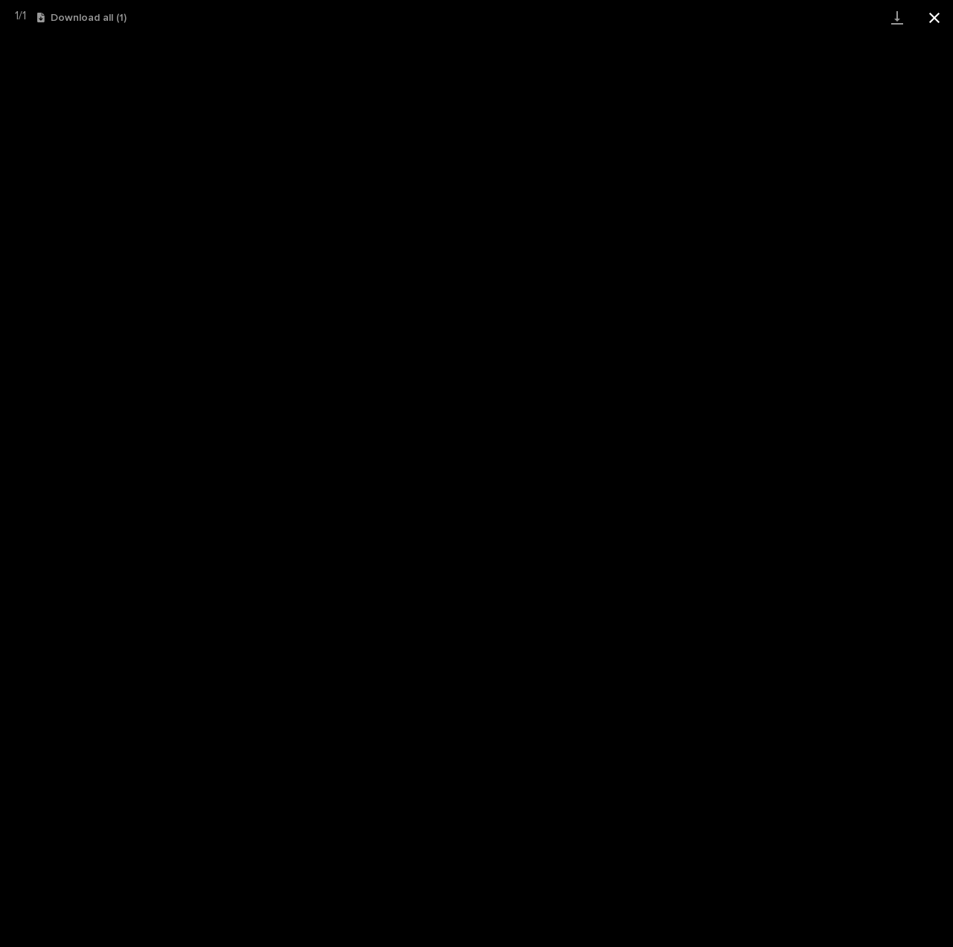
click at [933, 26] on button "Close gallery" at bounding box center [933, 17] width 37 height 35
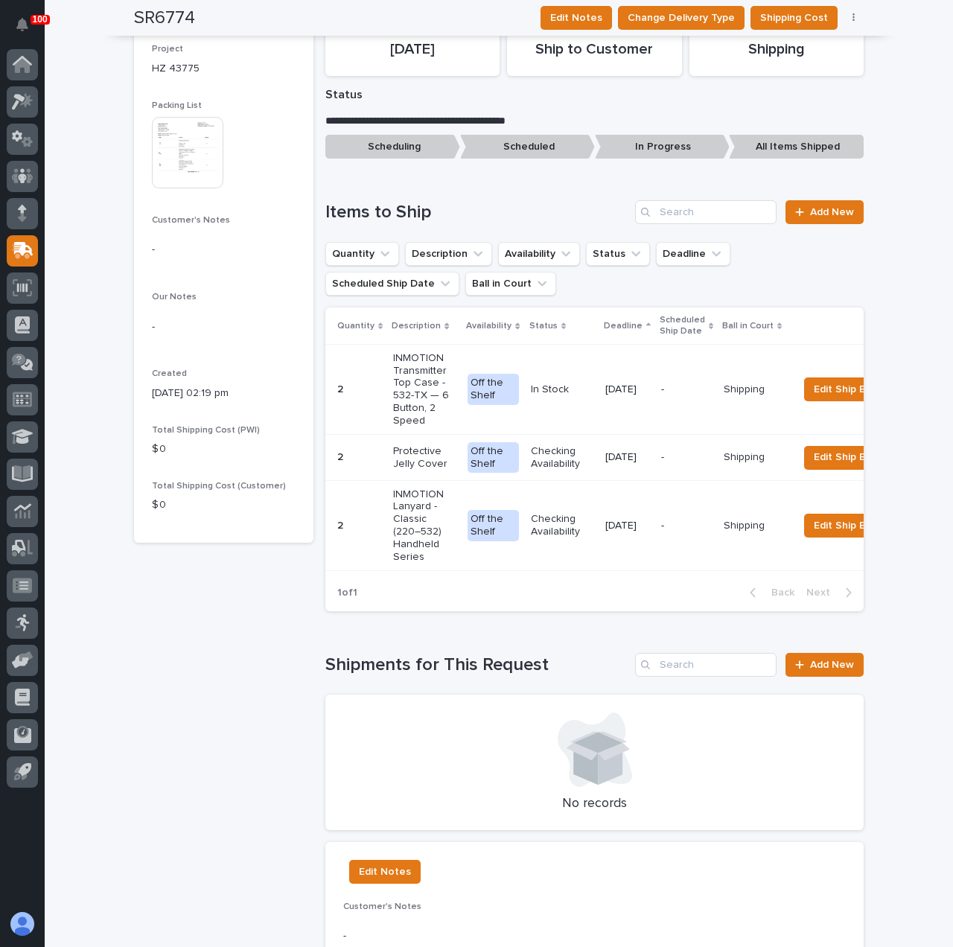
scroll to position [447, 0]
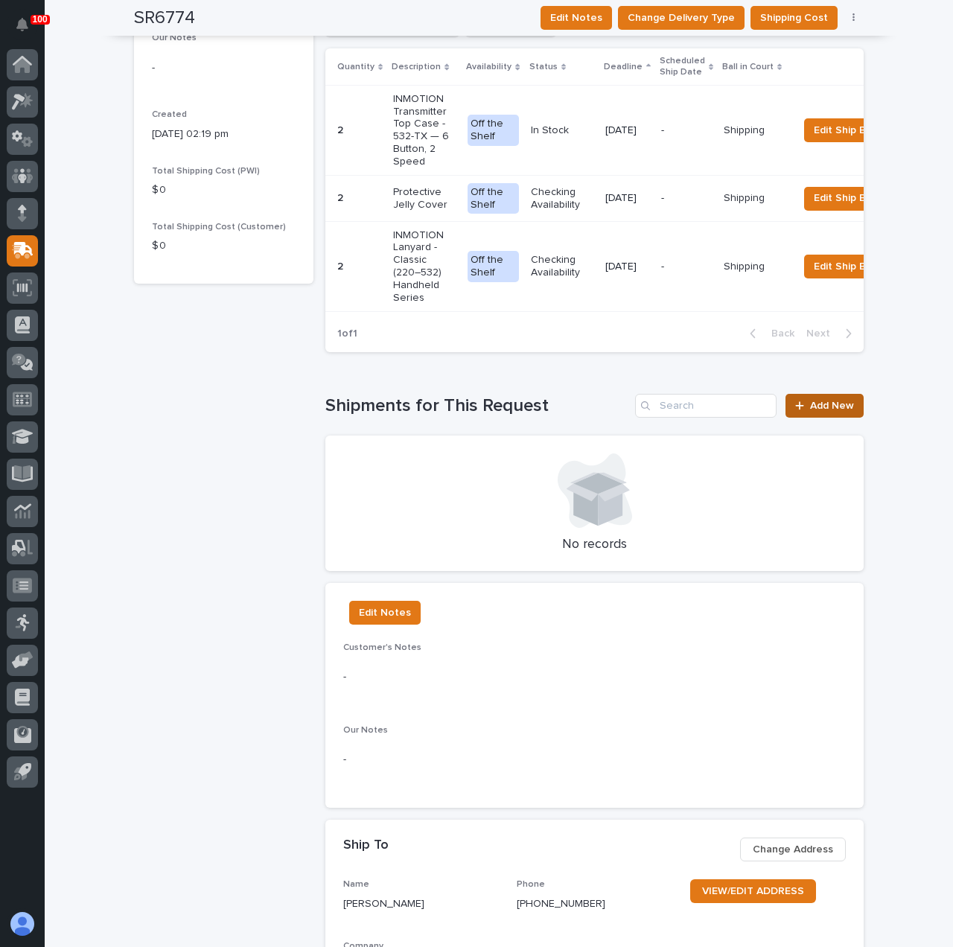
click at [835, 411] on span "Add New" at bounding box center [832, 405] width 44 height 10
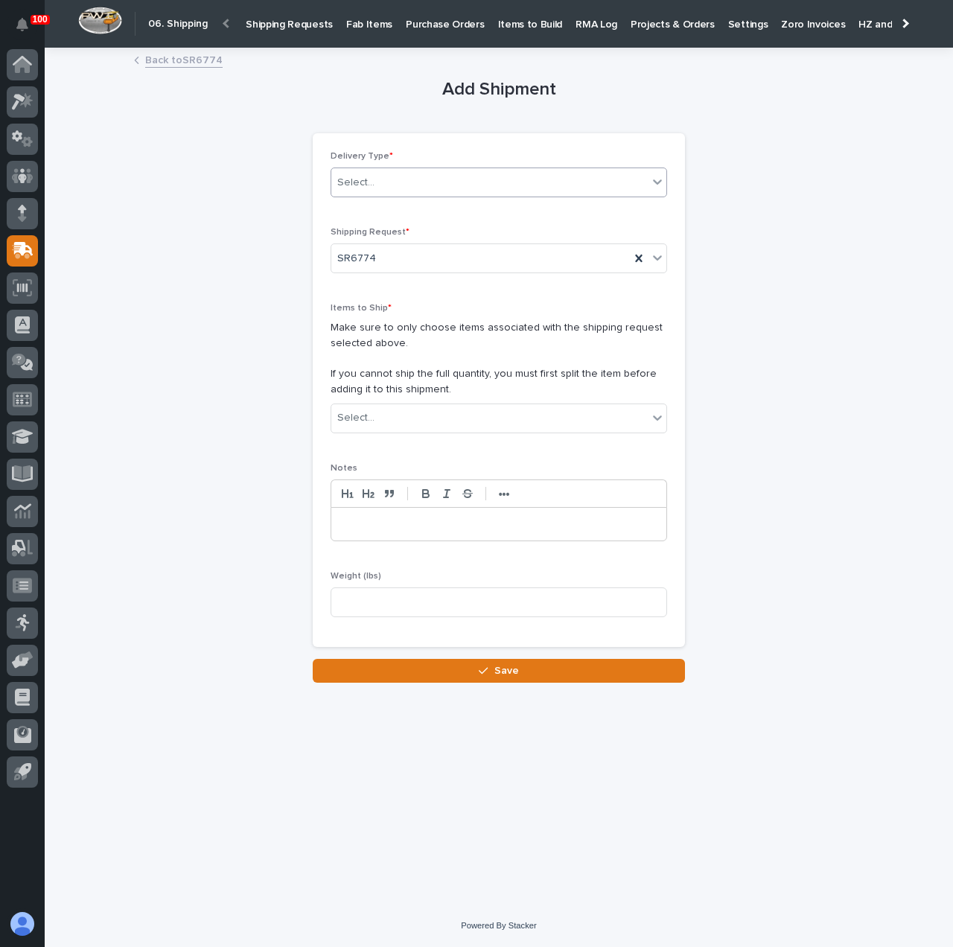
click at [384, 195] on div "Select..." at bounding box center [498, 182] width 336 height 30
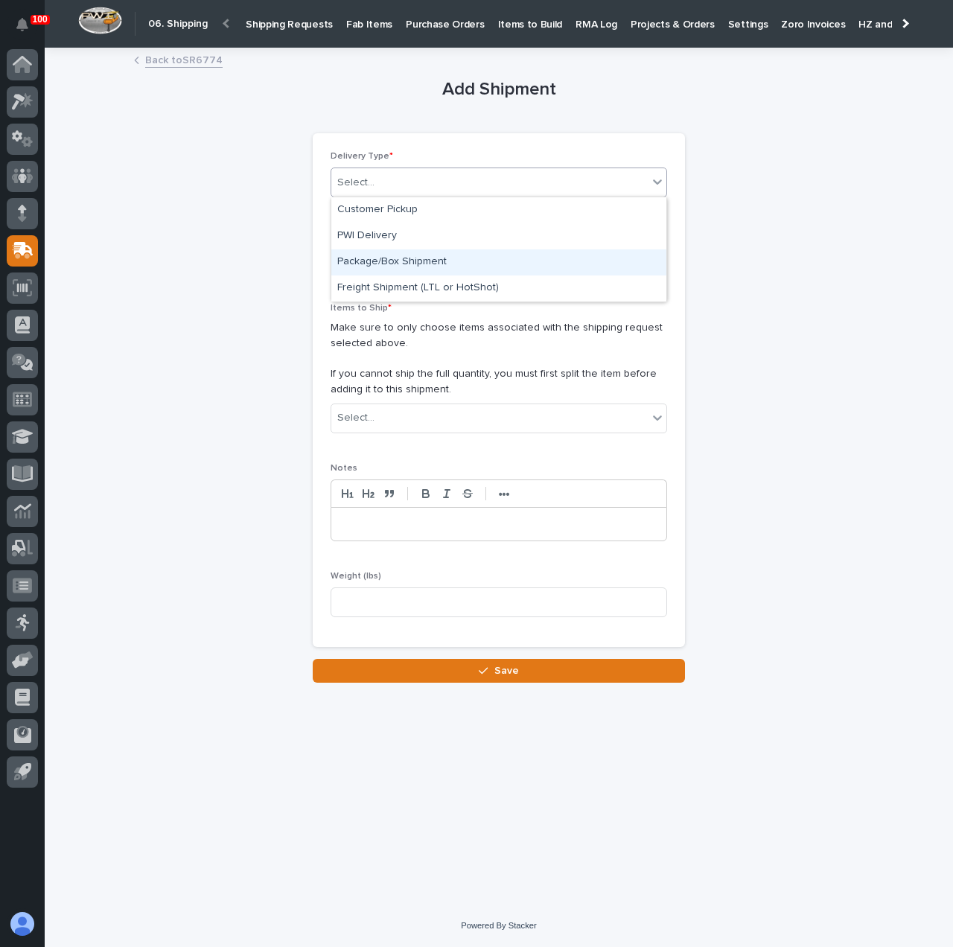
click at [408, 259] on div "Package/Box Shipment" at bounding box center [498, 262] width 335 height 26
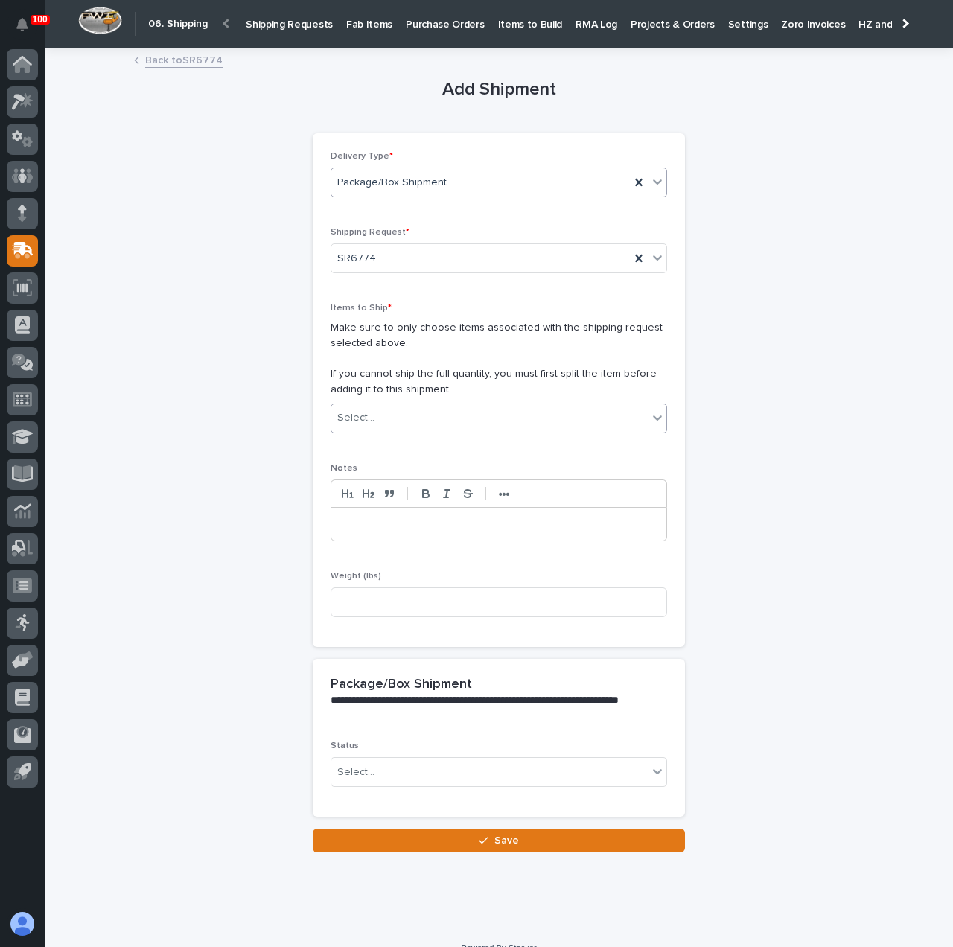
click at [404, 417] on div "Select..." at bounding box center [489, 418] width 316 height 25
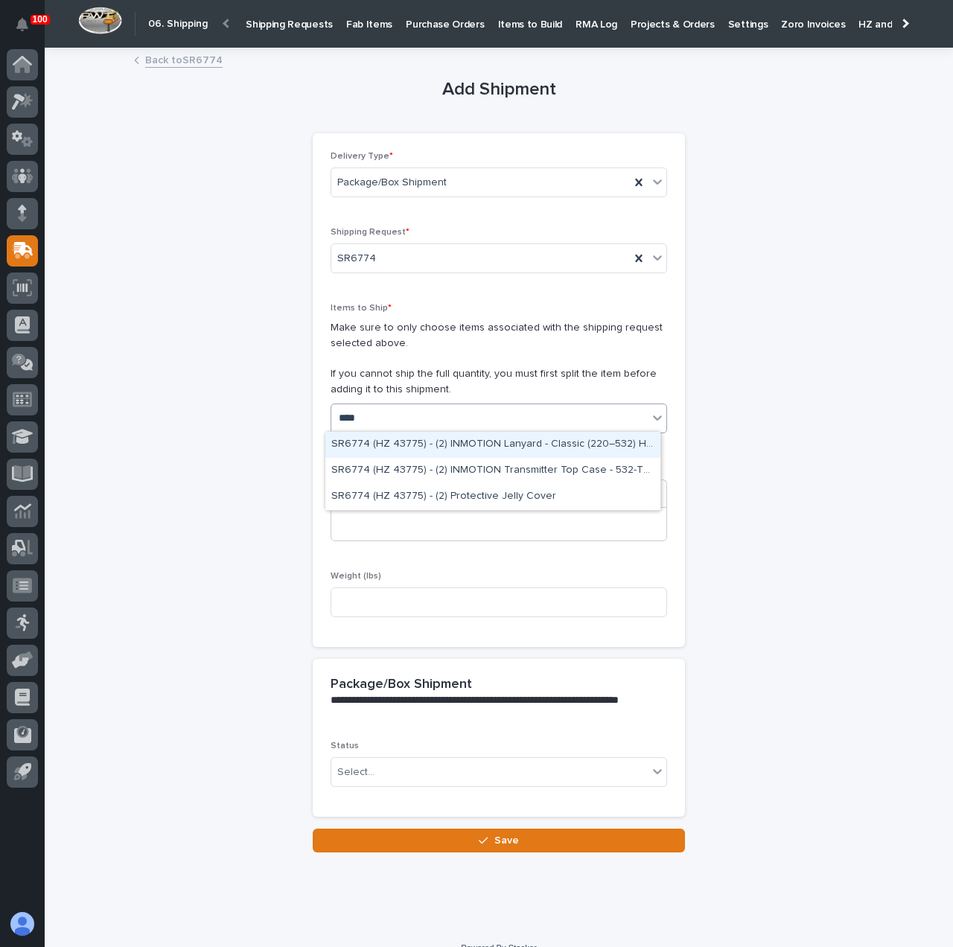
type input "****"
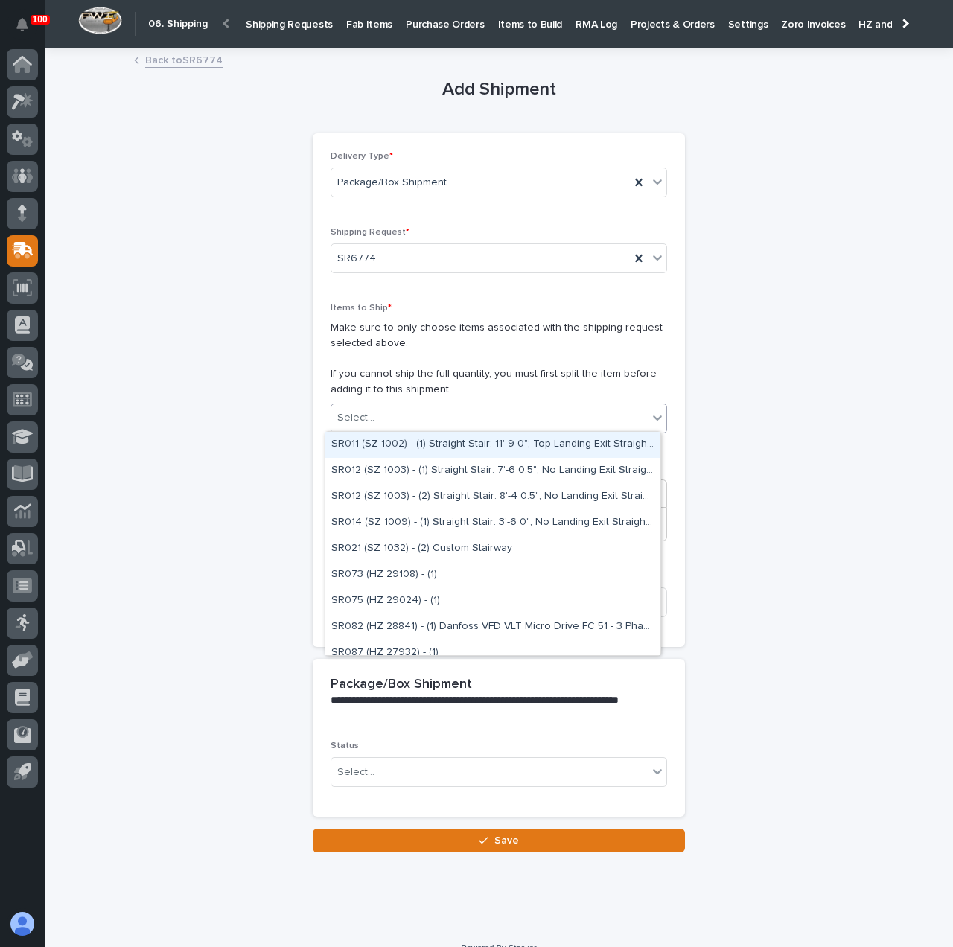
click at [510, 419] on div "Select..." at bounding box center [489, 418] width 316 height 25
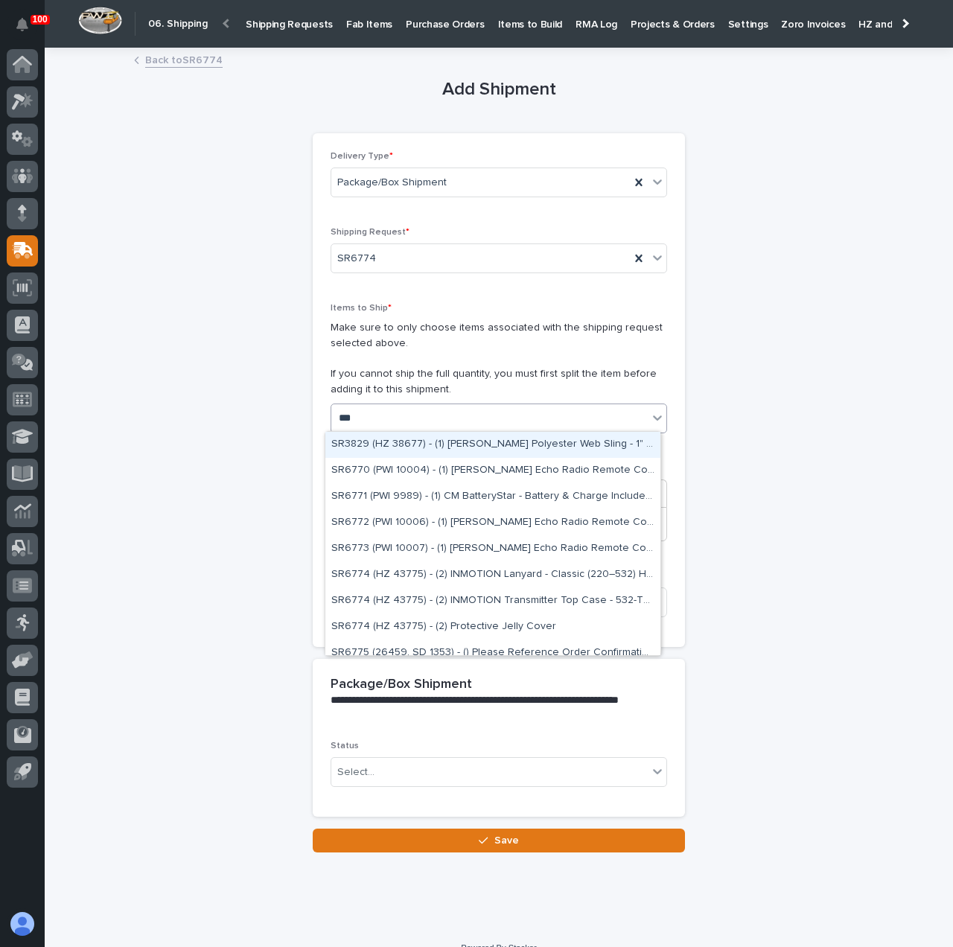
type input "****"
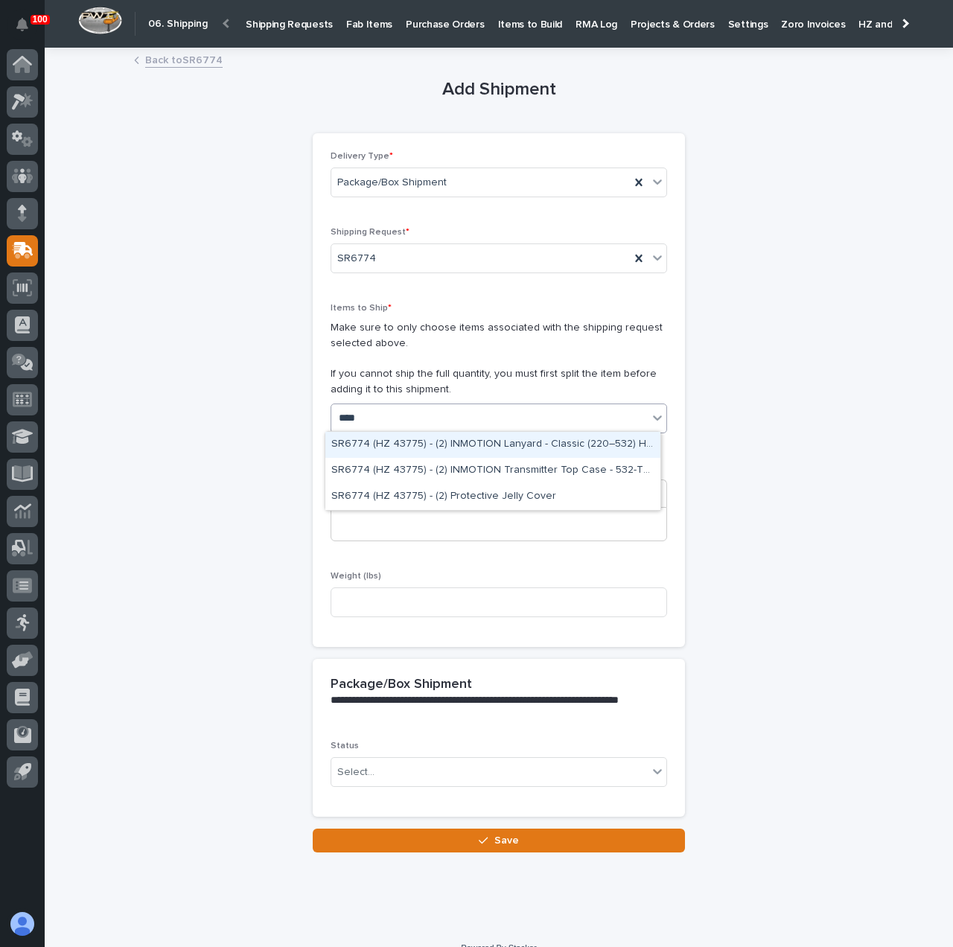
click at [479, 438] on div "SR6774 (HZ 43775) - (2) INMOTION Lanyard - Classic (220–532) Handheld Series" at bounding box center [492, 445] width 335 height 26
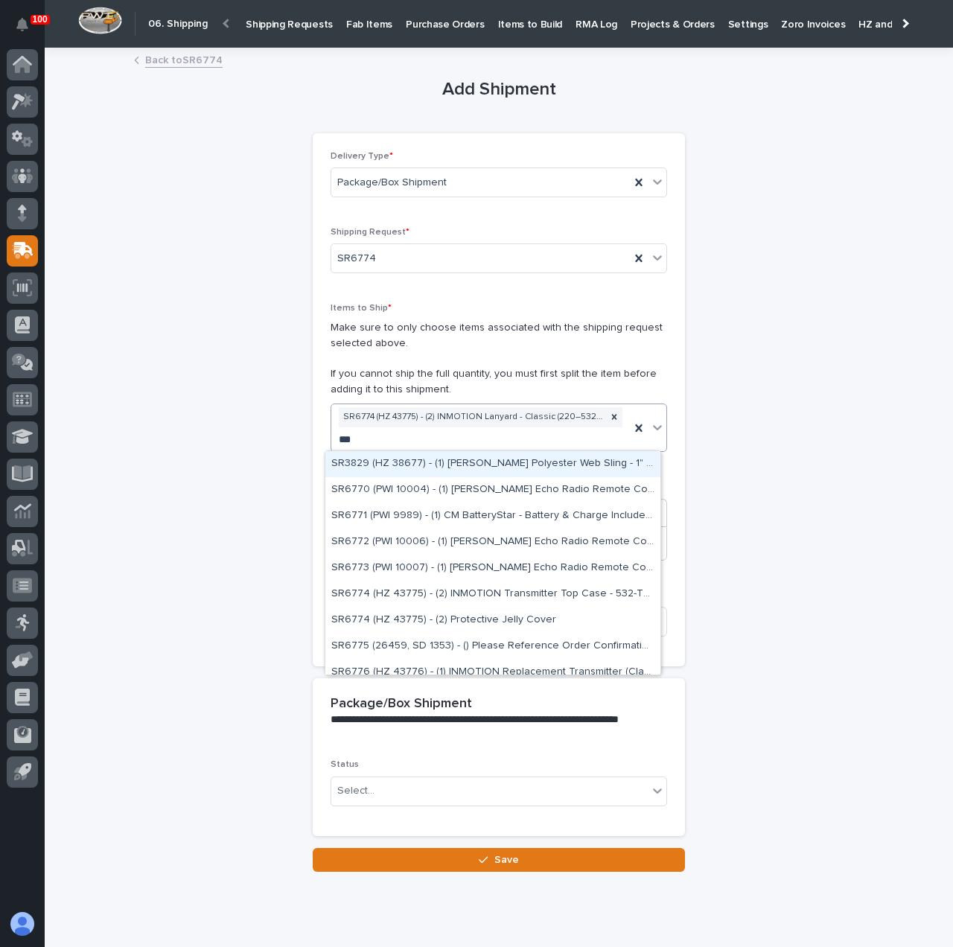
type input "****"
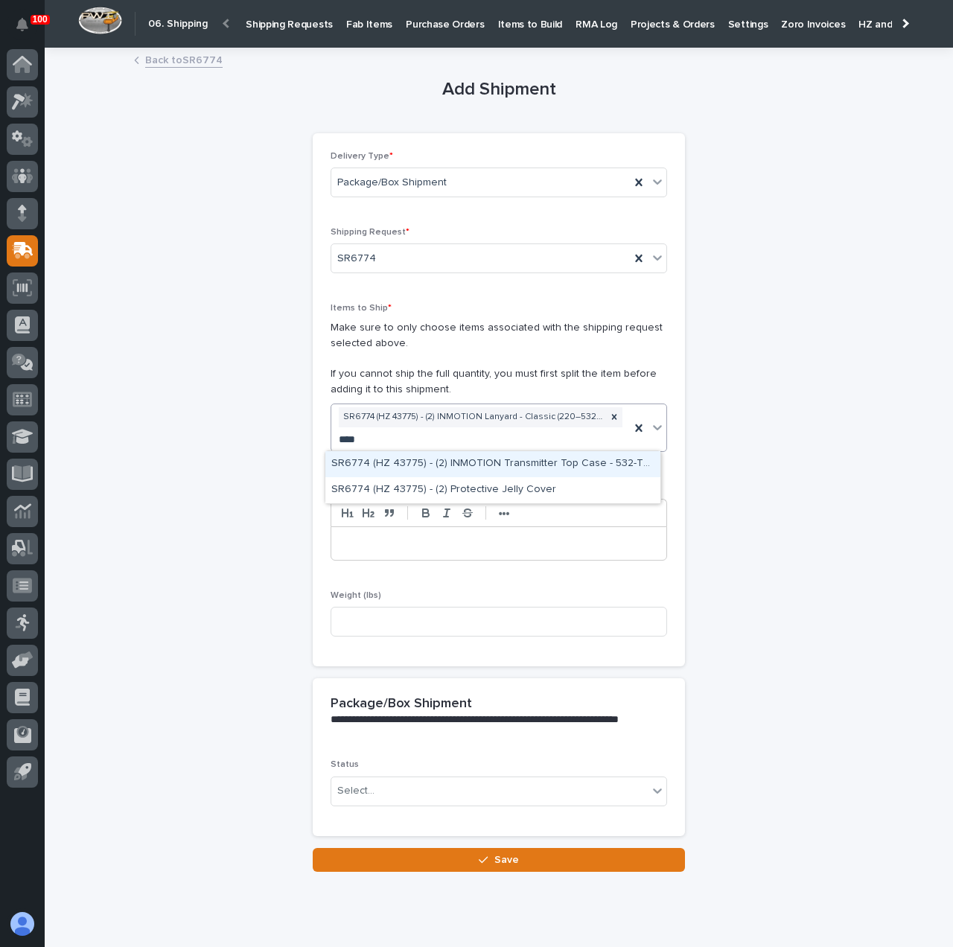
click at [497, 461] on div "SR6774 (HZ 43775) - (2) INMOTION Transmitter Top Case - 532-TX — 6 Button, 2 Sp…" at bounding box center [492, 464] width 335 height 26
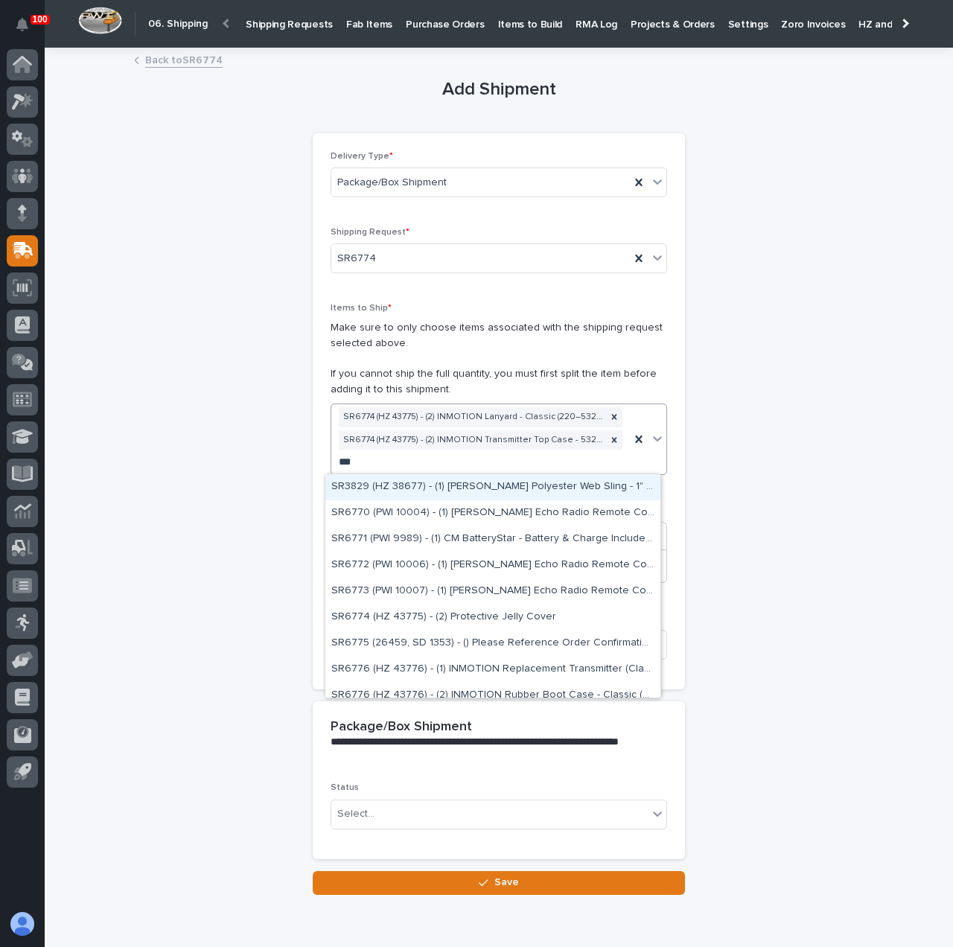
type input "****"
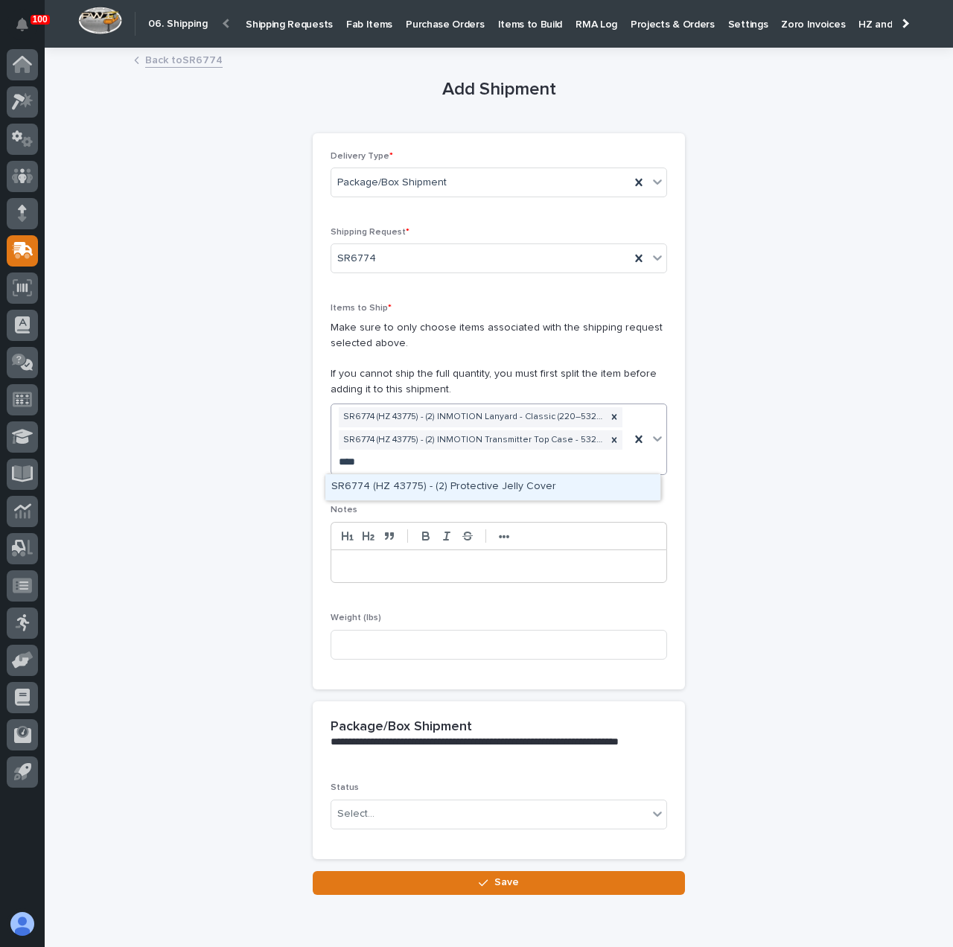
click at [501, 480] on div "SR6774 (HZ 43775) - (2) Protective Jelly Cover" at bounding box center [492, 487] width 335 height 26
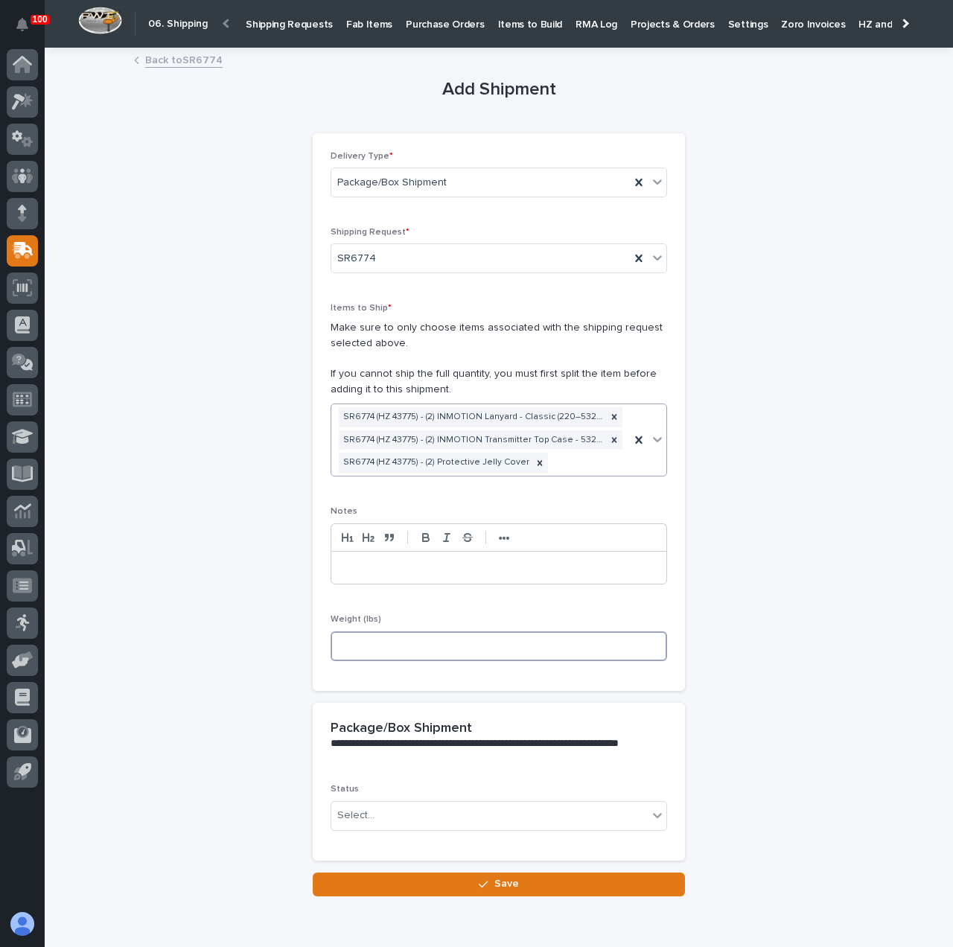
click at [383, 657] on input at bounding box center [498, 646] width 336 height 30
type input "2"
click at [385, 813] on div "Select..." at bounding box center [489, 815] width 316 height 25
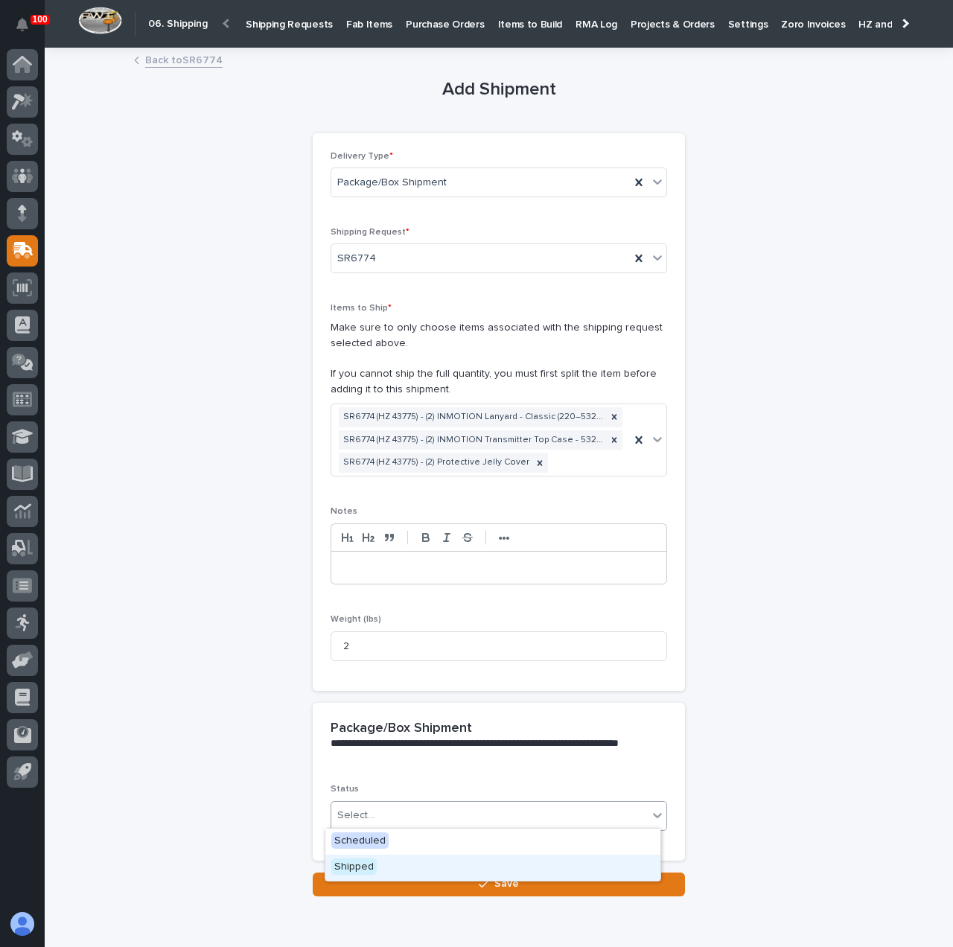
click at [375, 866] on span "Shipped" at bounding box center [353, 866] width 45 height 16
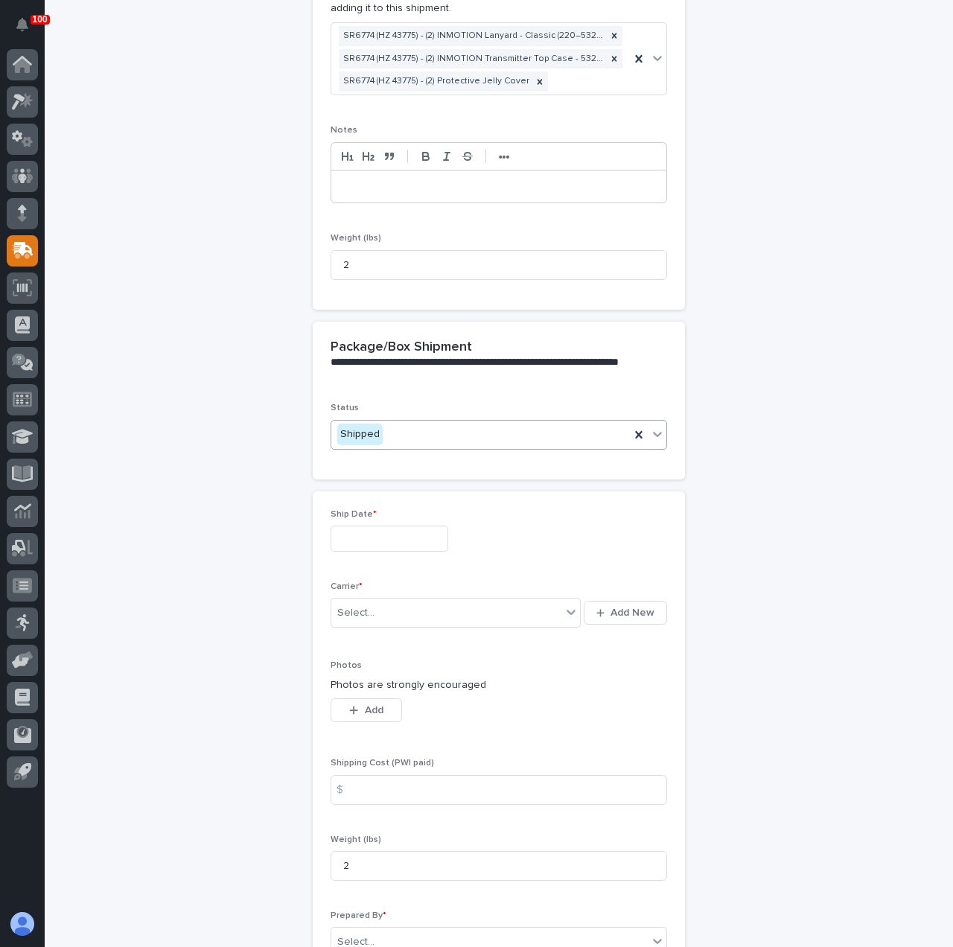
scroll to position [569, 0]
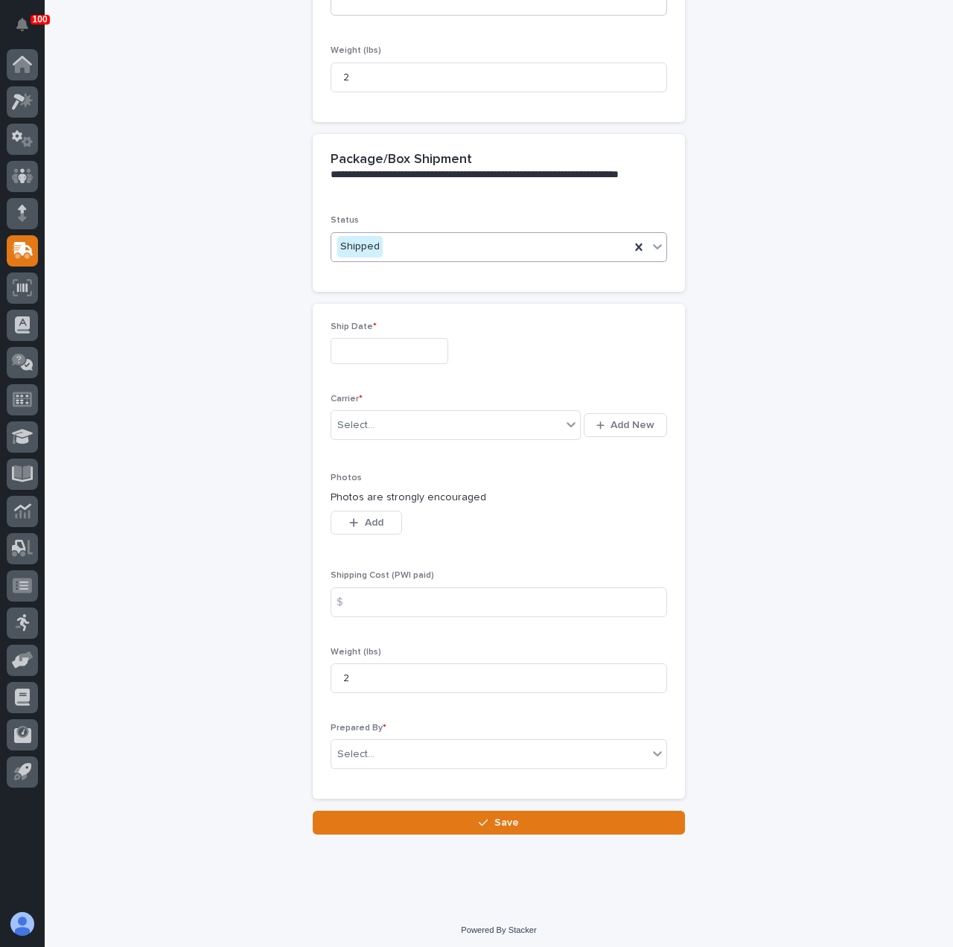
click at [334, 338] on input "text" at bounding box center [389, 351] width 118 height 26
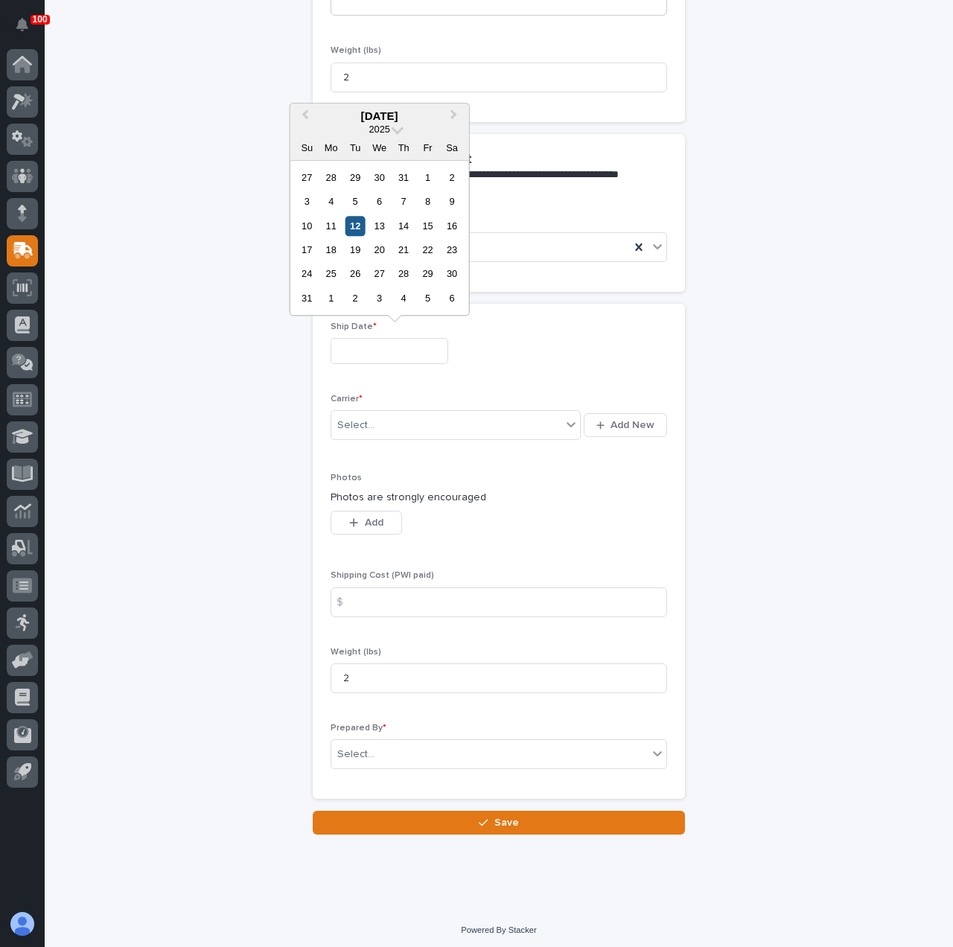
click at [352, 223] on div "12" at bounding box center [355, 226] width 20 height 20
type input "**********"
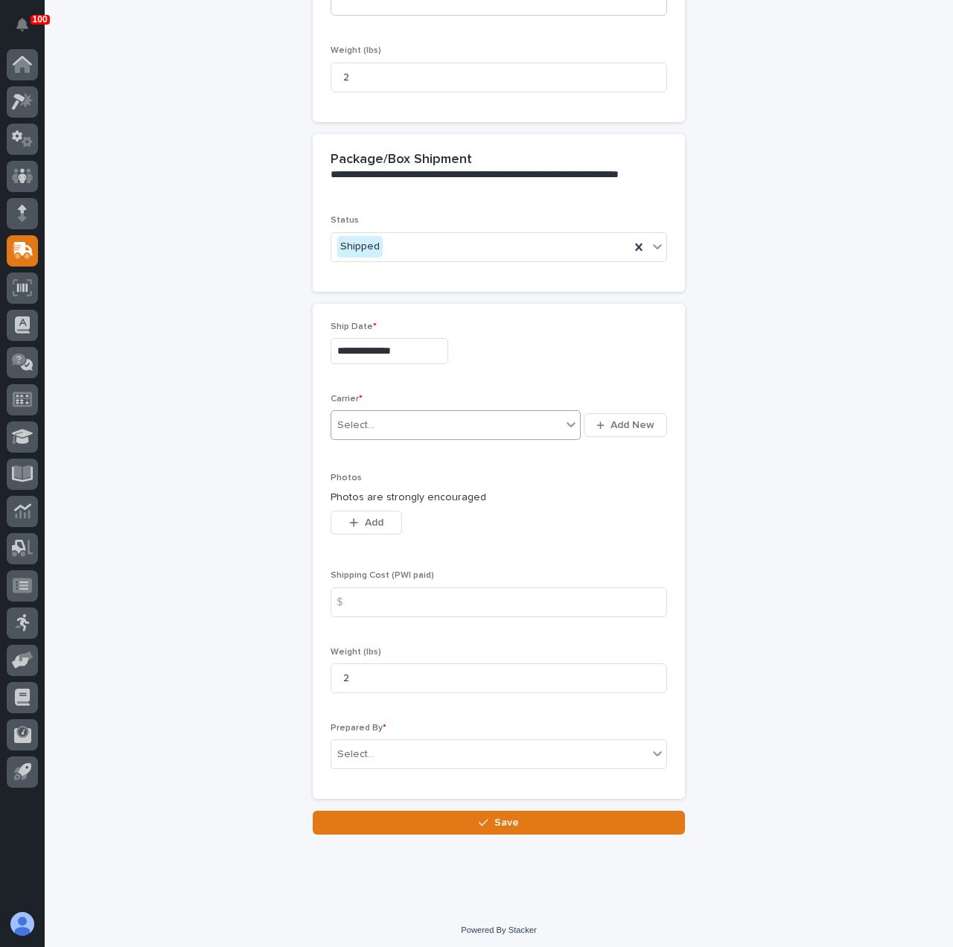
click at [397, 422] on div "Select..." at bounding box center [446, 425] width 230 height 25
type input "***"
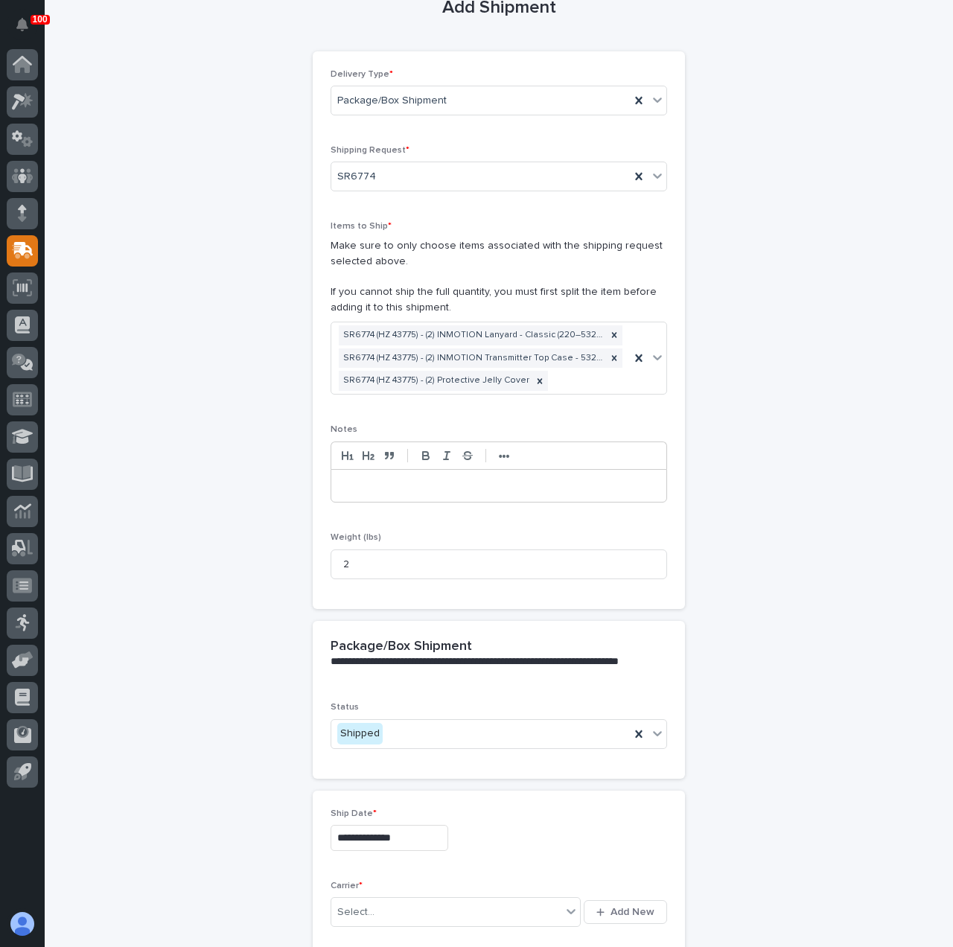
scroll to position [48, 0]
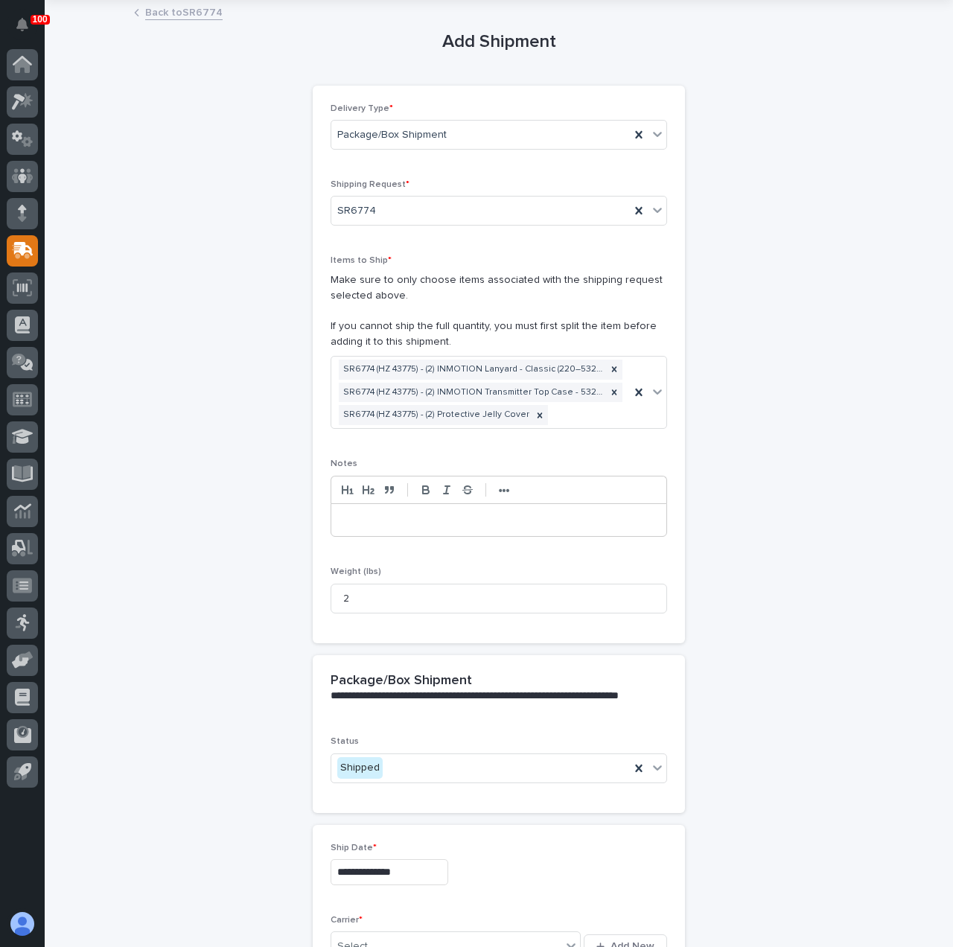
click at [357, 513] on p at bounding box center [498, 520] width 313 height 15
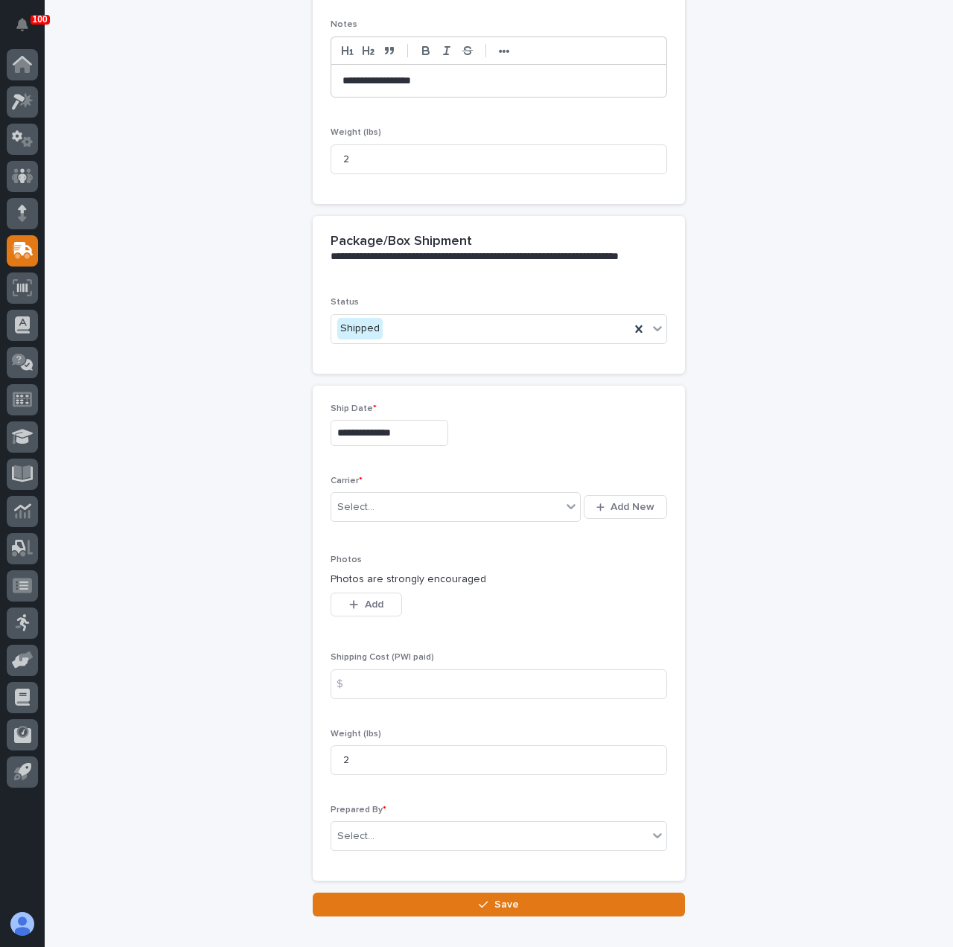
scroll to position [494, 0]
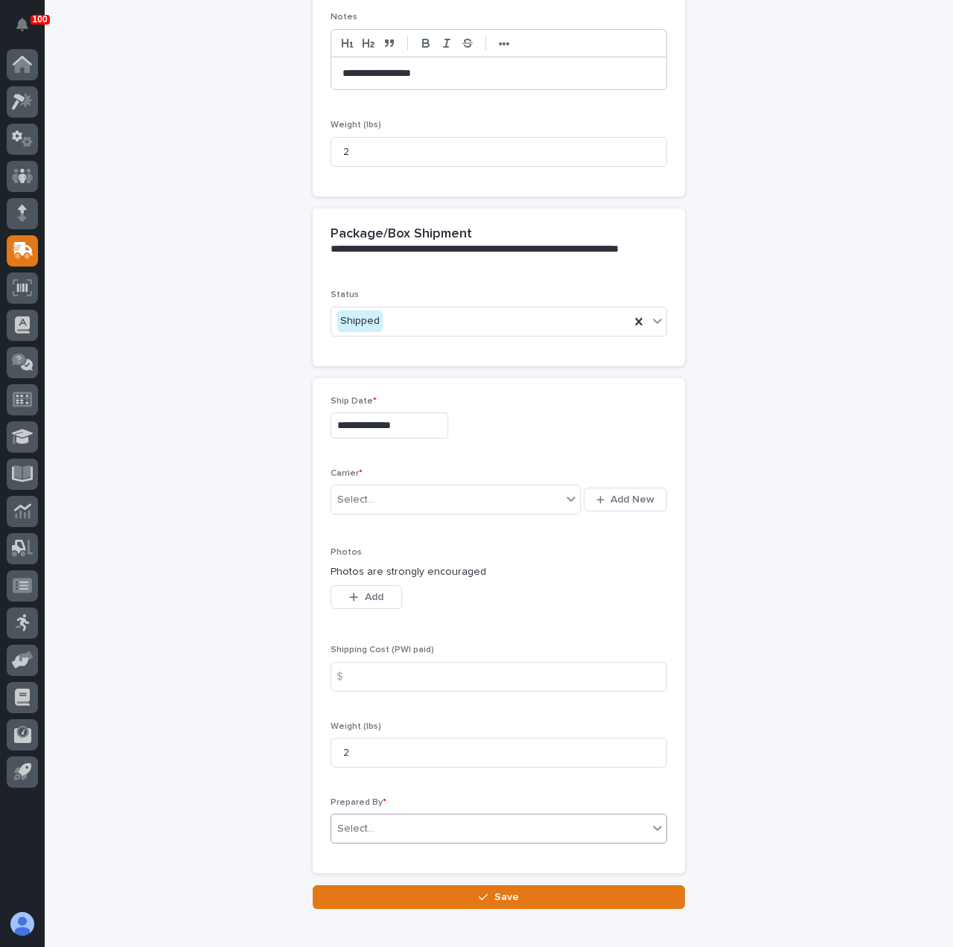
click at [377, 819] on div "Select..." at bounding box center [489, 829] width 316 height 25
type input "******"
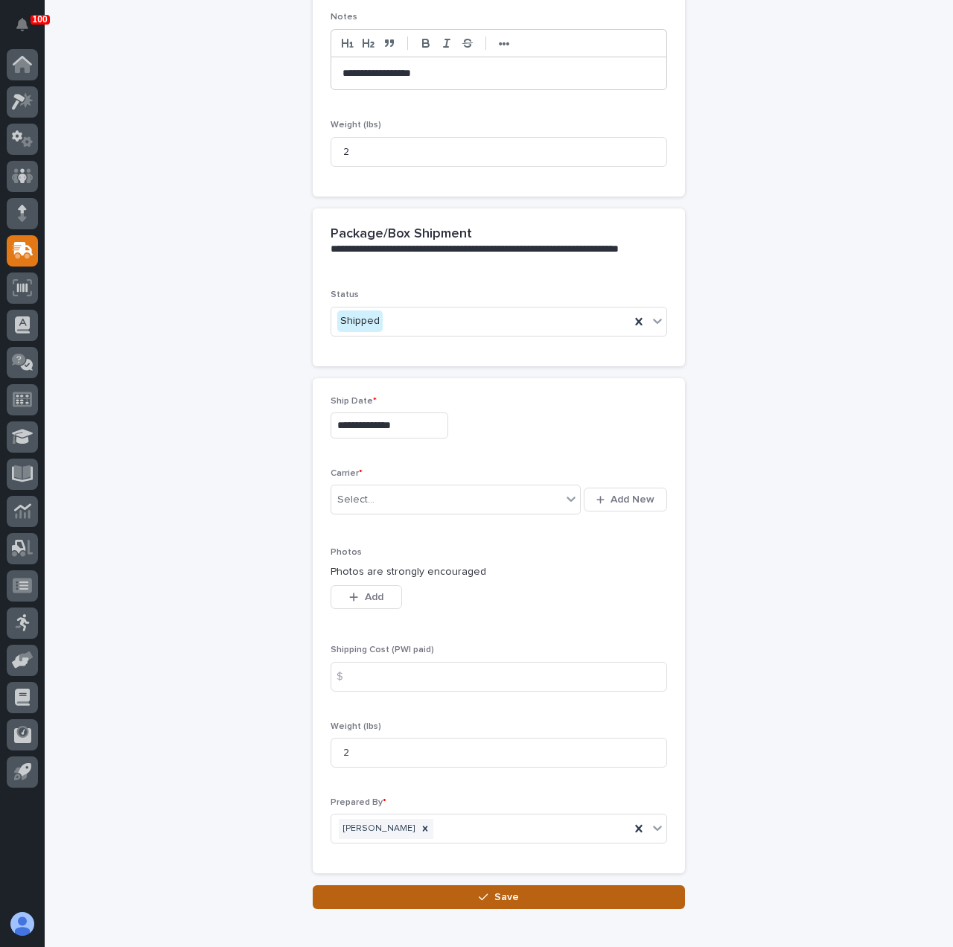
click at [421, 886] on button "Save" at bounding box center [499, 897] width 372 height 24
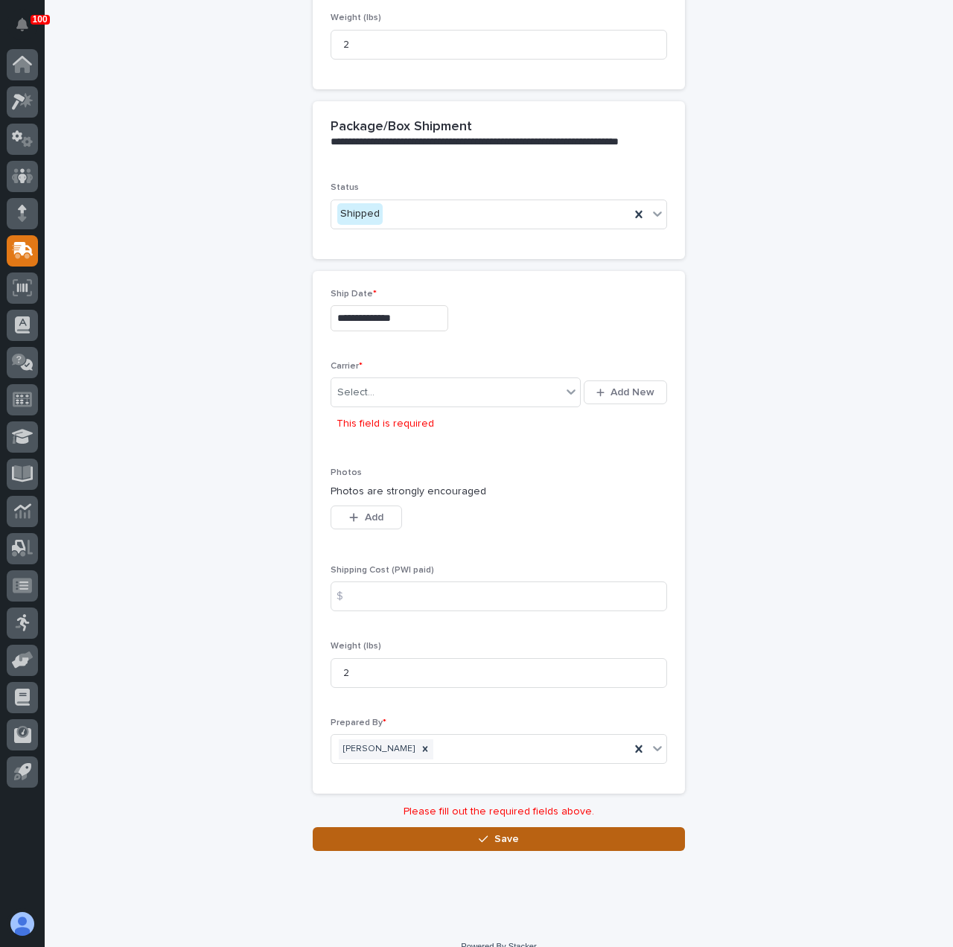
scroll to position [607, 0]
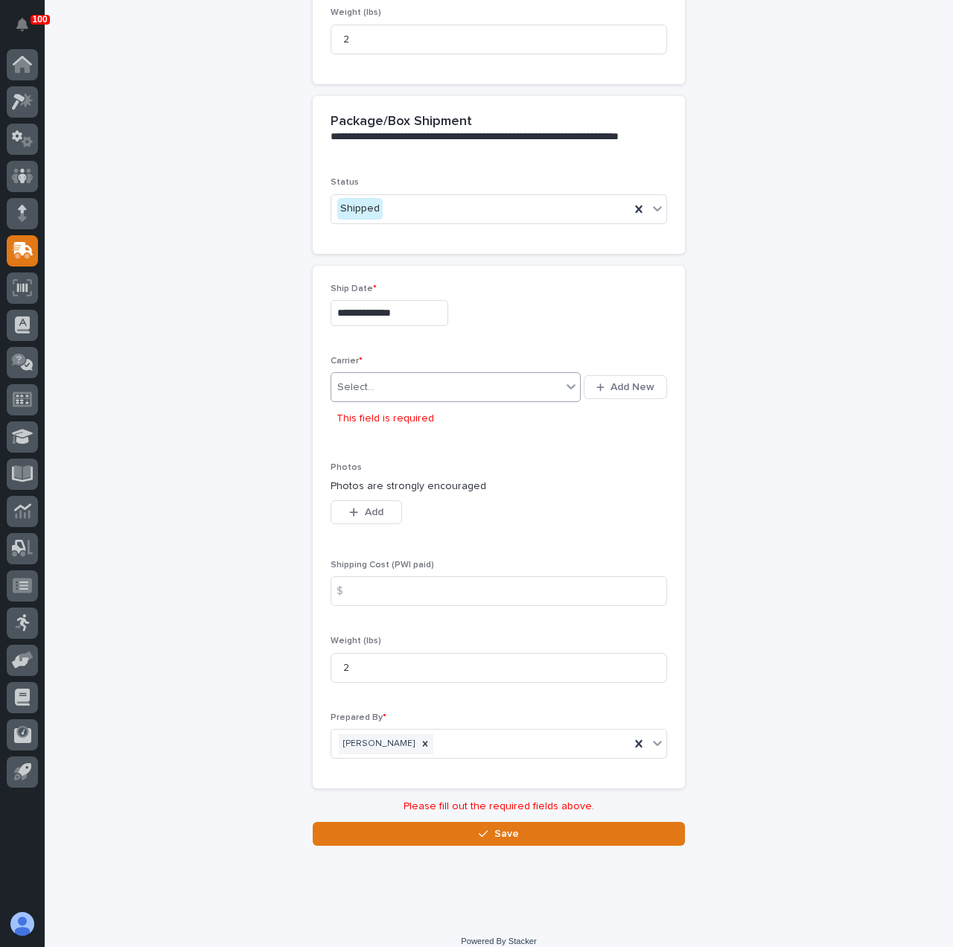
click at [339, 380] on div "Select..." at bounding box center [355, 388] width 37 height 16
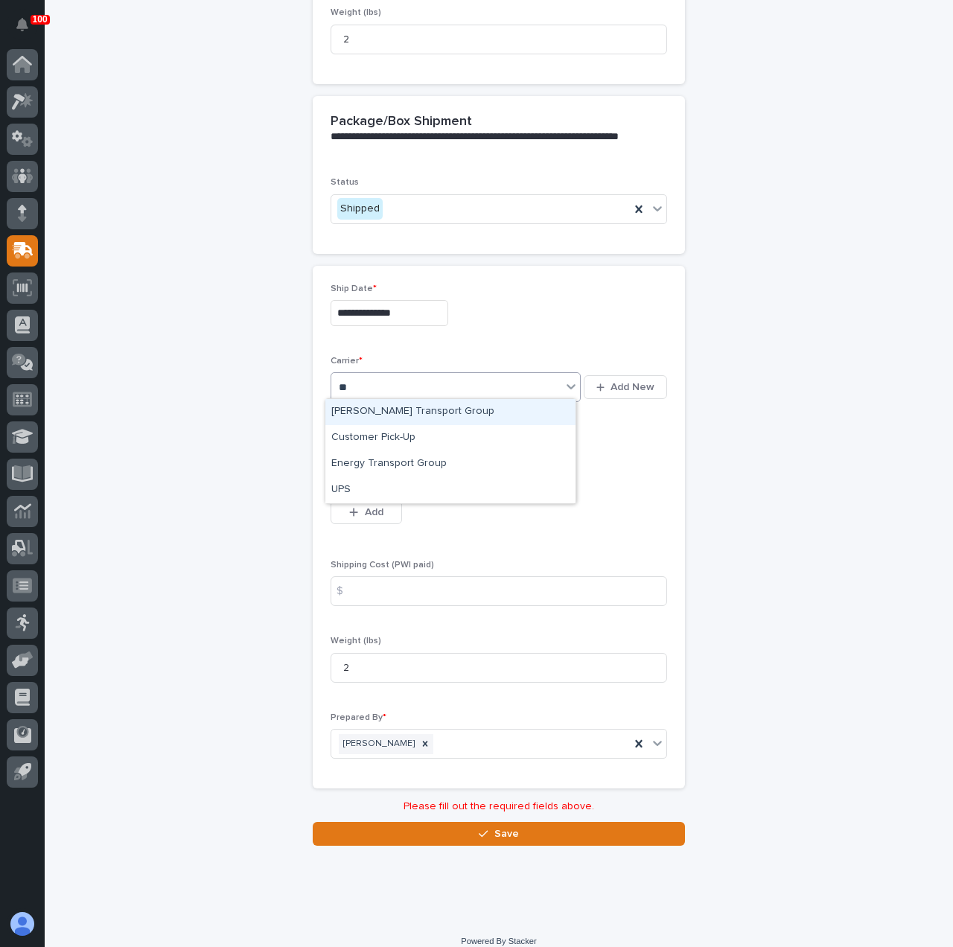
type input "***"
click at [401, 422] on div "UPS" at bounding box center [450, 412] width 250 height 26
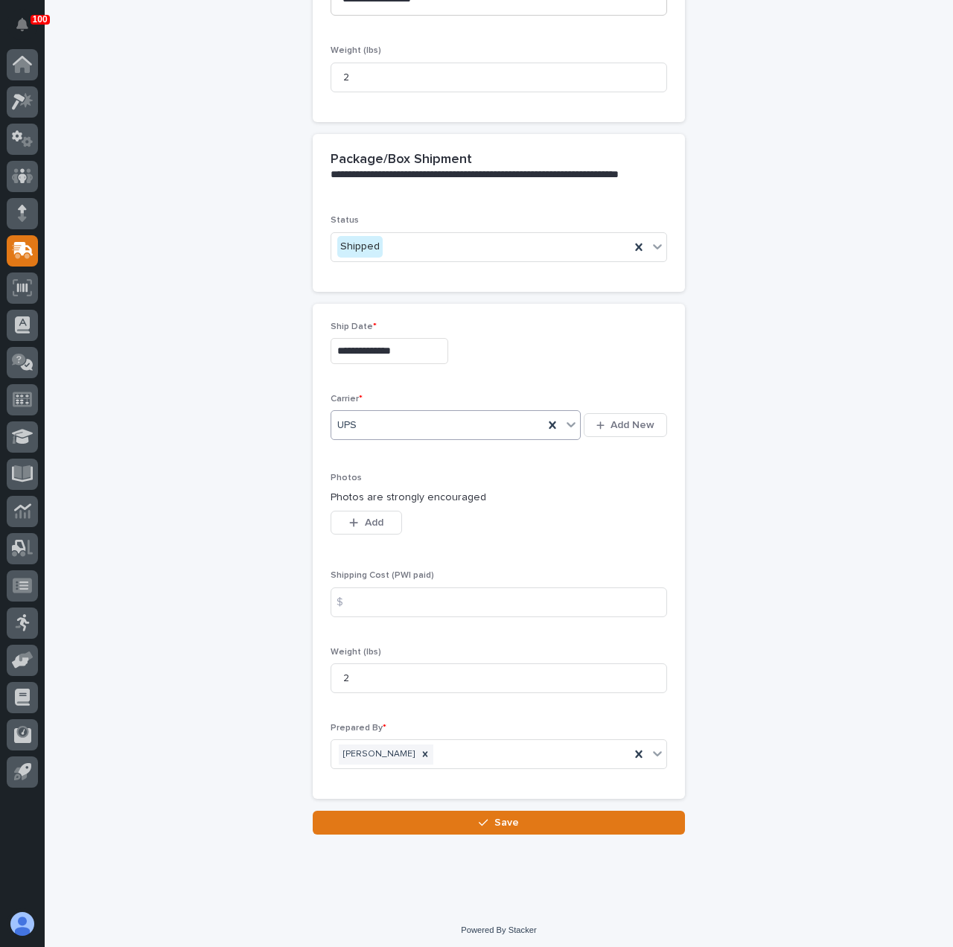
scroll to position [569, 0]
click at [442, 818] on button "Save" at bounding box center [499, 823] width 372 height 24
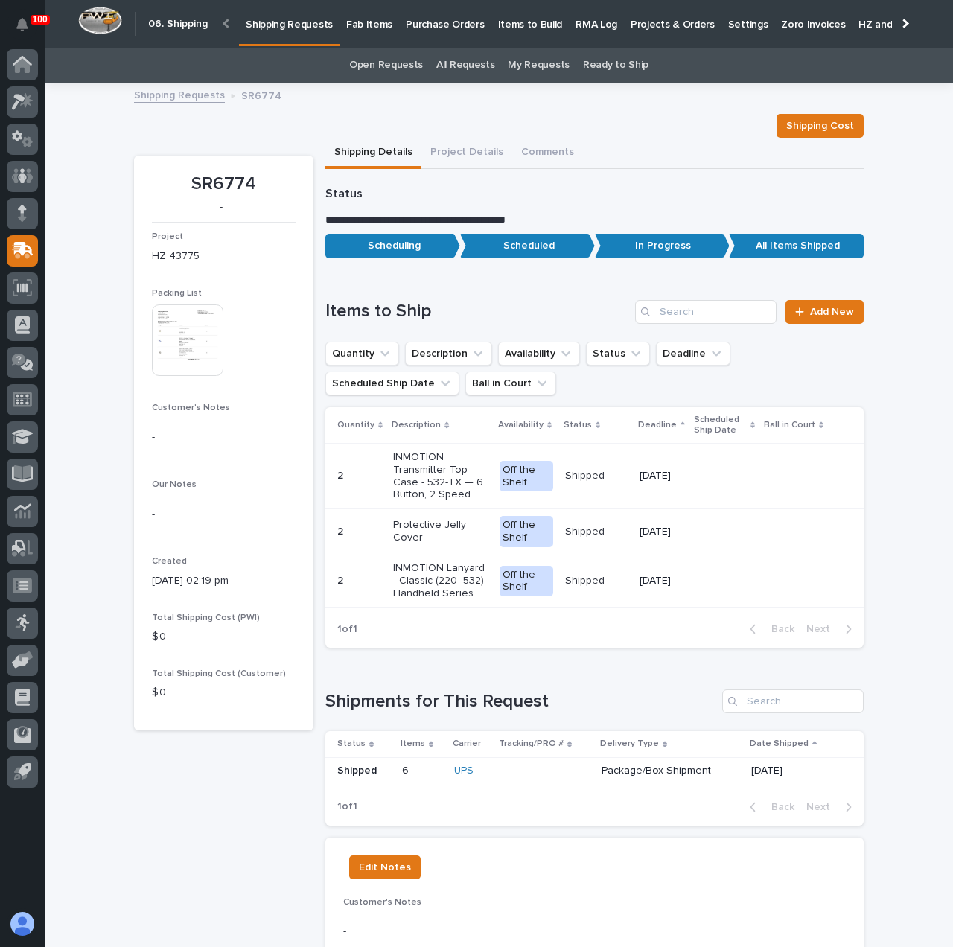
click at [263, 25] on p "Shipping Requests" at bounding box center [289, 15] width 87 height 31
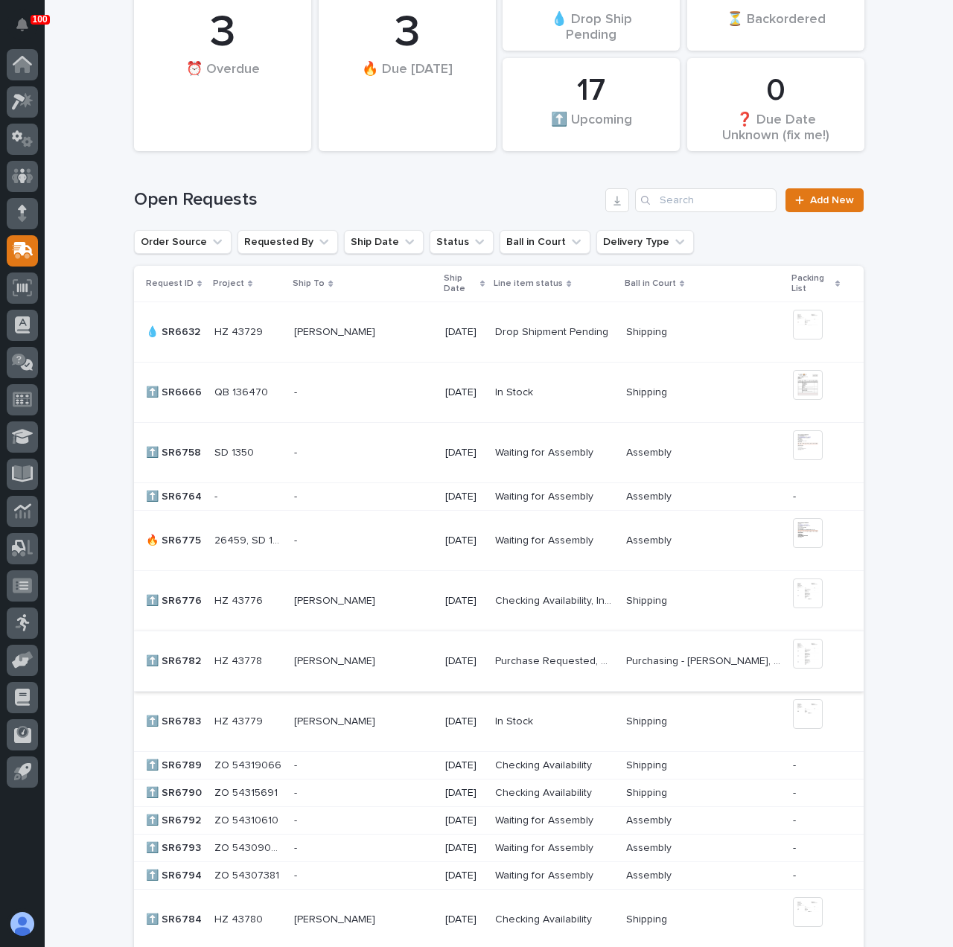
scroll to position [223, 0]
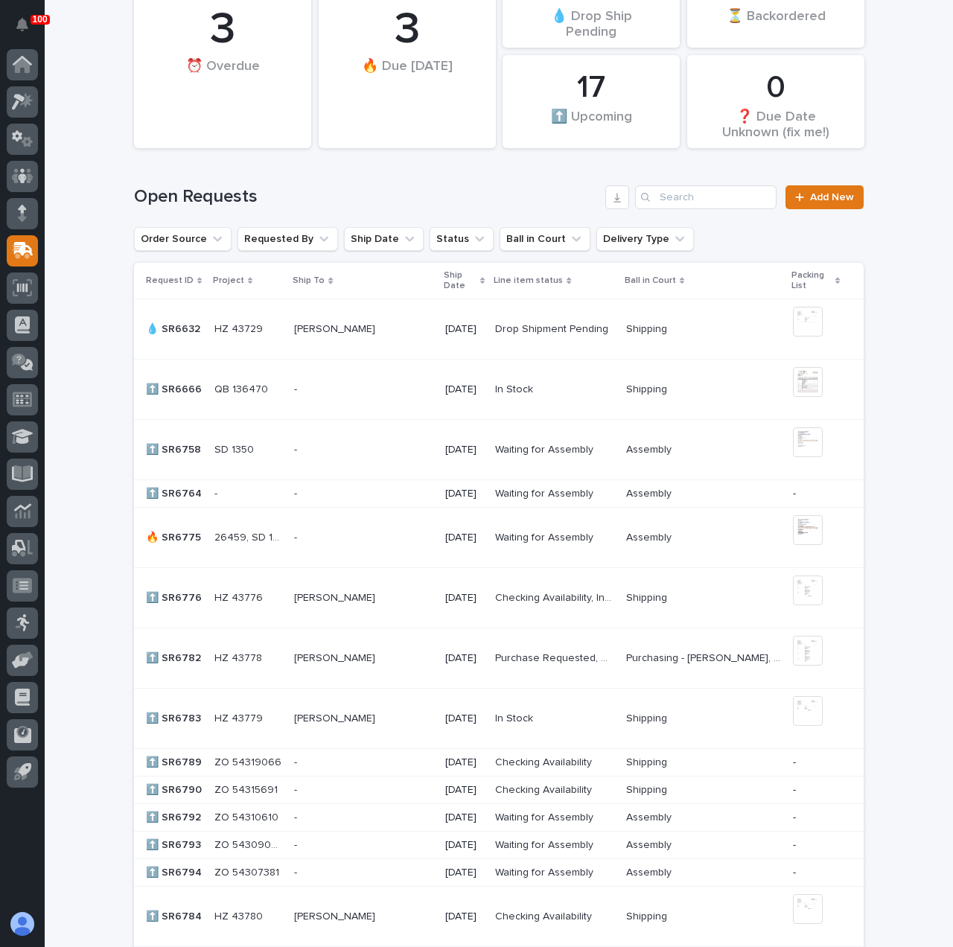
click at [423, 652] on td "[PERSON_NAME]" at bounding box center [363, 658] width 151 height 60
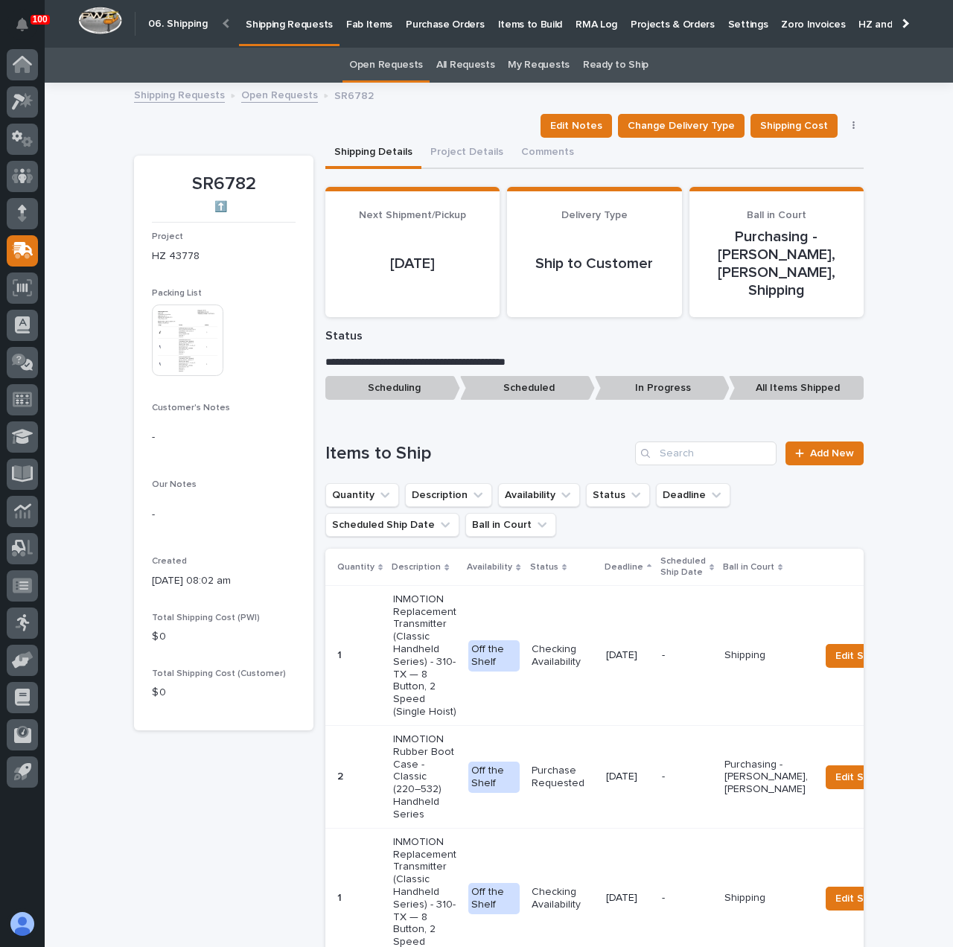
click at [204, 333] on img at bounding box center [187, 339] width 71 height 71
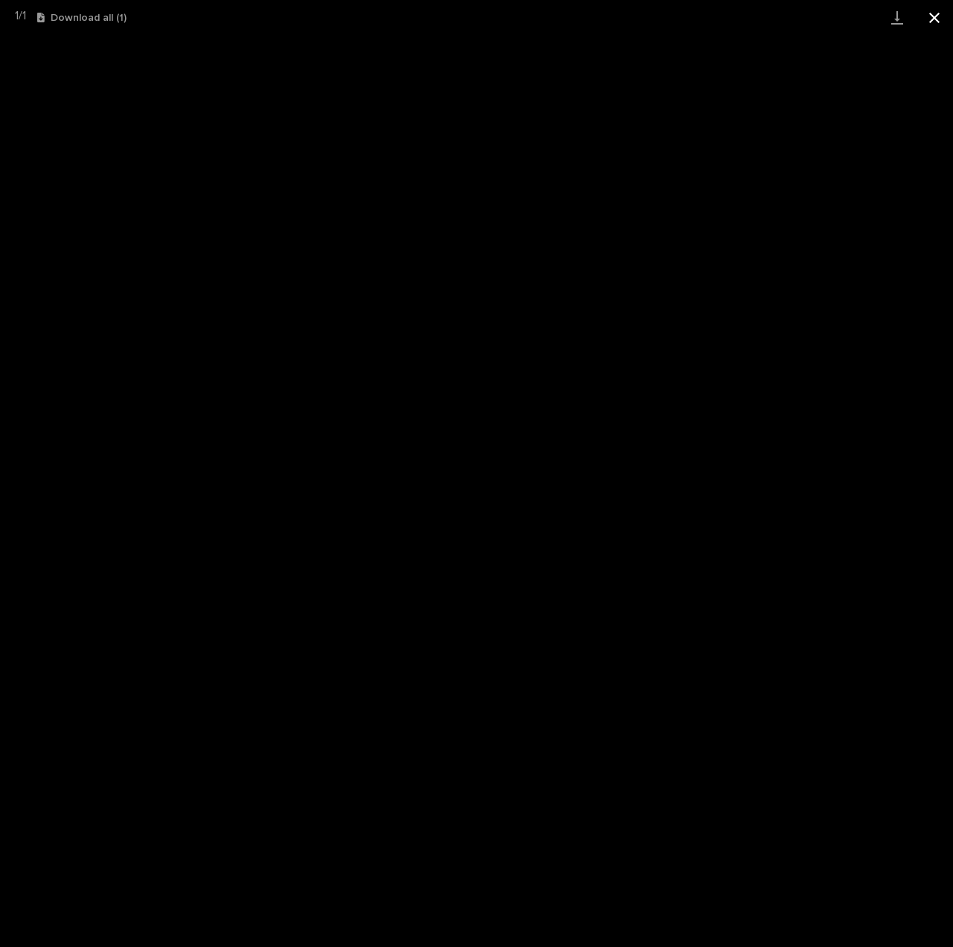
click at [937, 23] on button "Close gallery" at bounding box center [933, 17] width 37 height 35
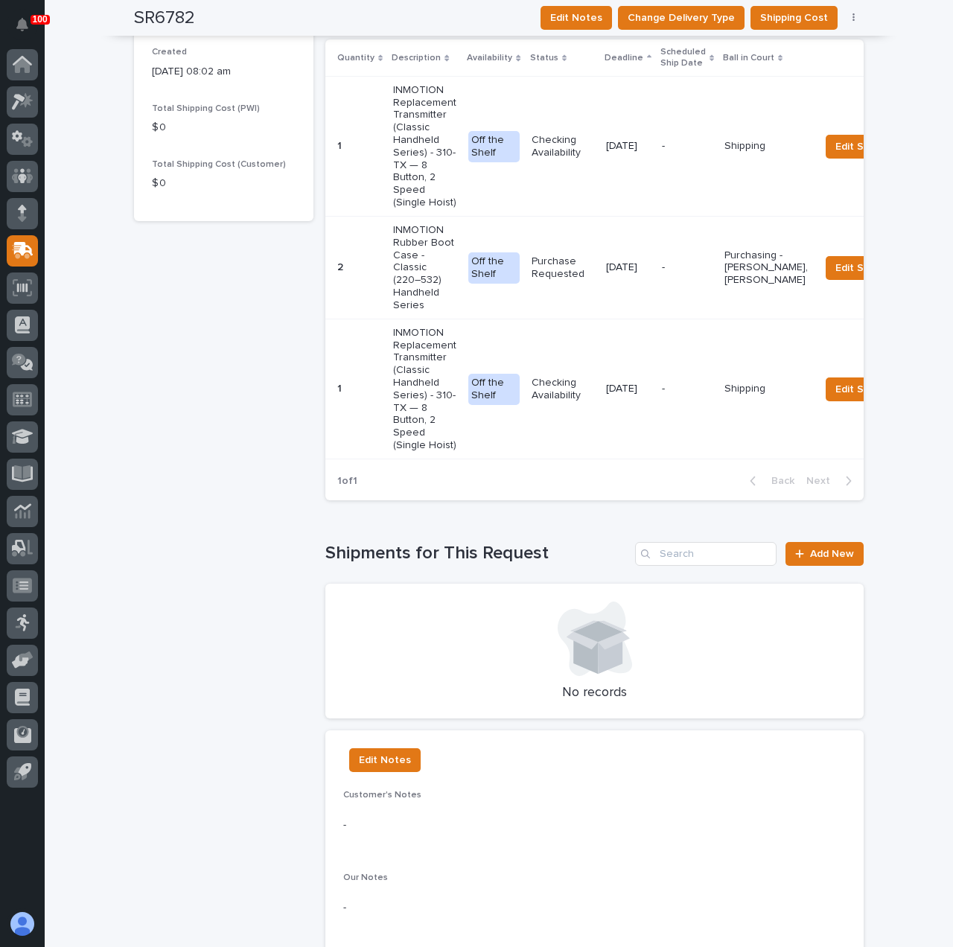
scroll to position [595, 0]
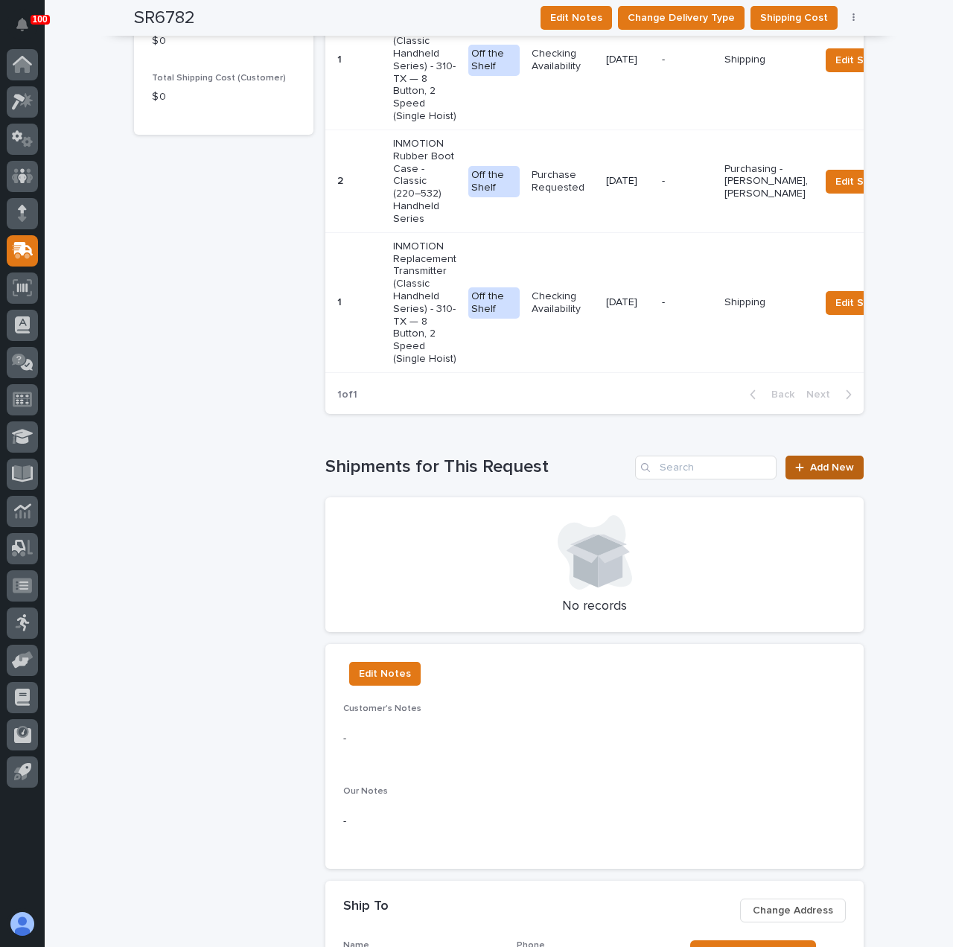
click at [832, 462] on span "Add New" at bounding box center [832, 467] width 44 height 10
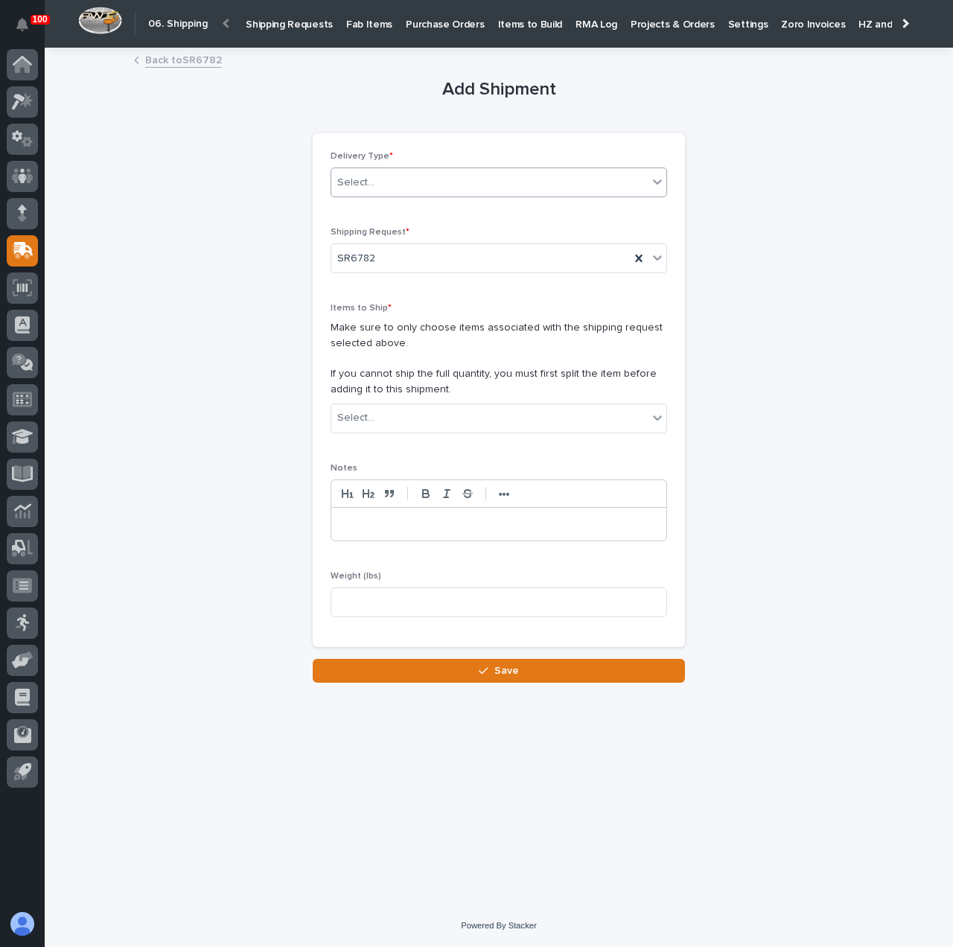
click at [392, 188] on div "Select..." at bounding box center [489, 182] width 316 height 25
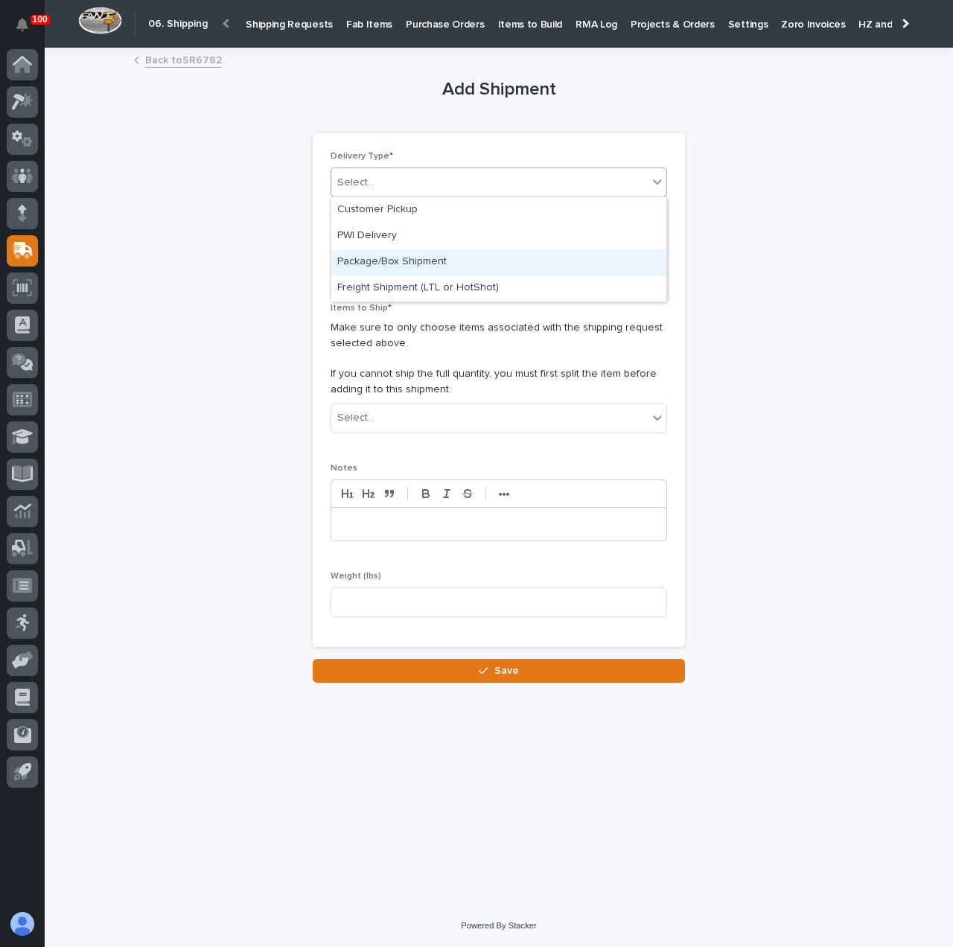
drag, startPoint x: 411, startPoint y: 247, endPoint x: 414, endPoint y: 261, distance: 14.5
click at [414, 261] on div "Package/Box Shipment" at bounding box center [498, 262] width 335 height 26
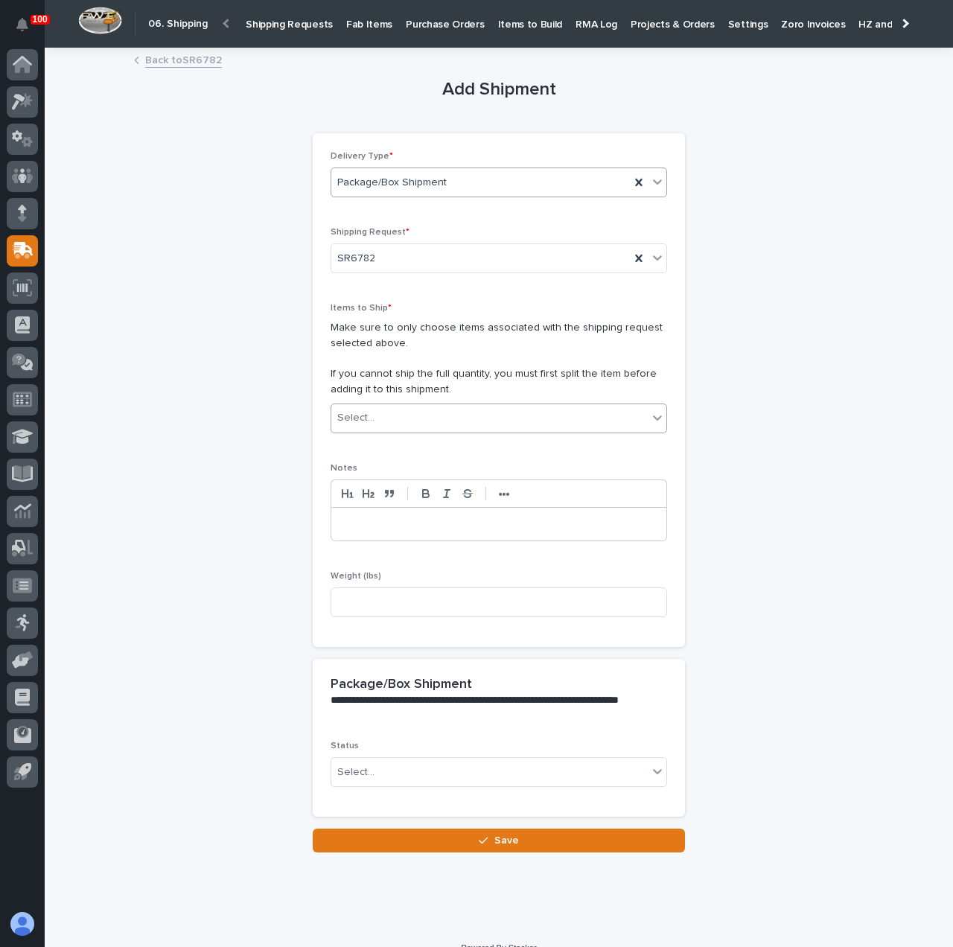
click at [406, 413] on div "Select..." at bounding box center [489, 418] width 316 height 25
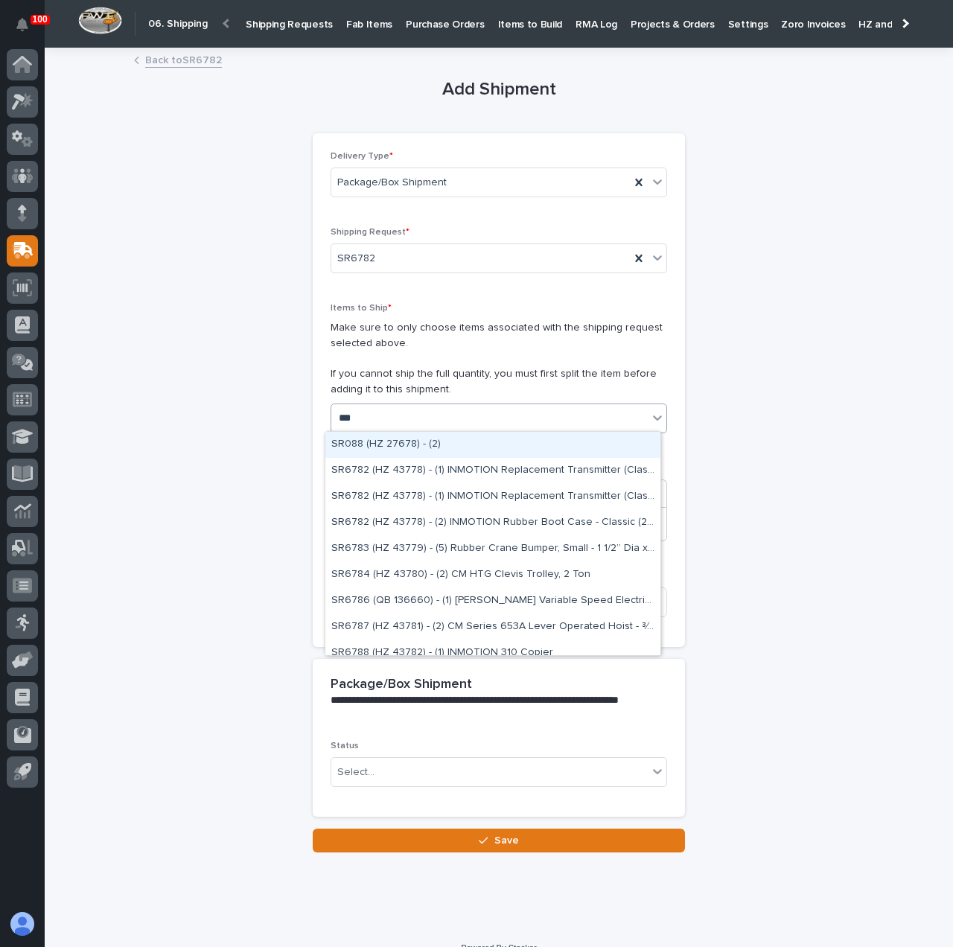
type input "****"
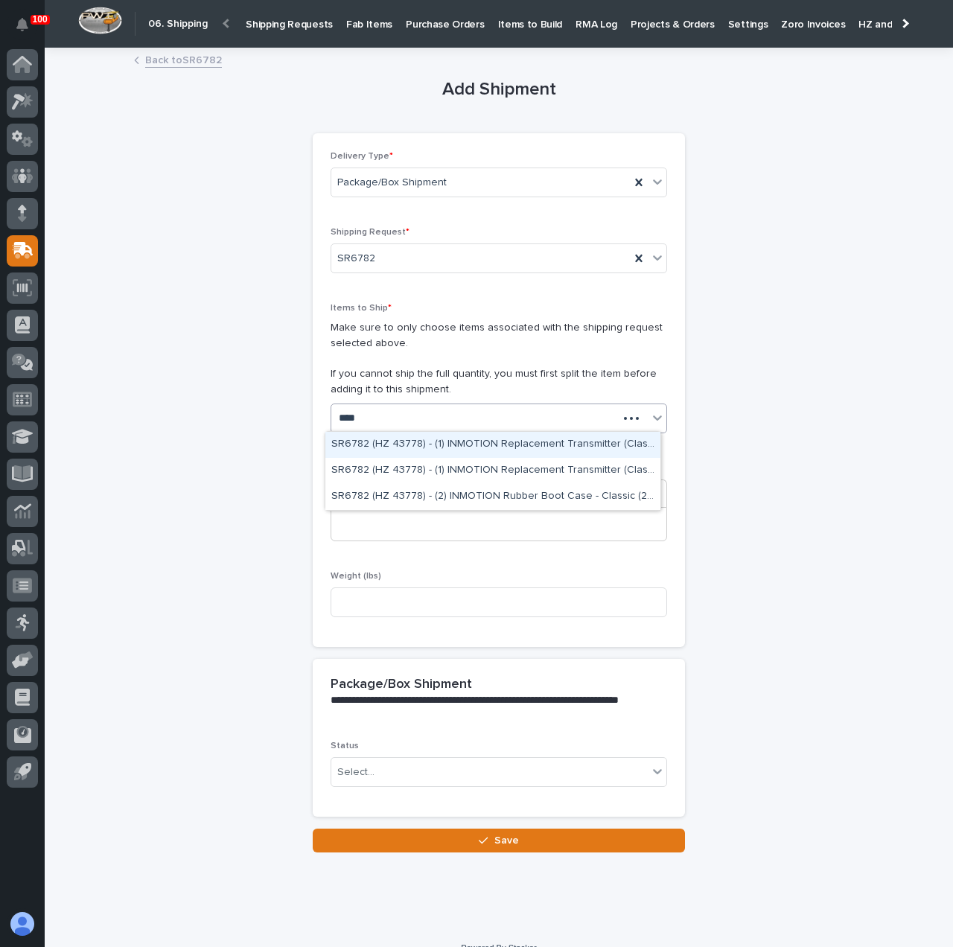
click at [437, 438] on div "SR6782 (HZ 43778) - (1) INMOTION Replacement Transmitter (Classic Handheld Seri…" at bounding box center [492, 445] width 335 height 26
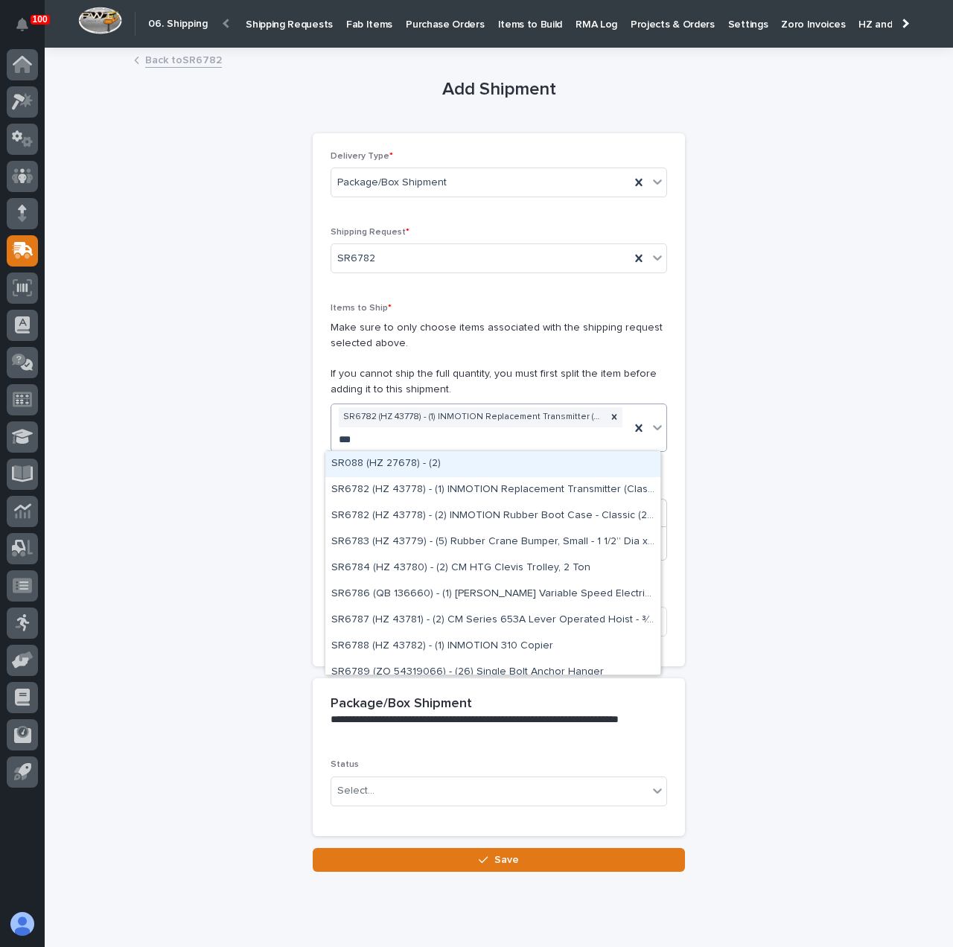
type input "****"
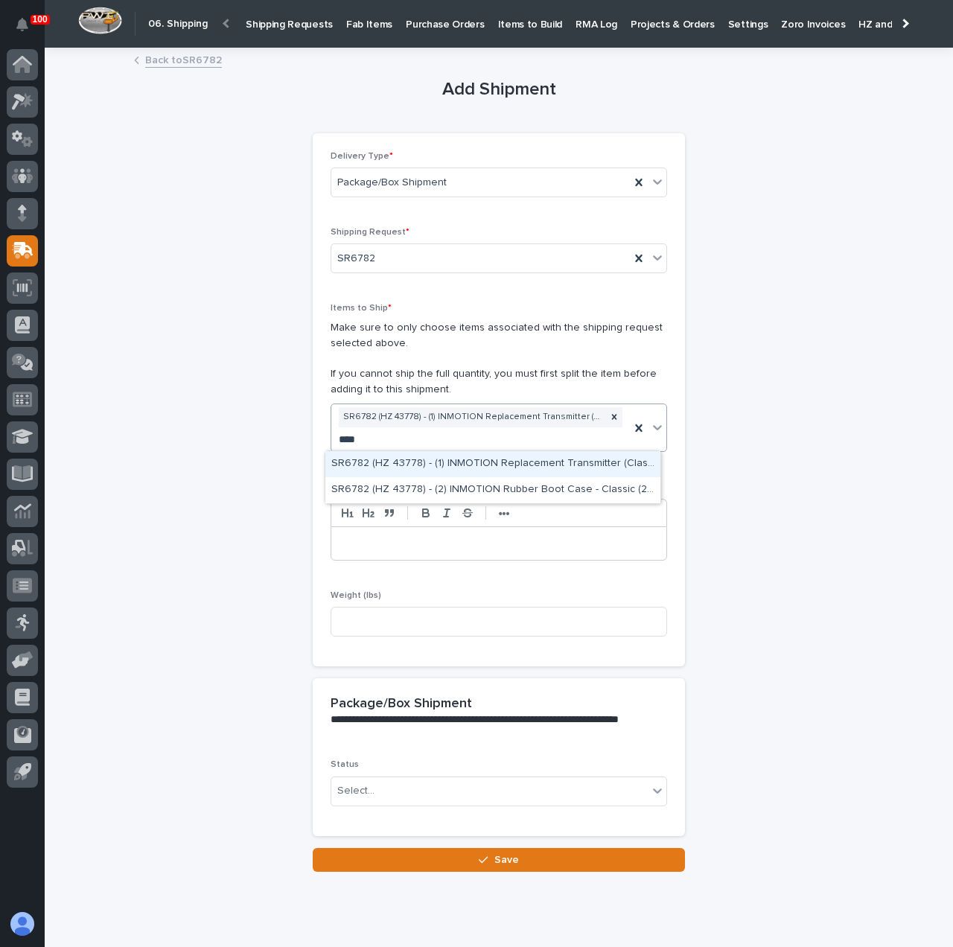
click at [446, 452] on div "SR6782 (HZ 43778) - (1) INMOTION Replacement Transmitter (Classic Handheld Seri…" at bounding box center [492, 464] width 335 height 26
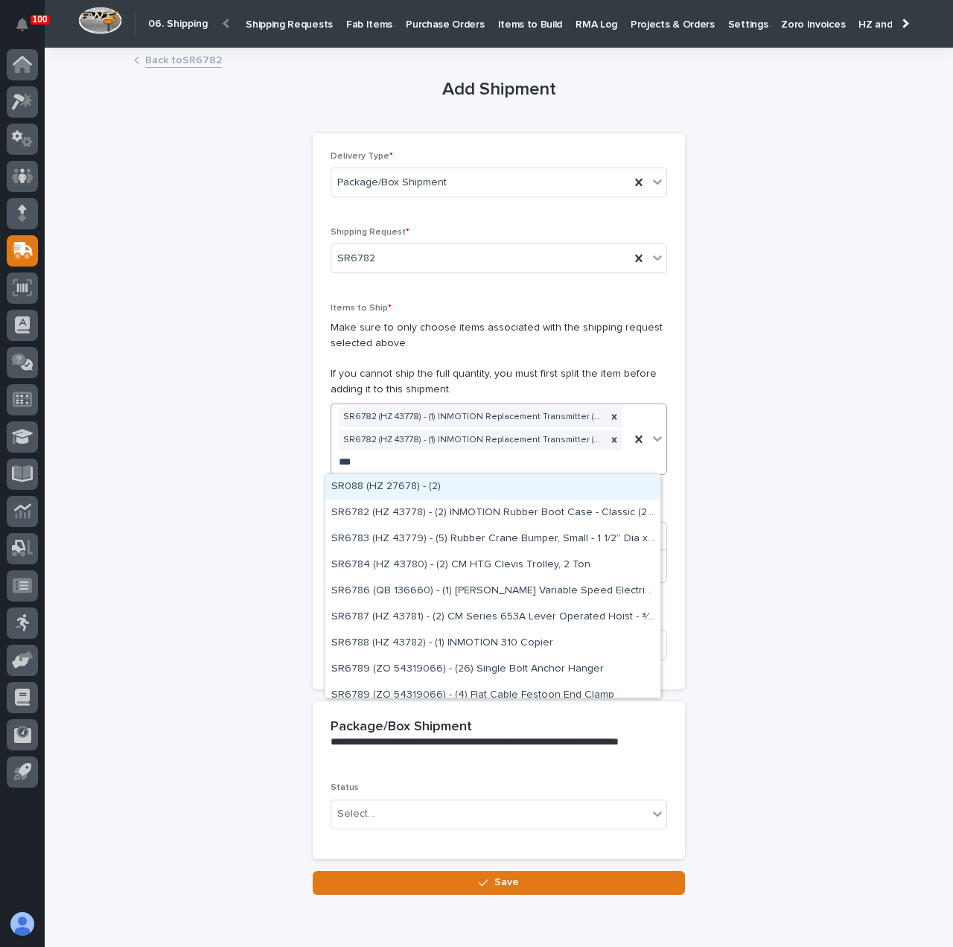
type input "****"
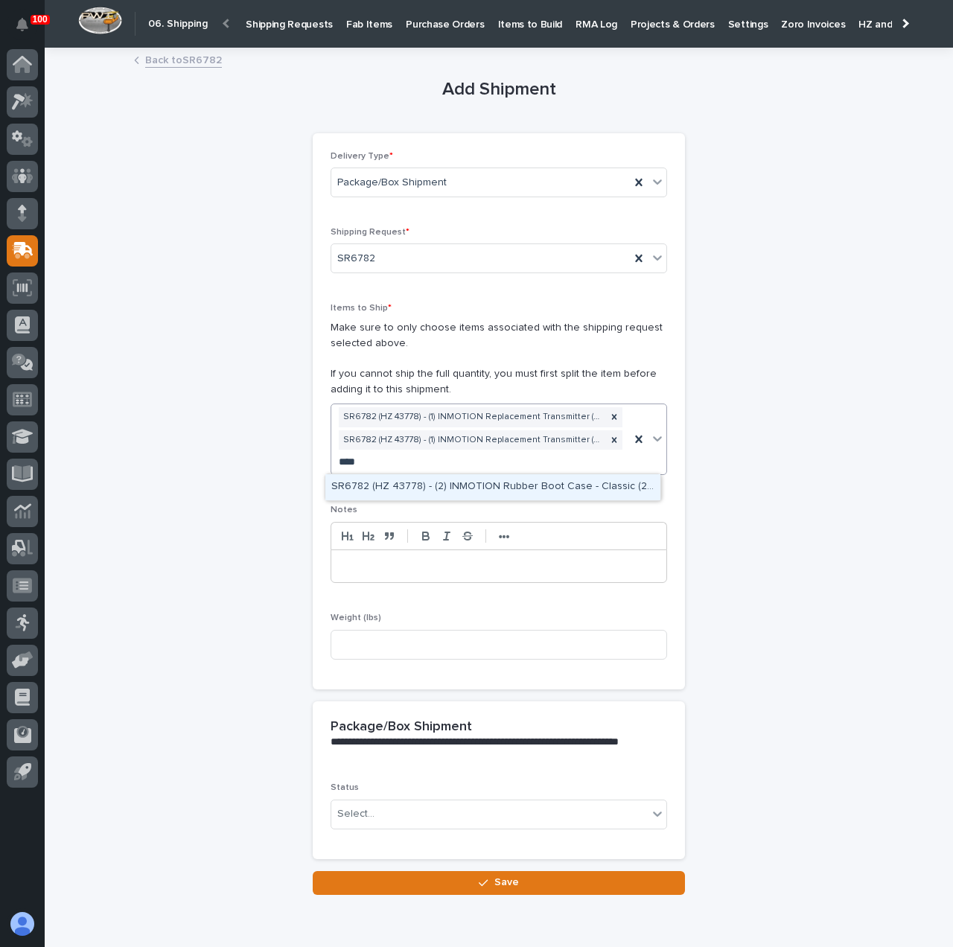
click at [469, 479] on div "SR6782 (HZ 43778) - (2) INMOTION Rubber Boot Case - Classic (220–532) Handheld …" at bounding box center [492, 487] width 335 height 26
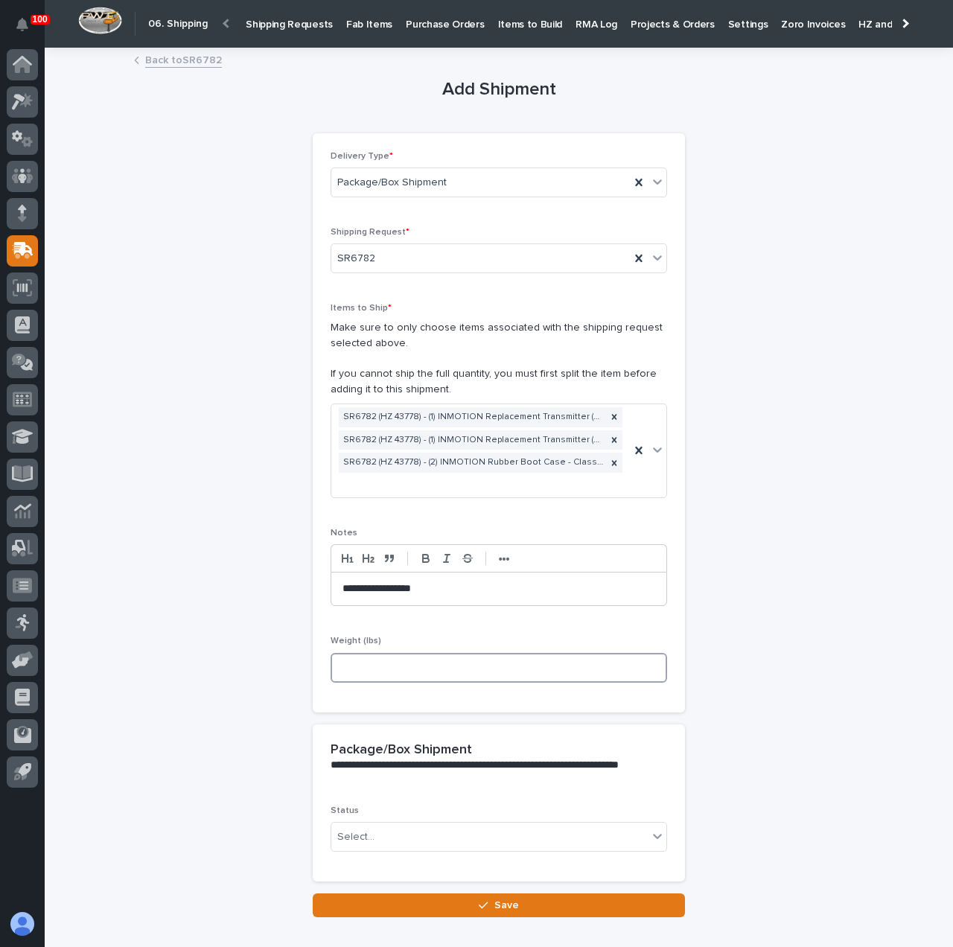
click at [458, 658] on input at bounding box center [498, 668] width 336 height 30
type input "4"
drag, startPoint x: 339, startPoint y: 805, endPoint x: 383, endPoint y: 854, distance: 66.4
click at [342, 808] on span "Status" at bounding box center [344, 810] width 28 height 9
click at [385, 839] on div "Select..." at bounding box center [489, 837] width 316 height 25
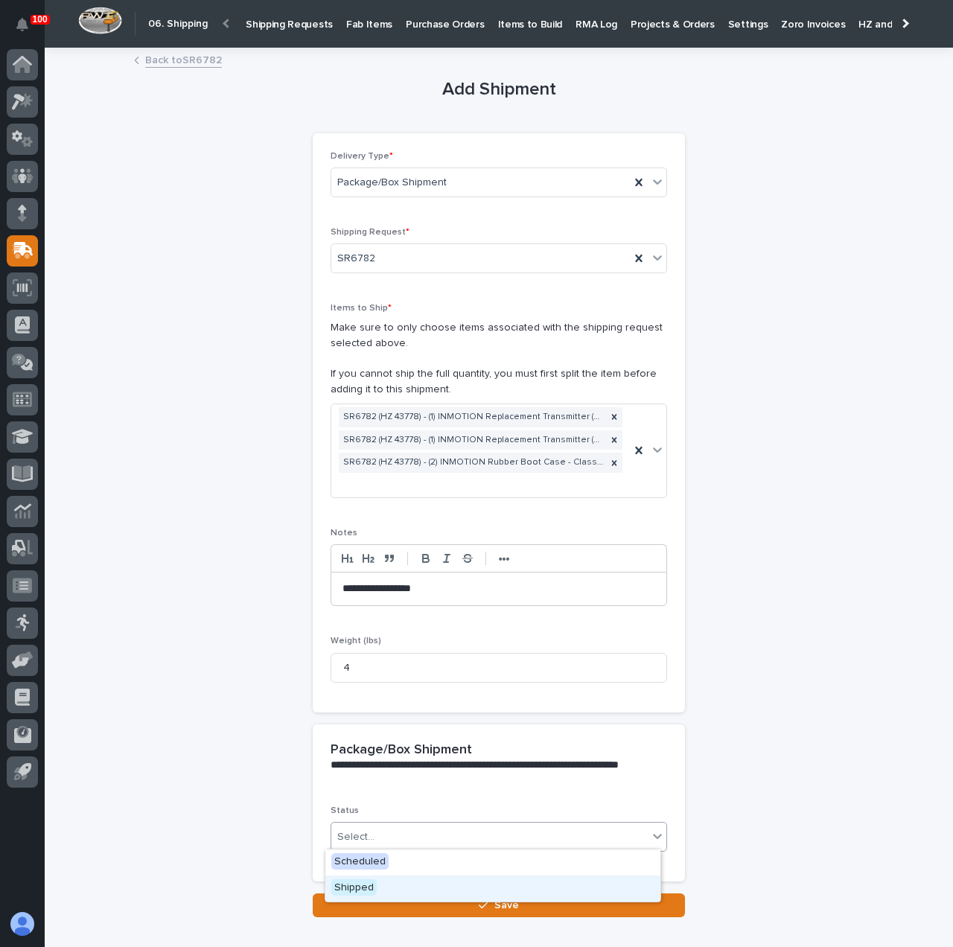
click at [379, 881] on div "Shipped" at bounding box center [492, 888] width 335 height 26
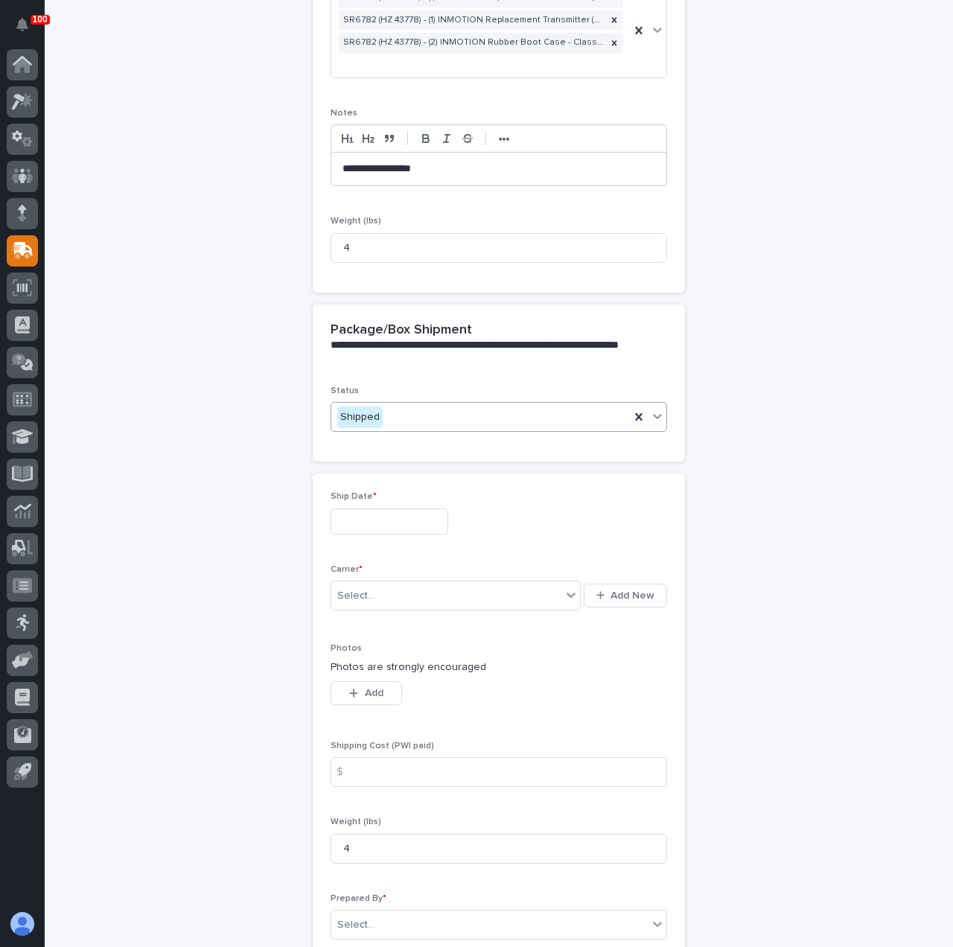
scroll to position [559, 0]
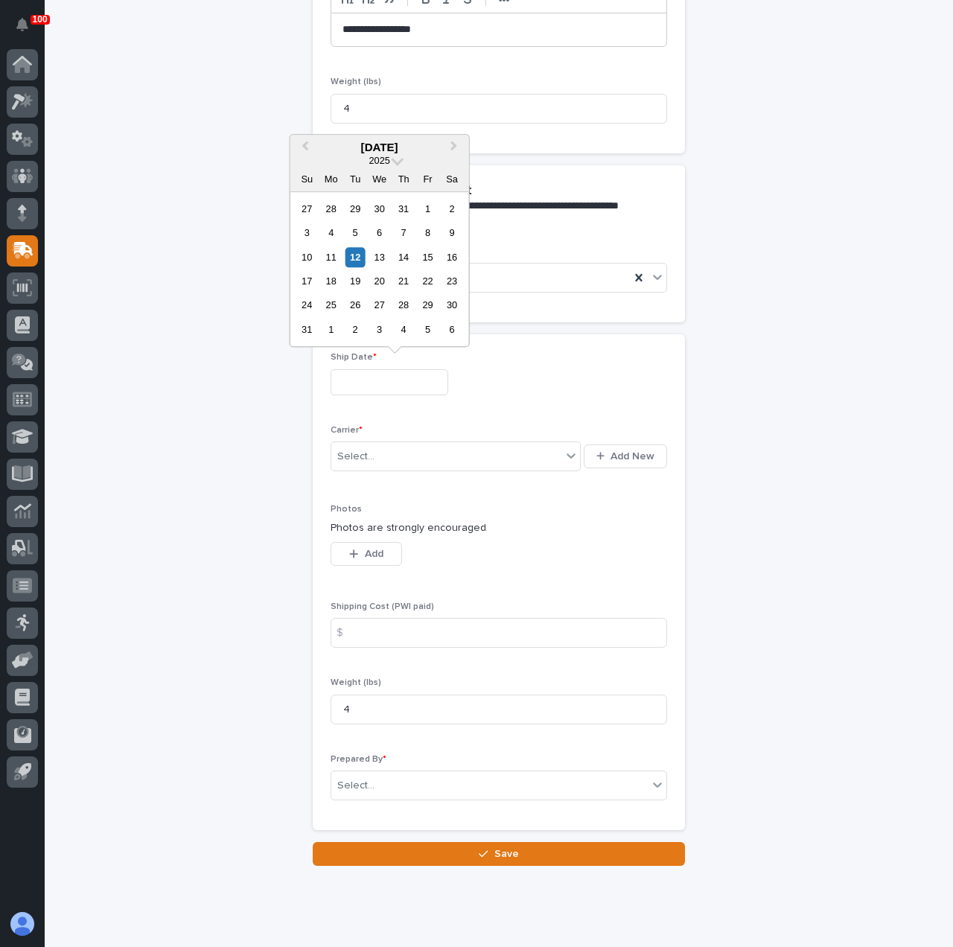
click at [359, 380] on input "text" at bounding box center [389, 382] width 118 height 26
click at [350, 258] on div "12" at bounding box center [355, 257] width 20 height 20
type input "**********"
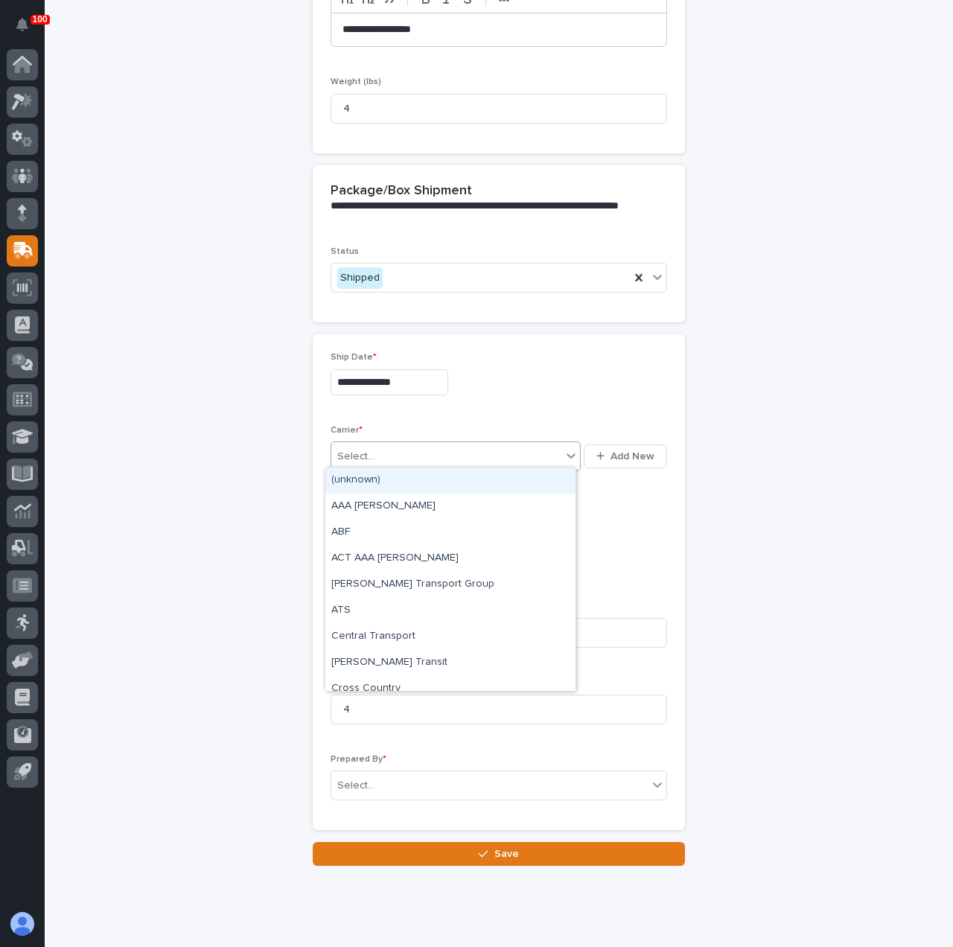
click at [347, 461] on div "Select..." at bounding box center [446, 456] width 230 height 25
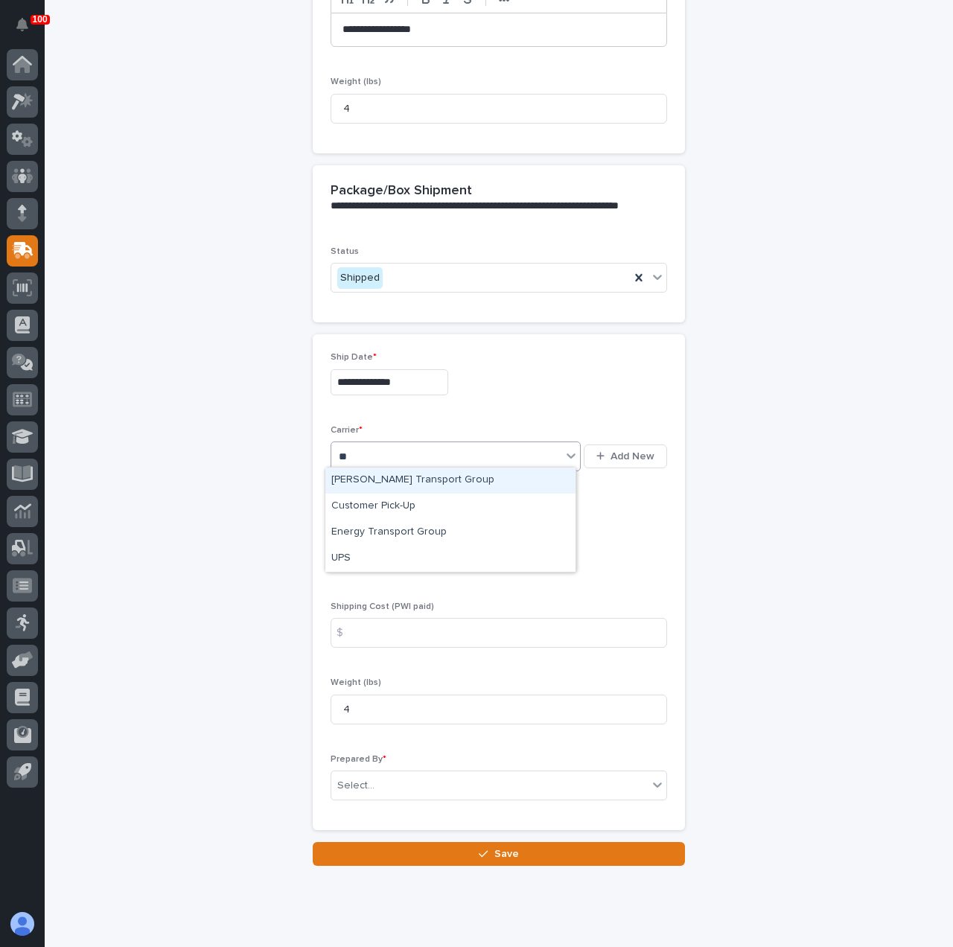
type input "***"
click at [360, 488] on div "UPS" at bounding box center [450, 480] width 250 height 26
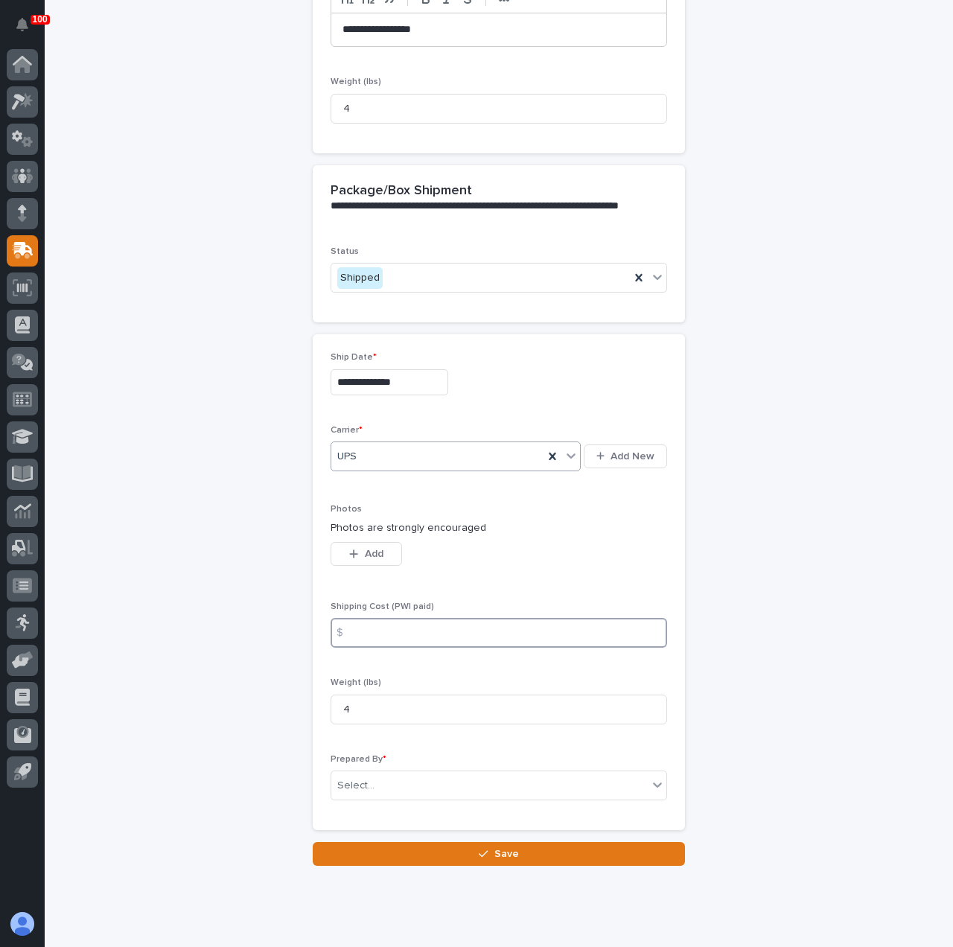
click at [378, 624] on input at bounding box center [498, 633] width 336 height 30
type input "12.83"
click at [377, 784] on div "Select..." at bounding box center [489, 785] width 316 height 25
type input "***"
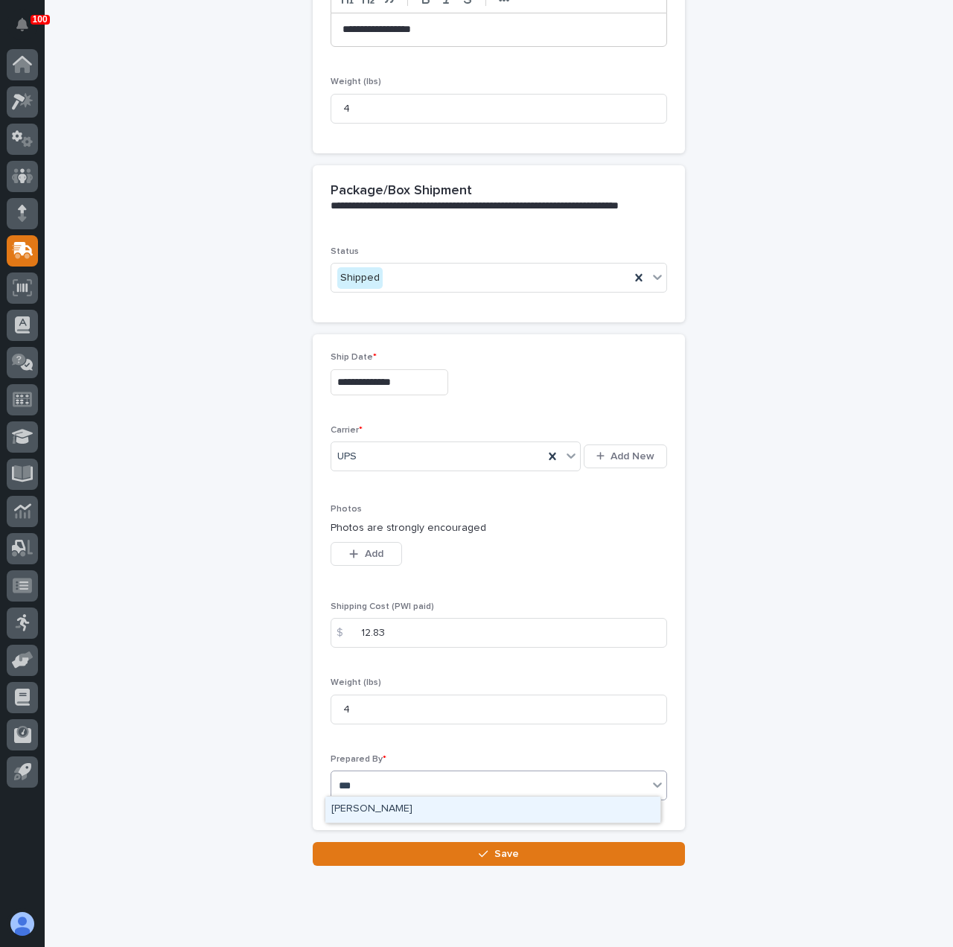
click at [368, 808] on div "[PERSON_NAME]" at bounding box center [492, 809] width 335 height 26
click at [371, 842] on button "Save" at bounding box center [499, 854] width 372 height 24
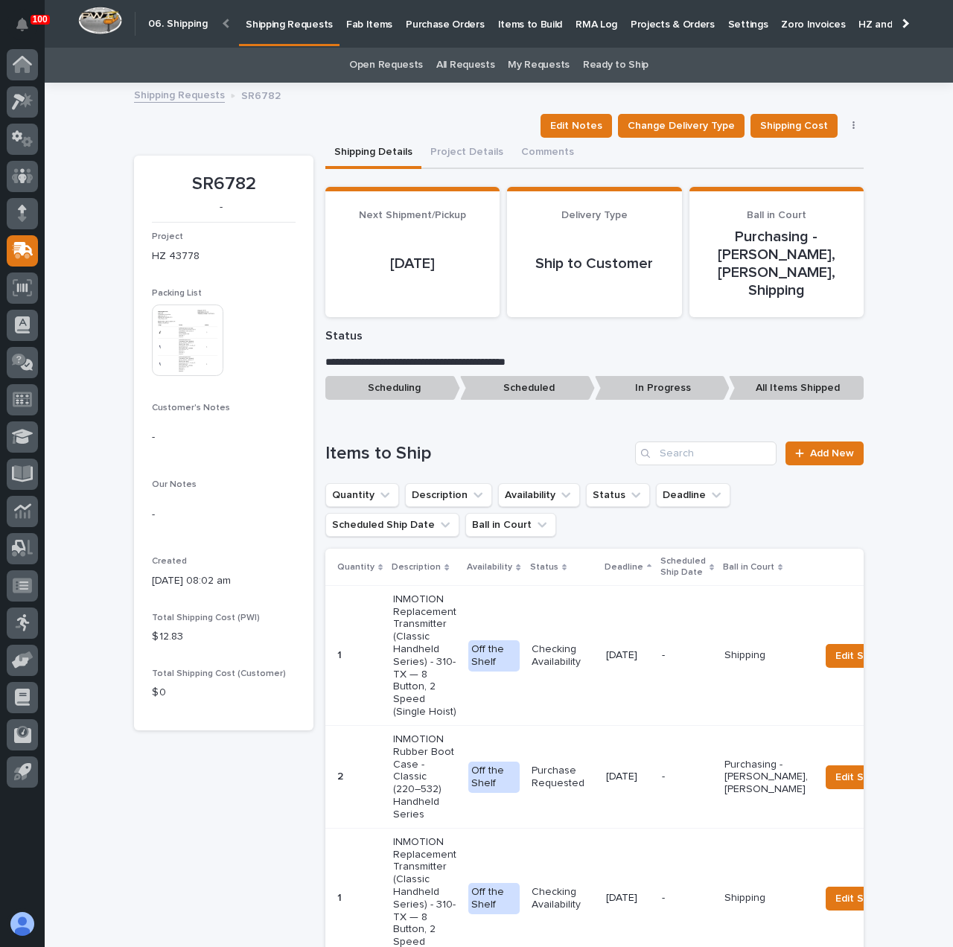
click at [271, 27] on p "Shipping Requests" at bounding box center [289, 15] width 87 height 31
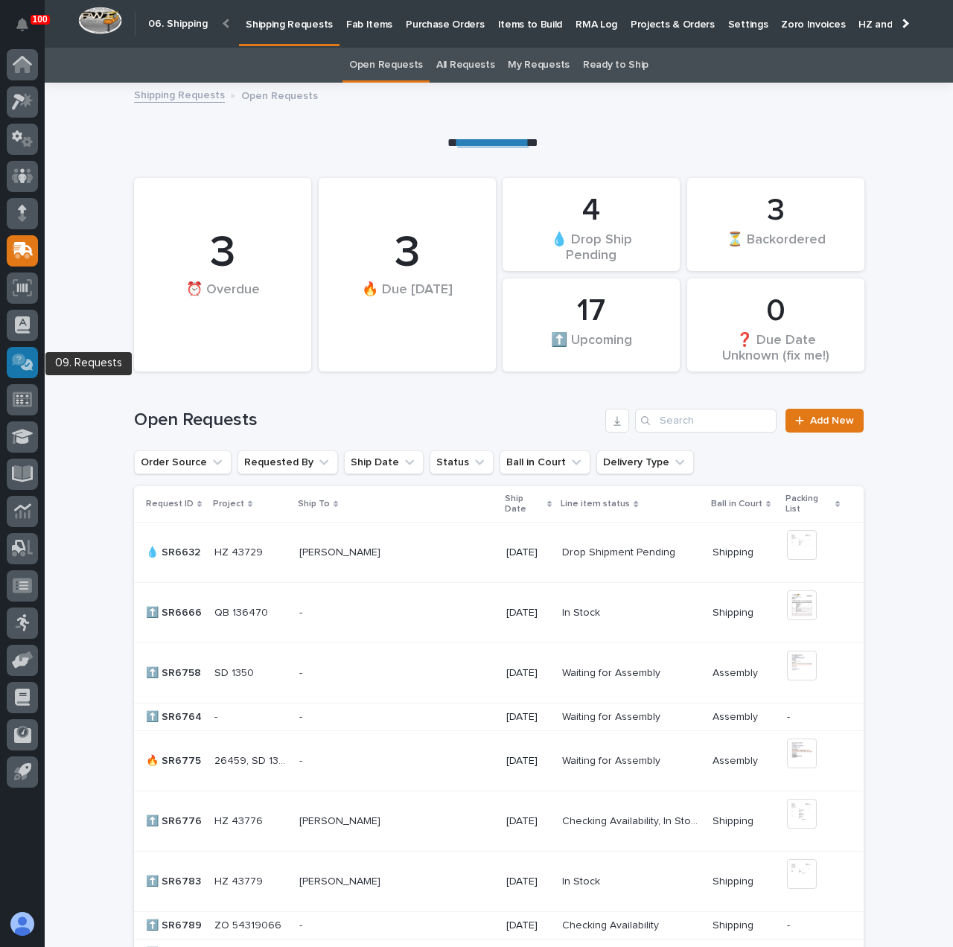
click at [31, 364] on icon at bounding box center [24, 363] width 16 height 15
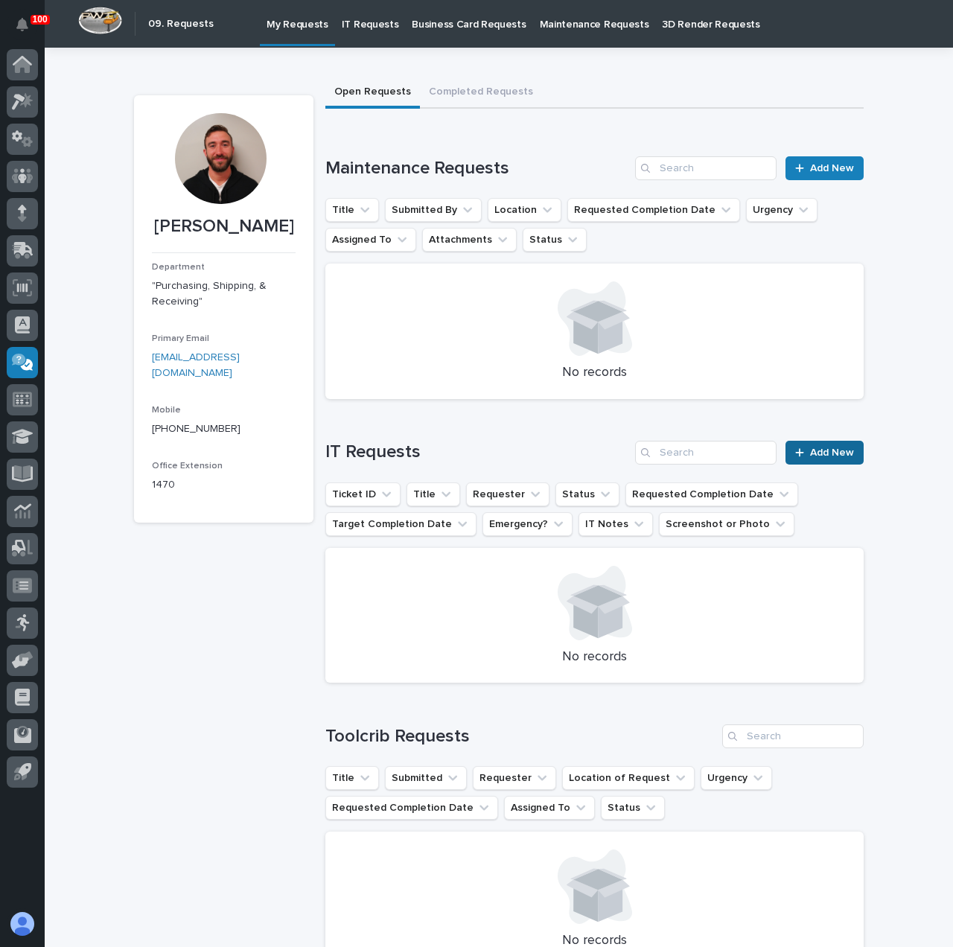
click at [828, 455] on span "Add New" at bounding box center [832, 452] width 44 height 10
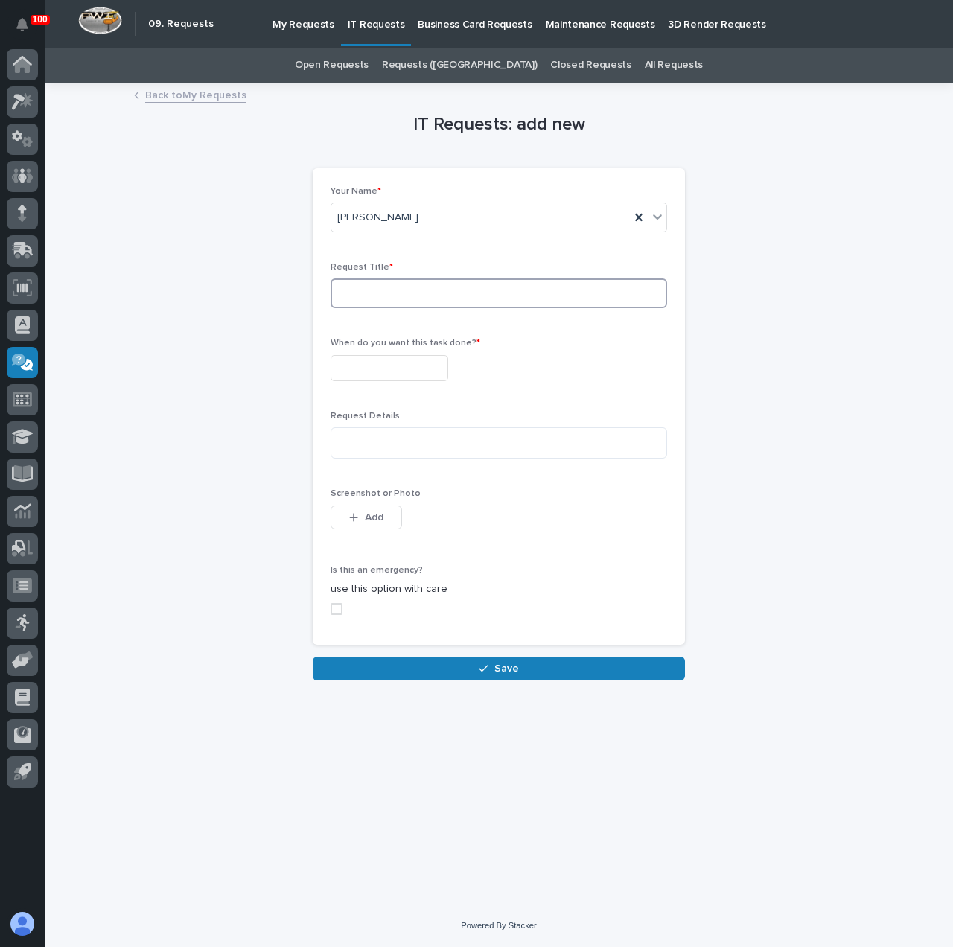
click at [466, 304] on input at bounding box center [498, 293] width 336 height 30
type input "Label Maker is not working. It says "media out.""
click at [445, 358] on input "text" at bounding box center [389, 368] width 118 height 26
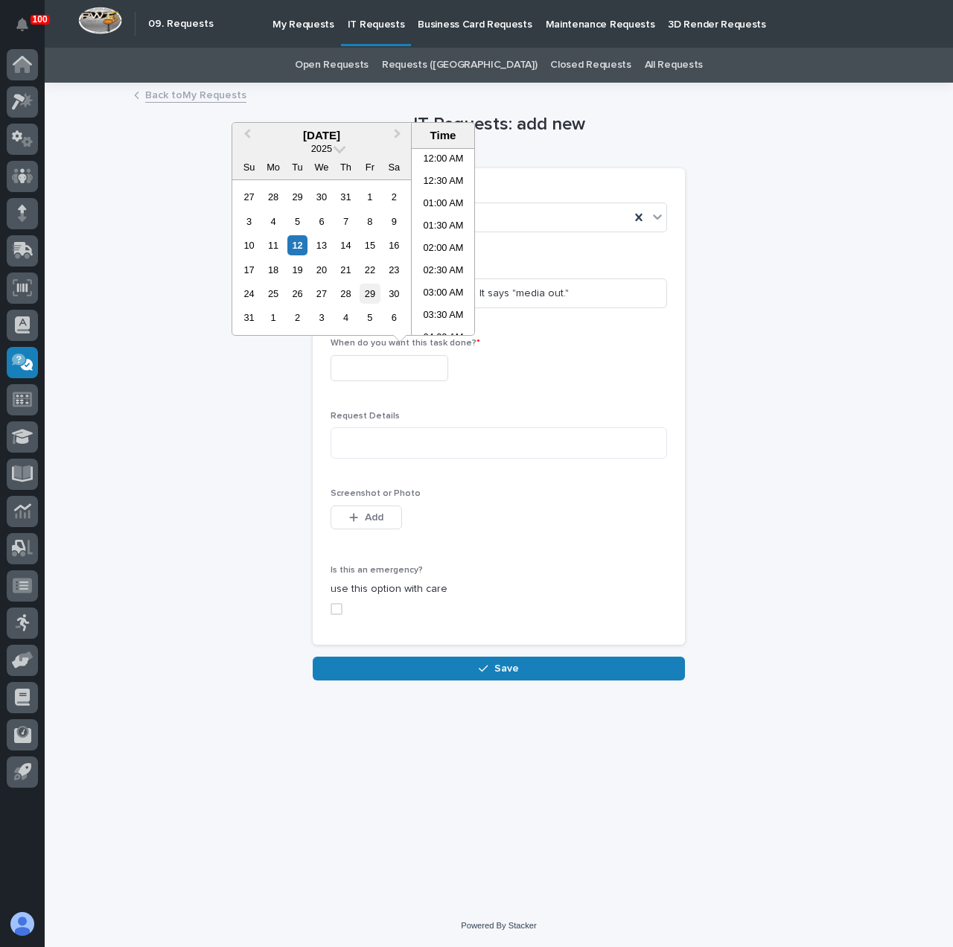
scroll to position [588, 0]
click at [304, 249] on div "12" at bounding box center [297, 245] width 20 height 20
click at [451, 292] on li "04:00 PM" at bounding box center [443, 286] width 63 height 22
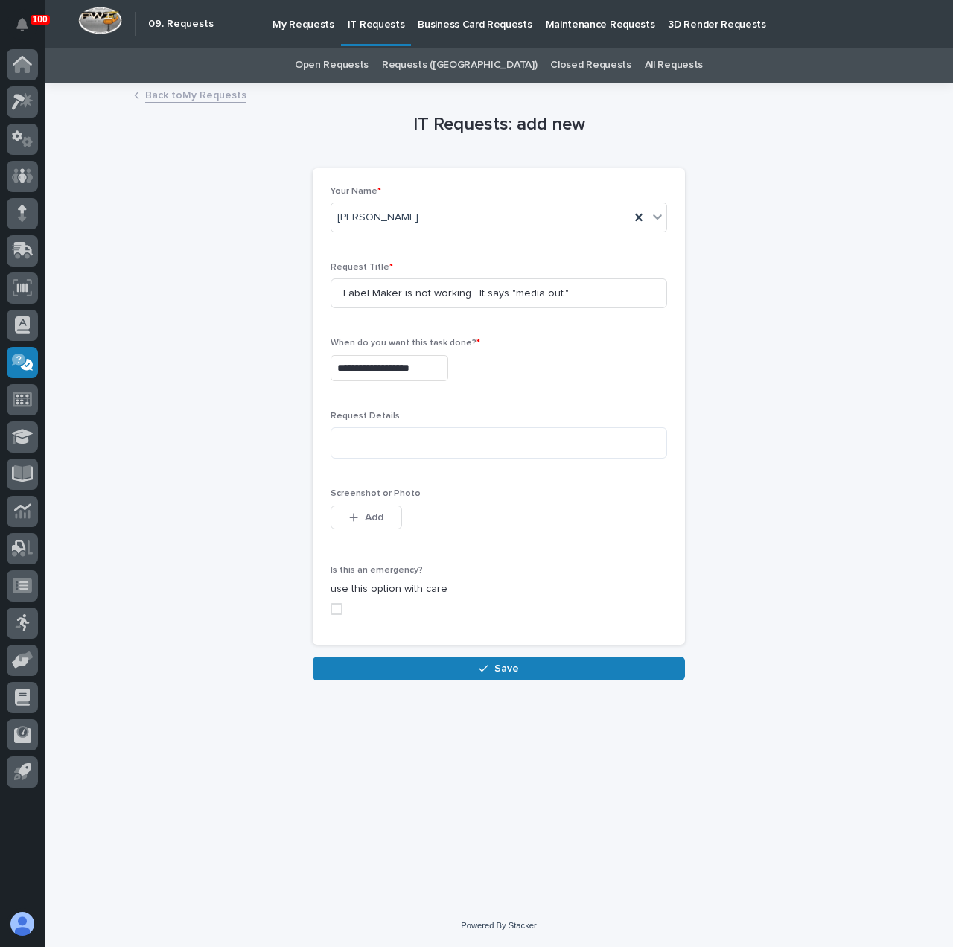
type input "**********"
click at [403, 440] on textarea at bounding box center [498, 442] width 336 height 31
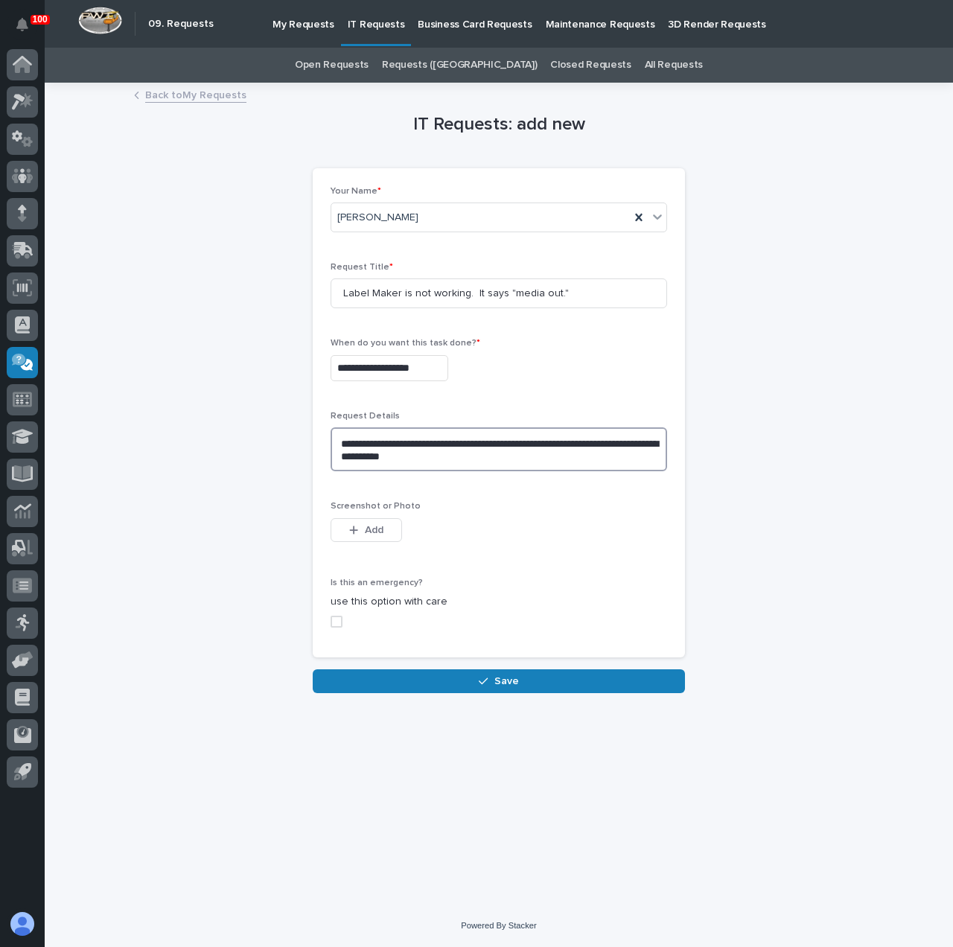
click at [330, 621] on span at bounding box center [336, 622] width 12 height 12
type textarea "**********"
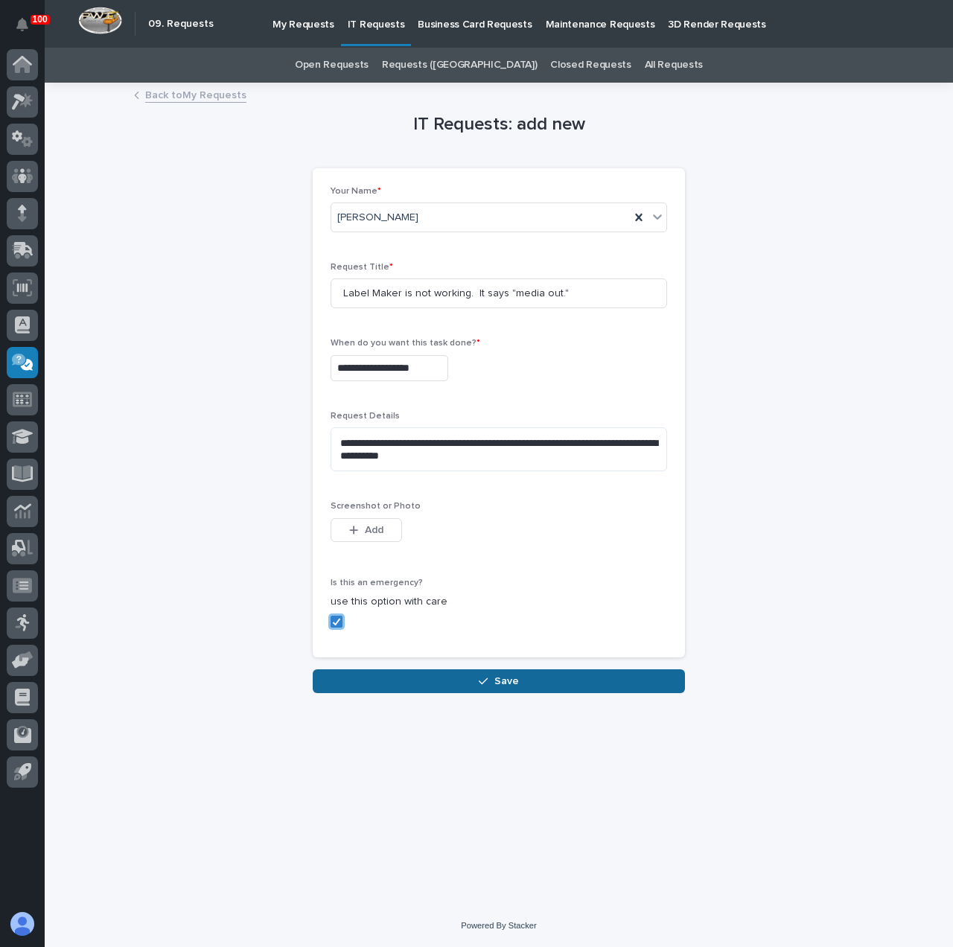
click at [496, 677] on span "Save" at bounding box center [506, 680] width 25 height 13
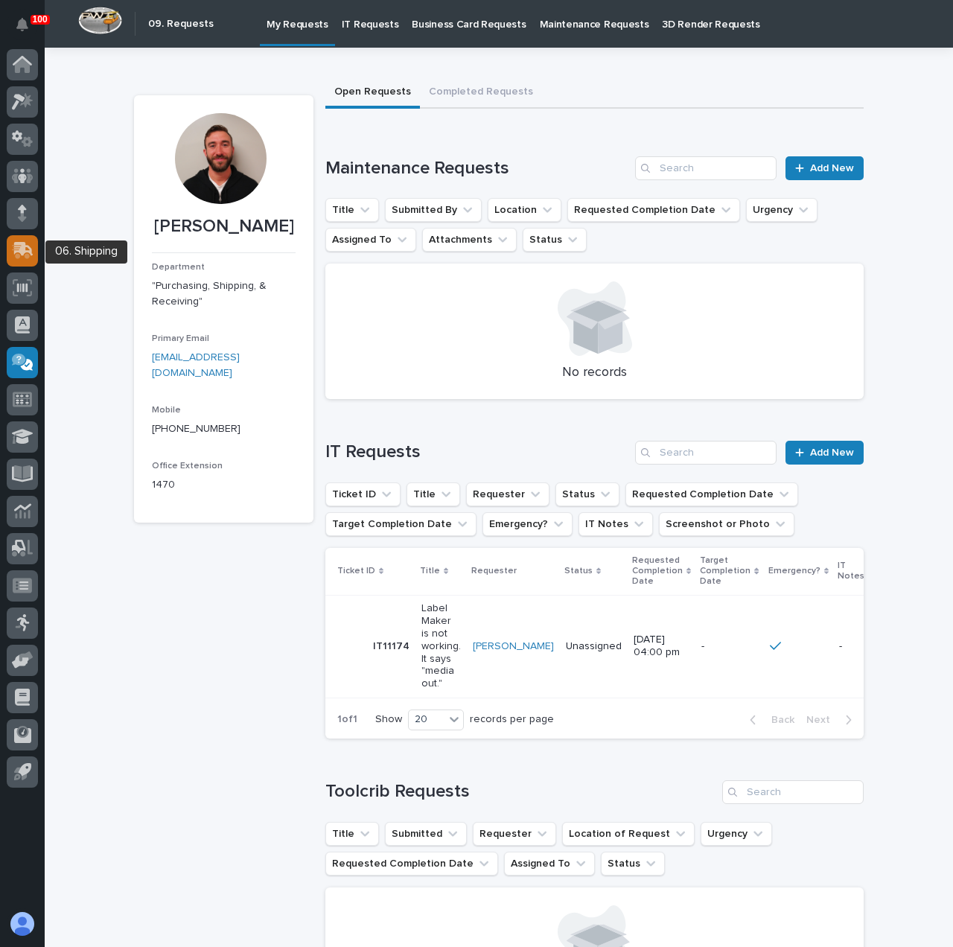
click at [16, 254] on icon at bounding box center [21, 252] width 18 height 14
